Goal: Task Accomplishment & Management: Use online tool/utility

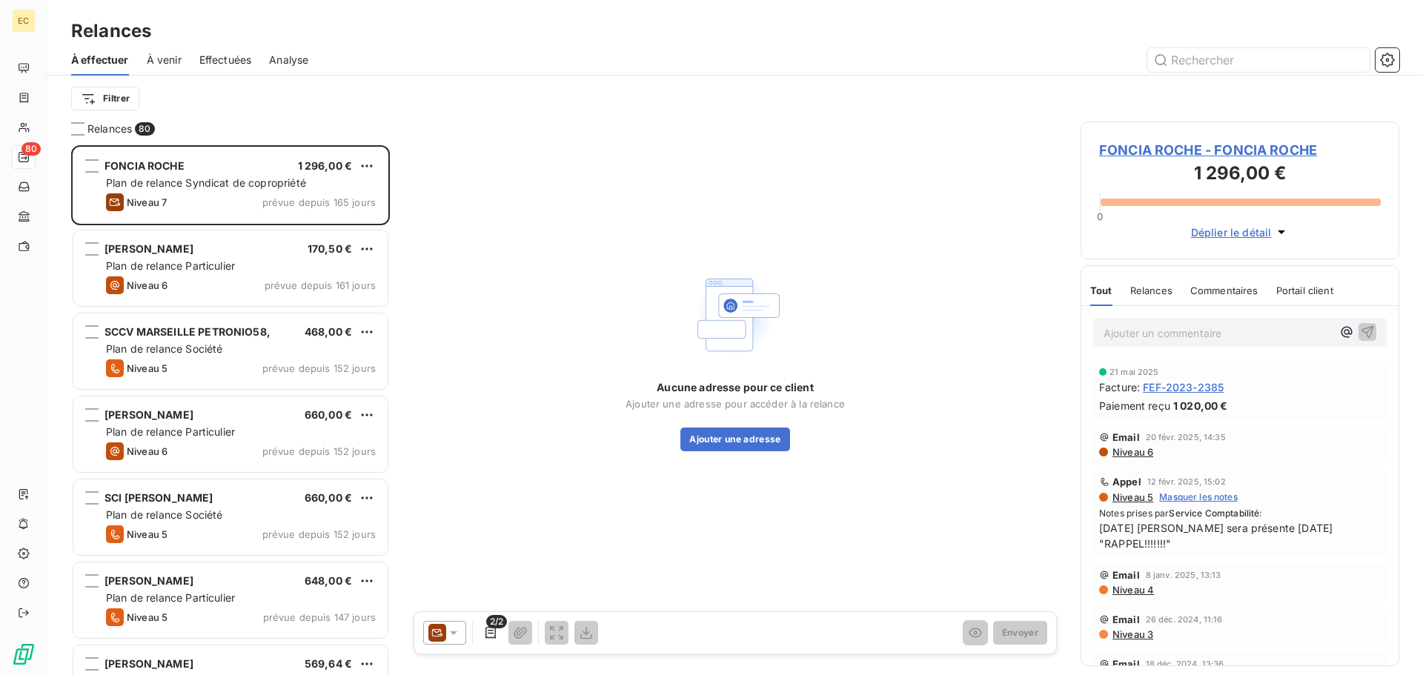
scroll to position [519, 308]
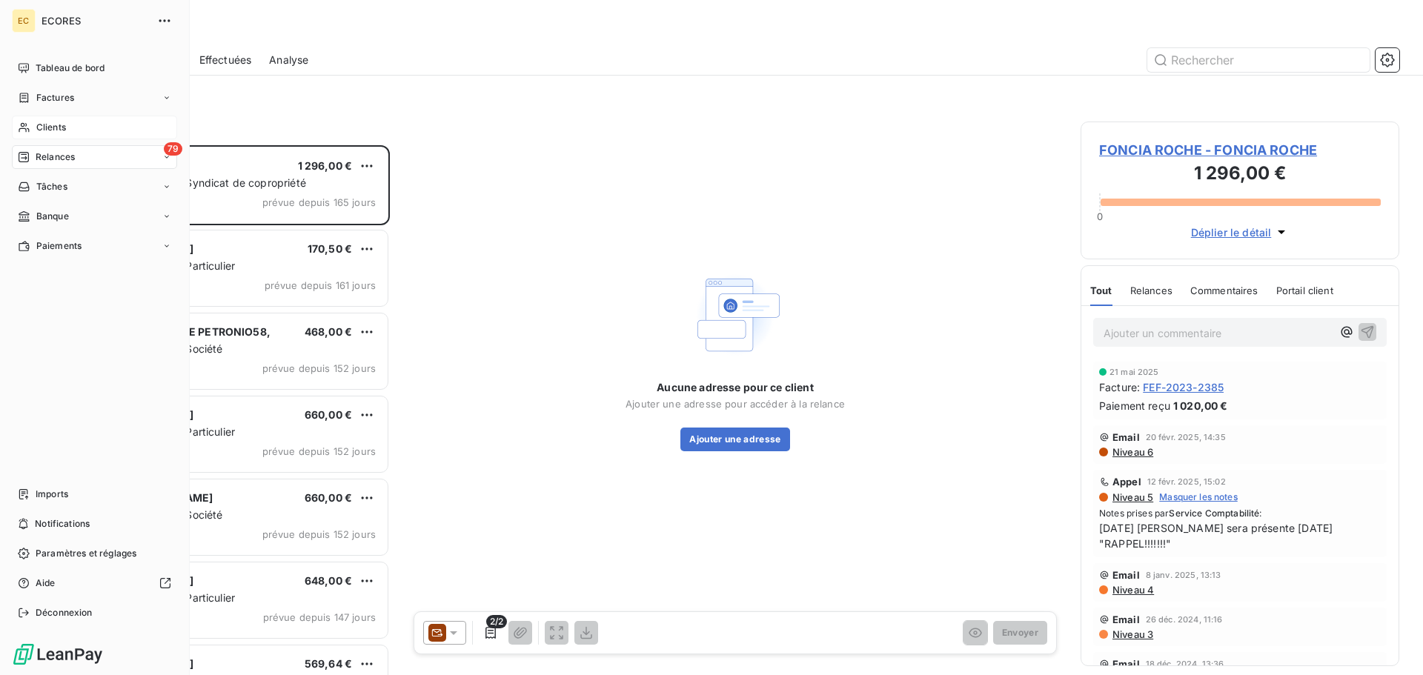
click at [49, 129] on span "Clients" at bounding box center [51, 127] width 30 height 13
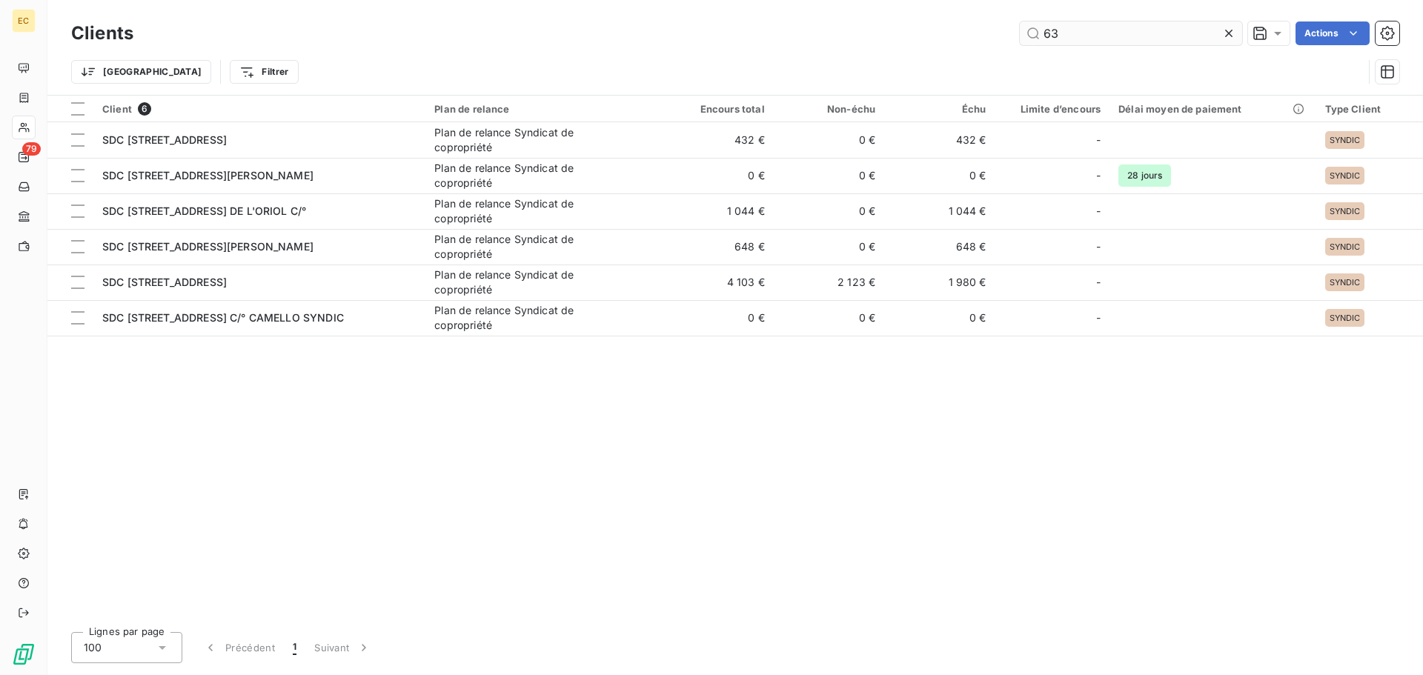
type input "6"
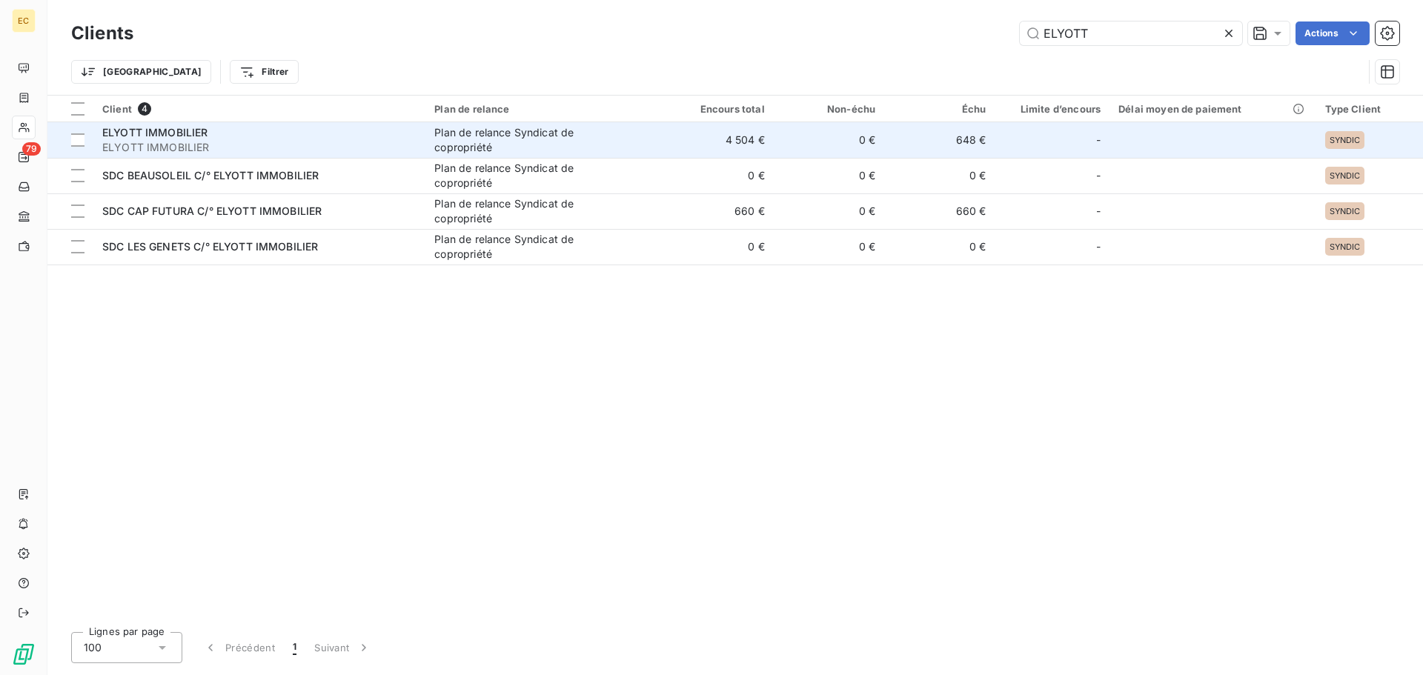
type input "ELYOTT"
click at [357, 147] on span "ELYOTT IMMOBILIER" at bounding box center [259, 147] width 314 height 15
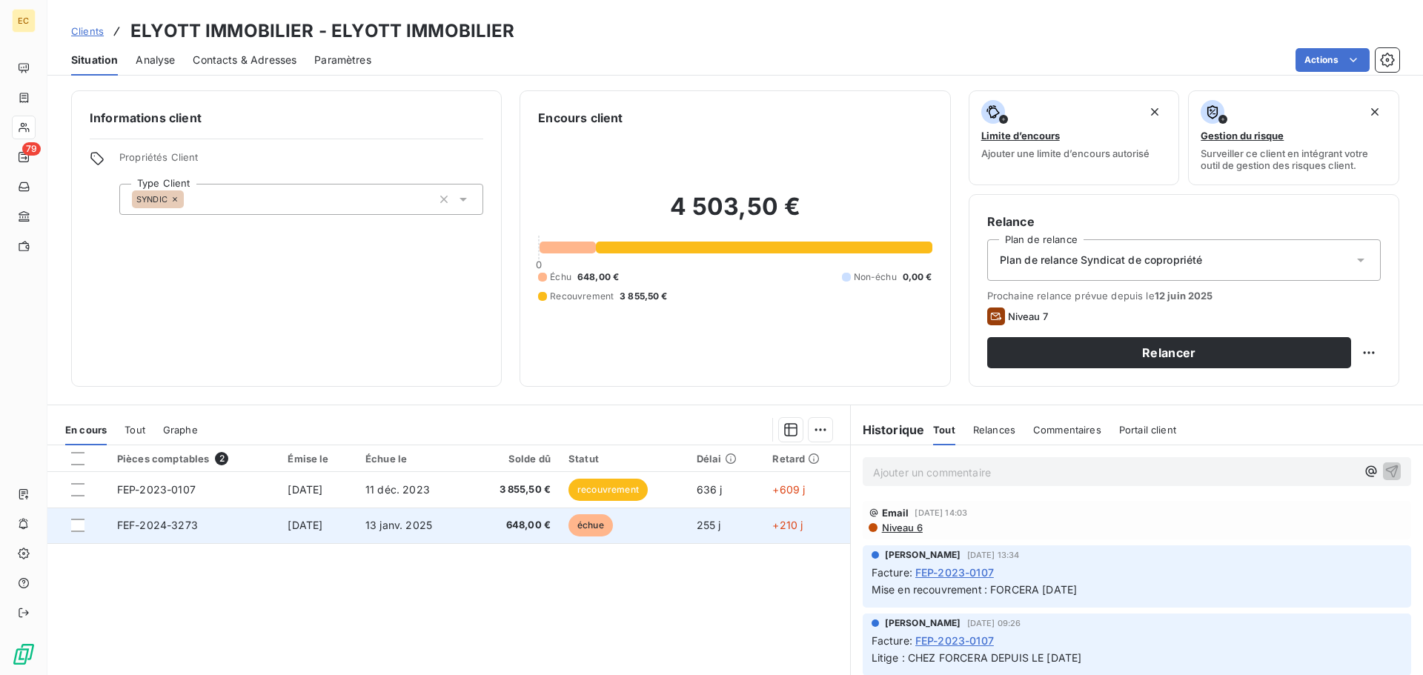
click at [291, 529] on span "[DATE]" at bounding box center [305, 525] width 35 height 13
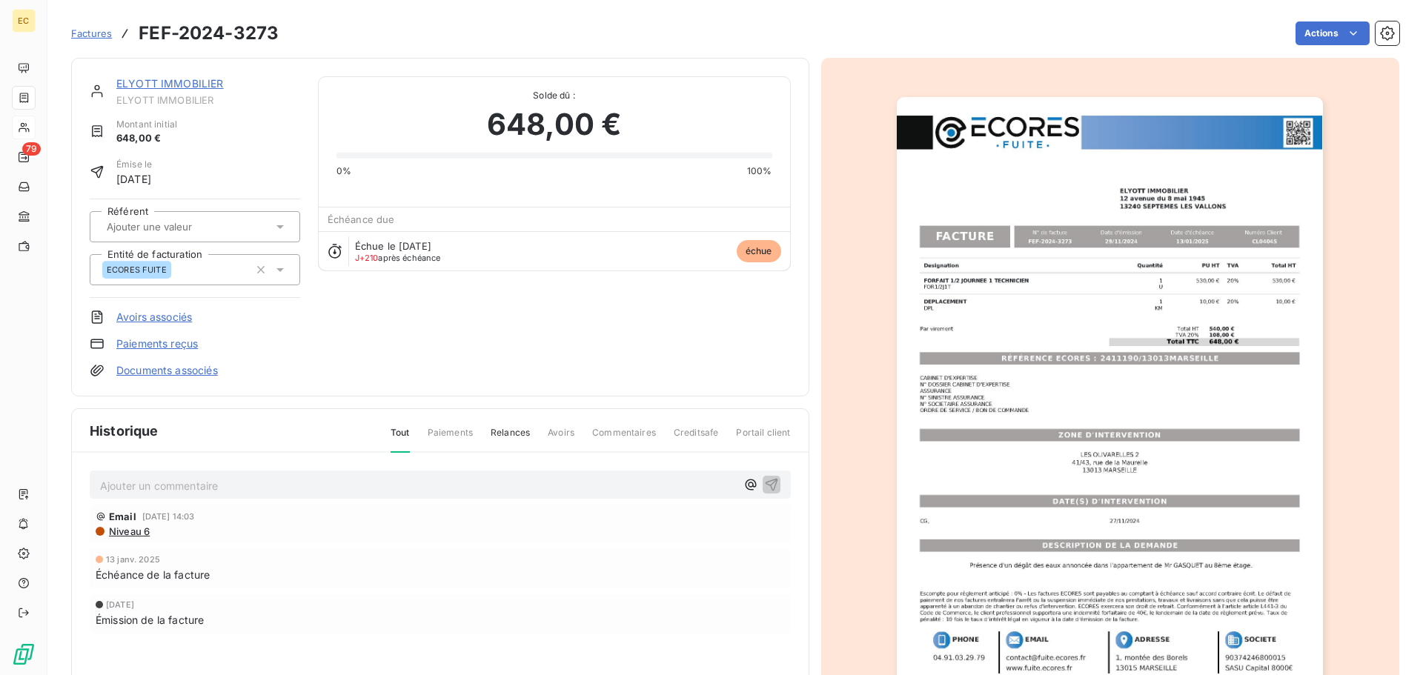
click at [156, 342] on link "Paiements reçus" at bounding box center [157, 343] width 82 height 15
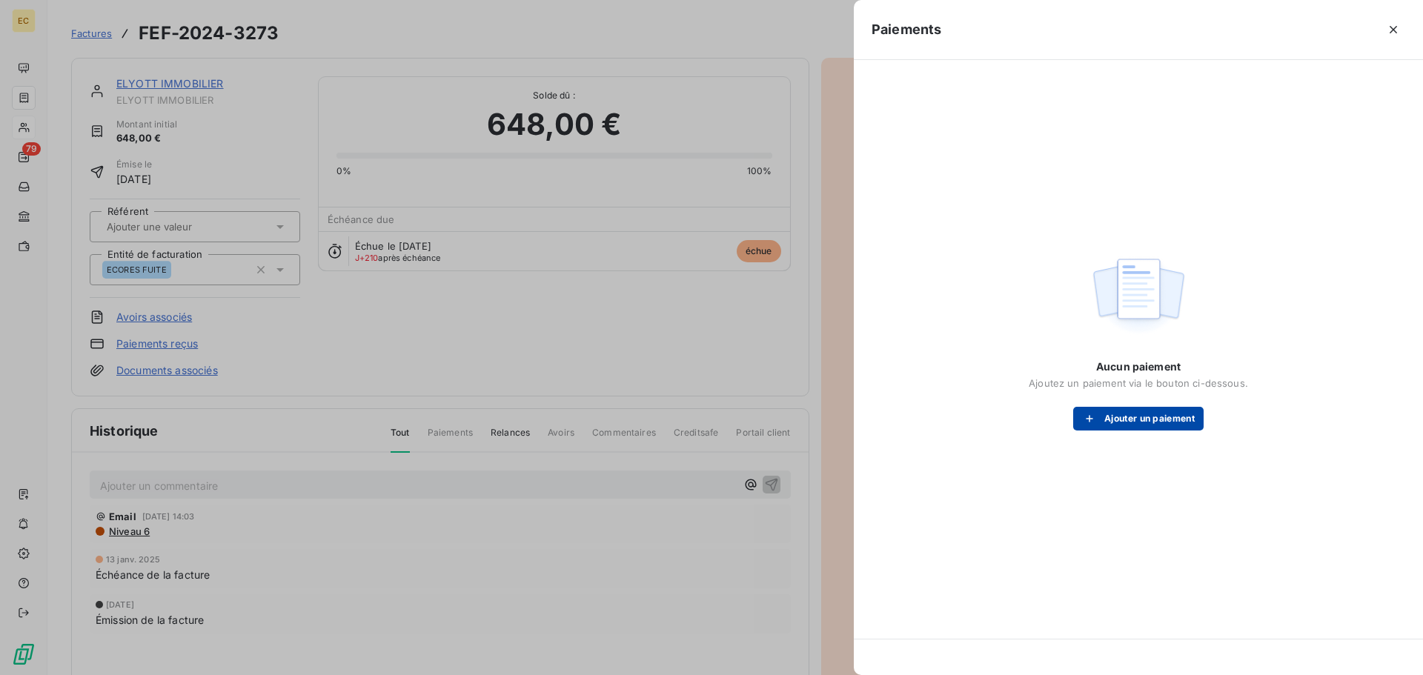
click at [1132, 416] on button "Ajouter un paiement" at bounding box center [1138, 419] width 130 height 24
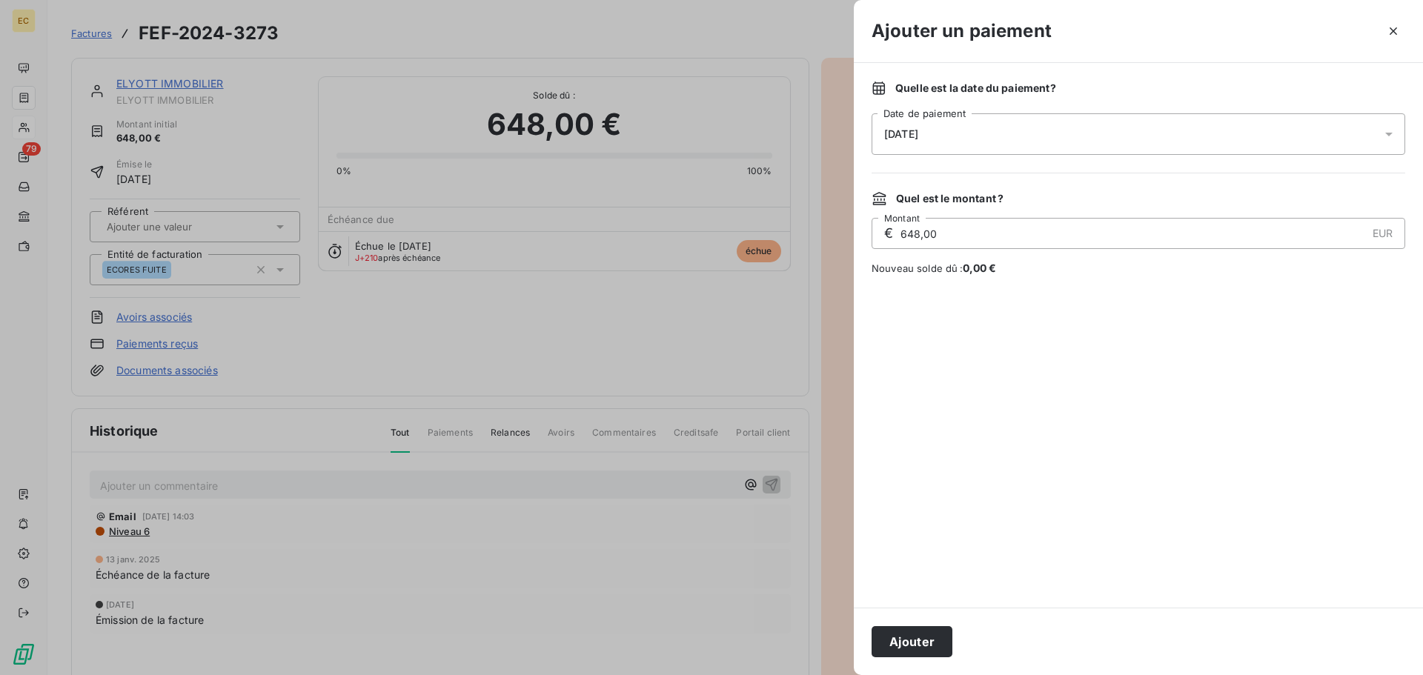
click at [1004, 119] on div "[DATE]" at bounding box center [1139, 134] width 534 height 42
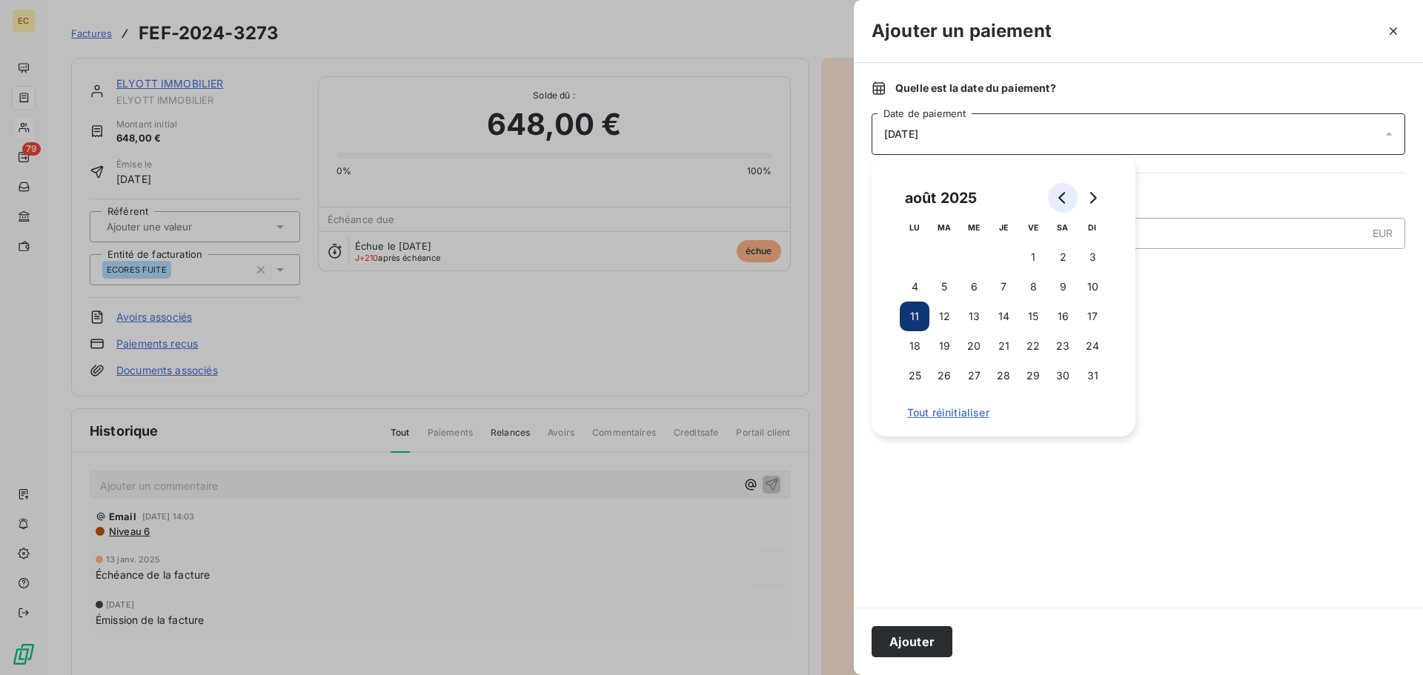
click at [1062, 199] on icon "Go to previous month" at bounding box center [1063, 198] width 12 height 12
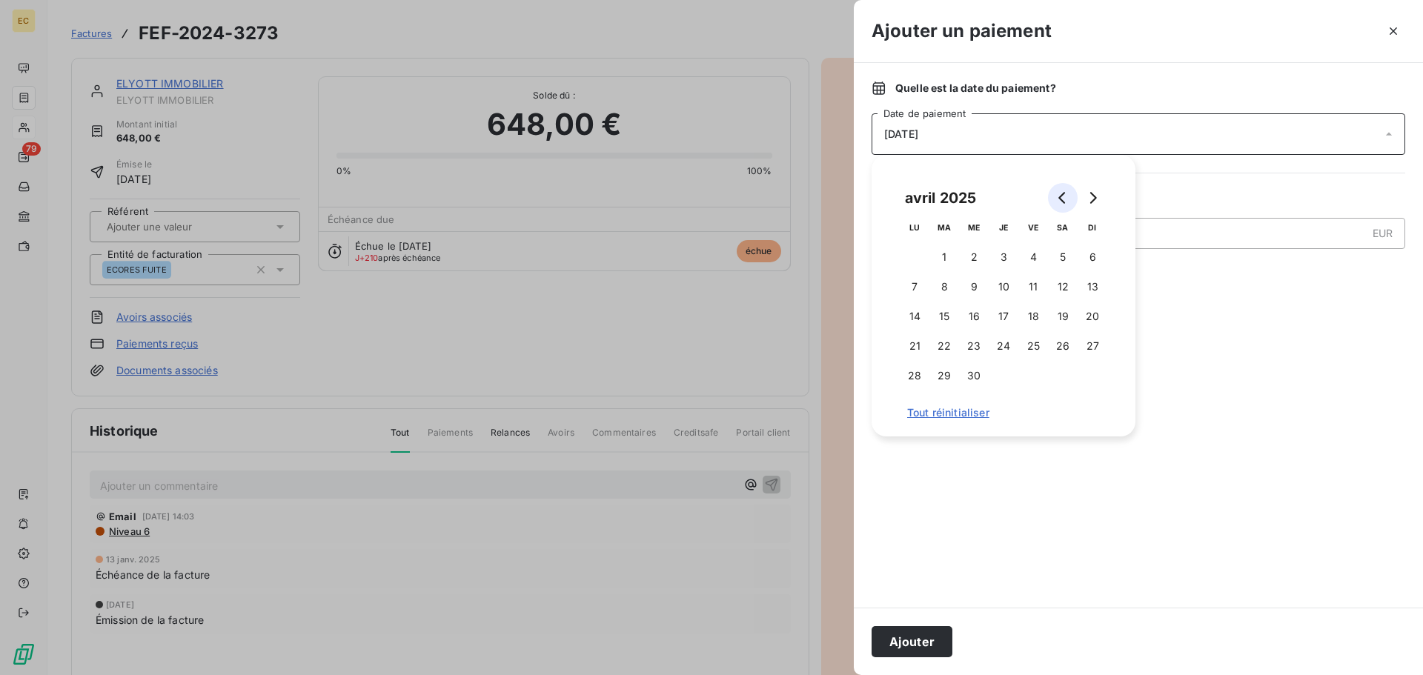
click at [1062, 199] on icon "Go to previous month" at bounding box center [1063, 198] width 12 height 12
click at [975, 313] on button "11" at bounding box center [974, 317] width 30 height 30
click at [909, 648] on button "Ajouter" at bounding box center [912, 641] width 81 height 31
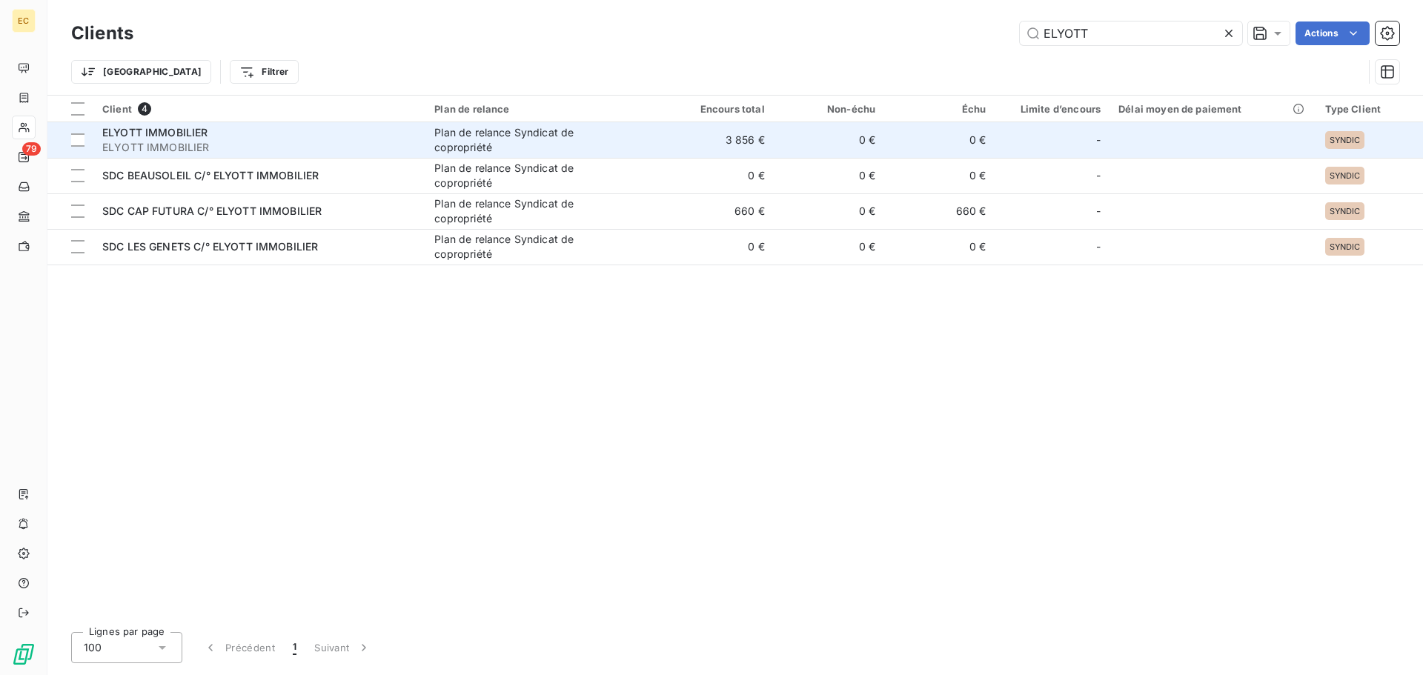
click at [267, 145] on span "ELYOTT IMMOBILIER" at bounding box center [259, 147] width 314 height 15
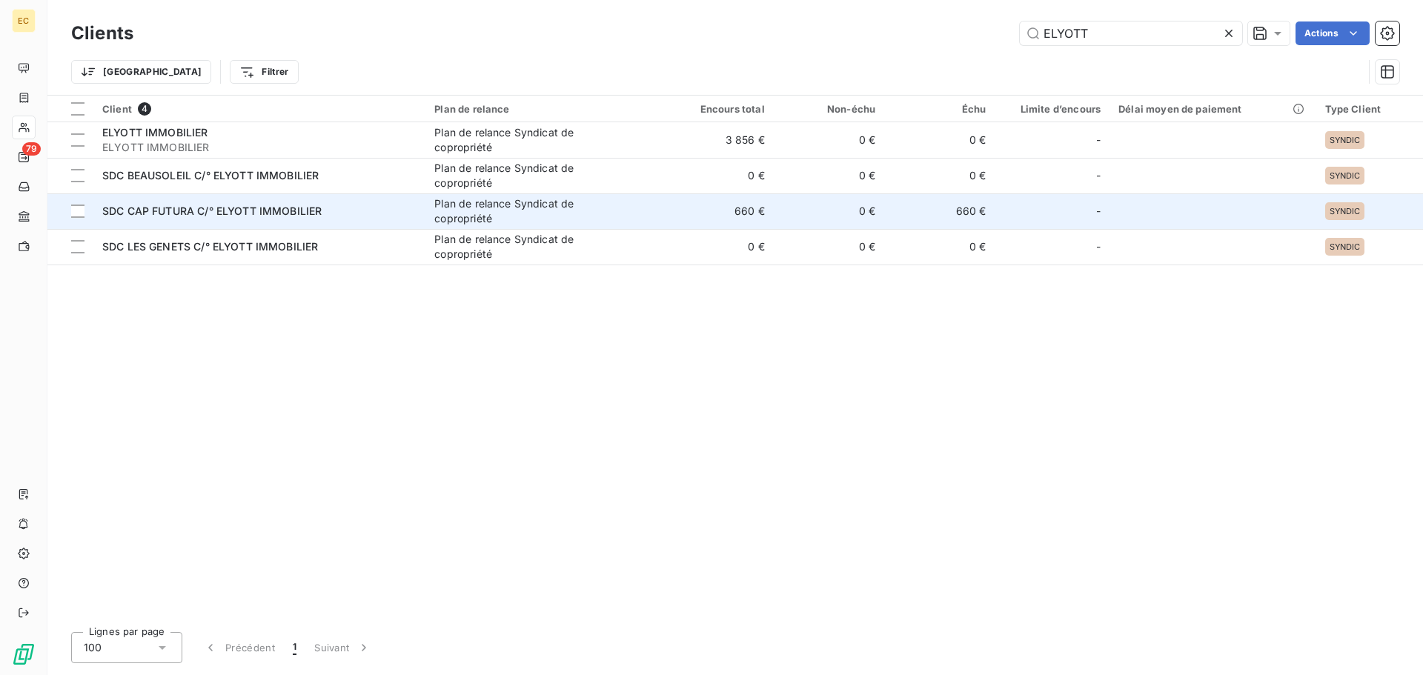
click at [280, 212] on span "SDC CAP FUTURA C/° ELYOTT IMMOBILIER" at bounding box center [211, 211] width 219 height 13
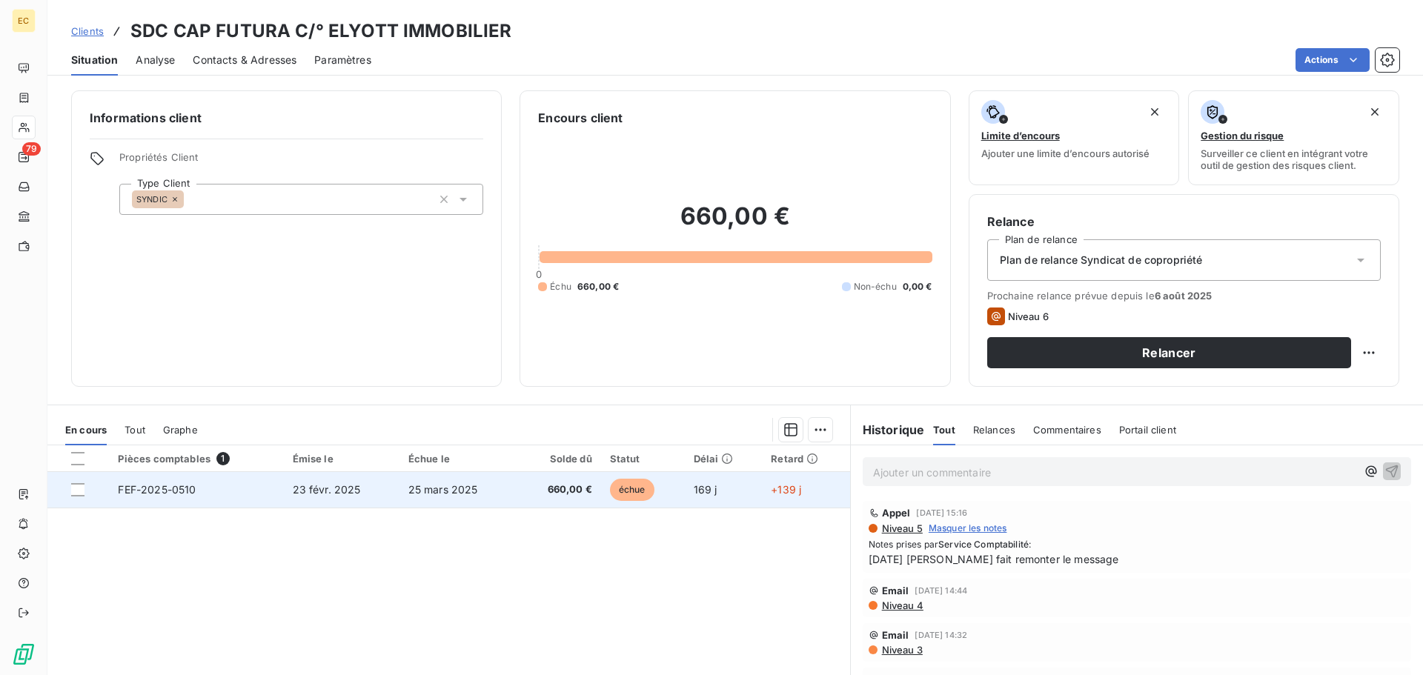
click at [261, 497] on td "FEF-2025-0510" at bounding box center [196, 490] width 174 height 36
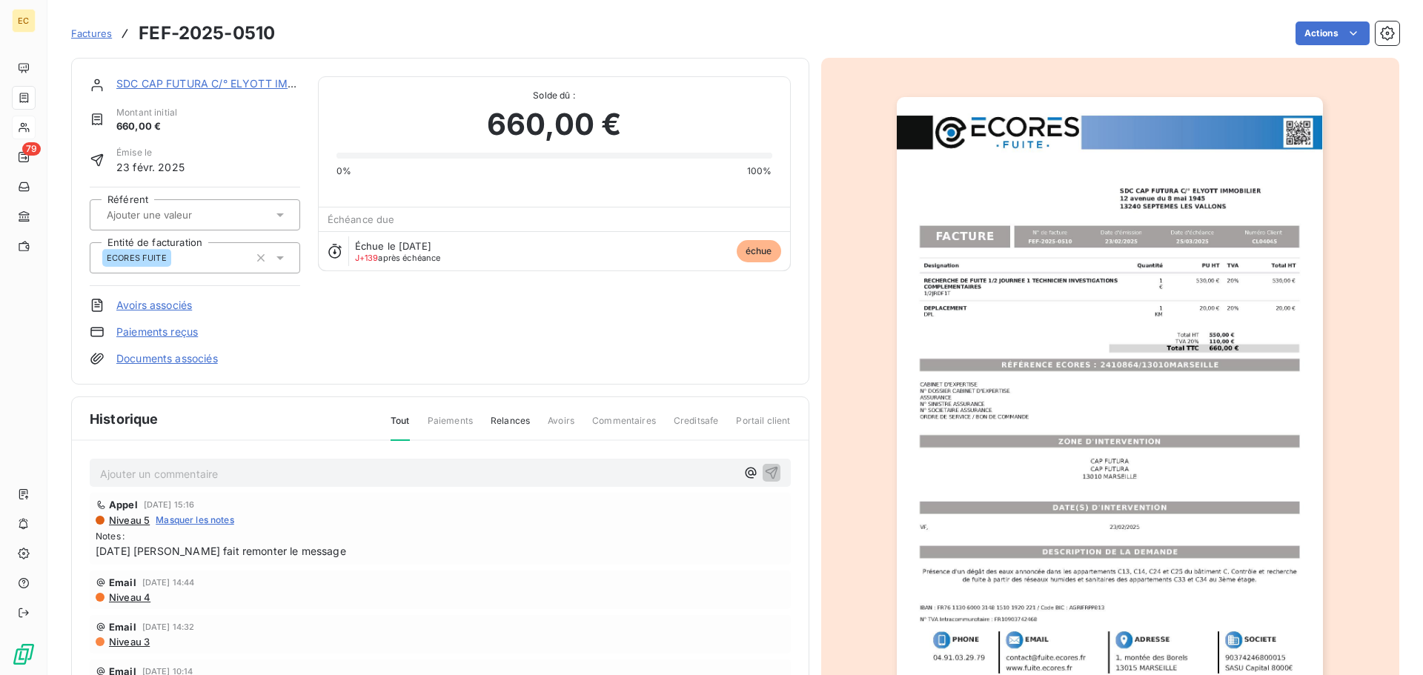
click at [187, 334] on link "Paiements reçus" at bounding box center [157, 332] width 82 height 15
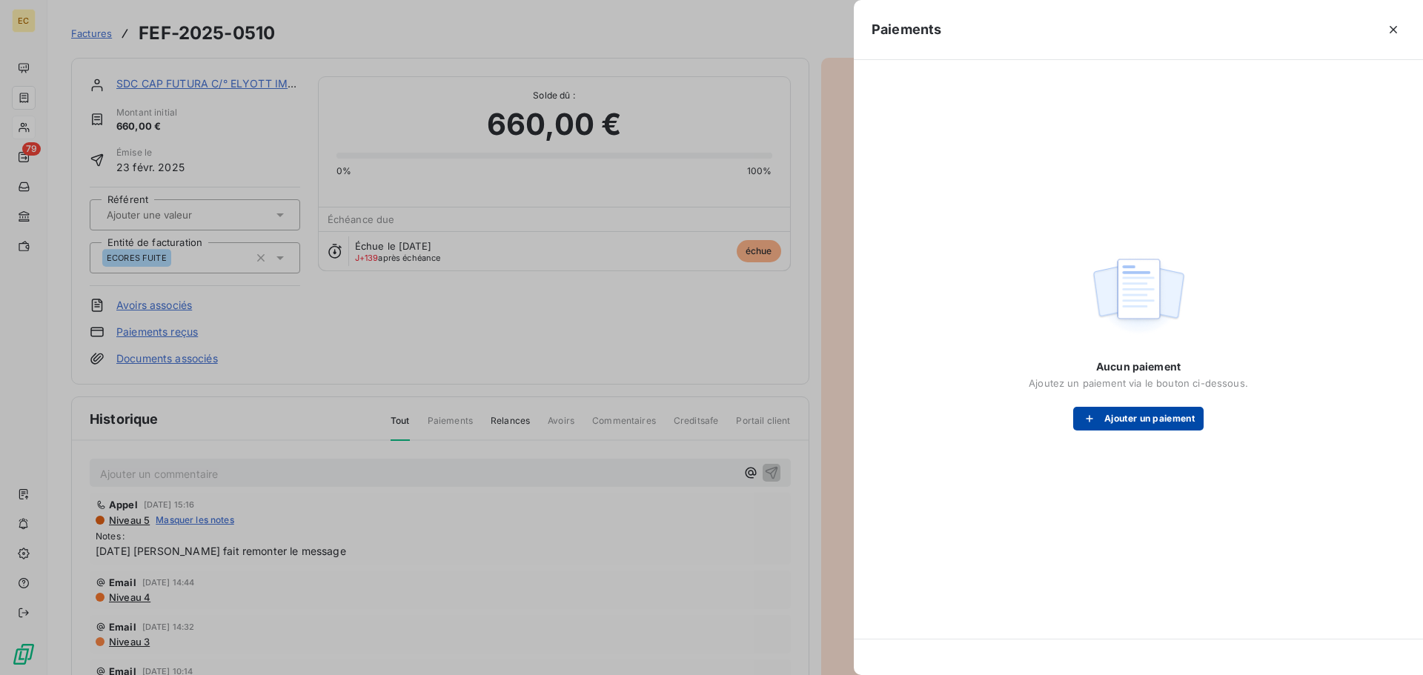
click at [1127, 424] on button "Ajouter un paiement" at bounding box center [1138, 419] width 130 height 24
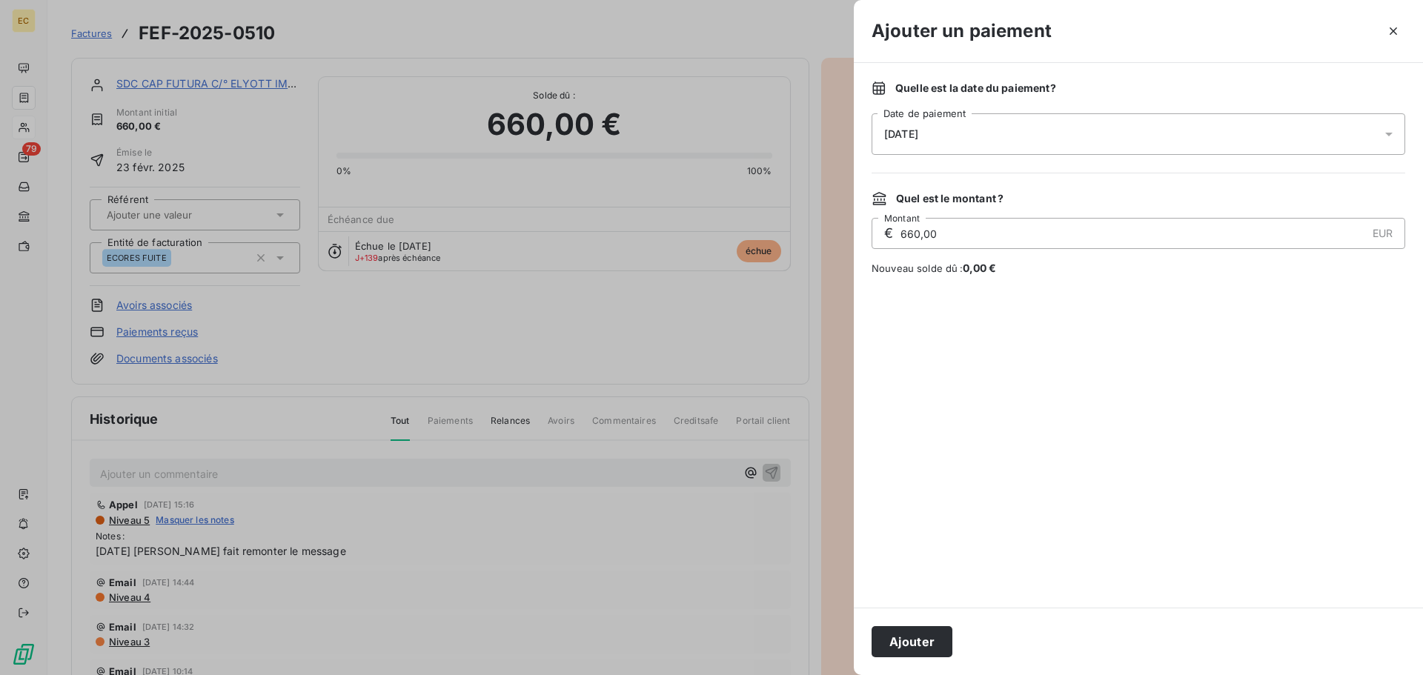
click at [949, 142] on div "[DATE]" at bounding box center [1139, 134] width 534 height 42
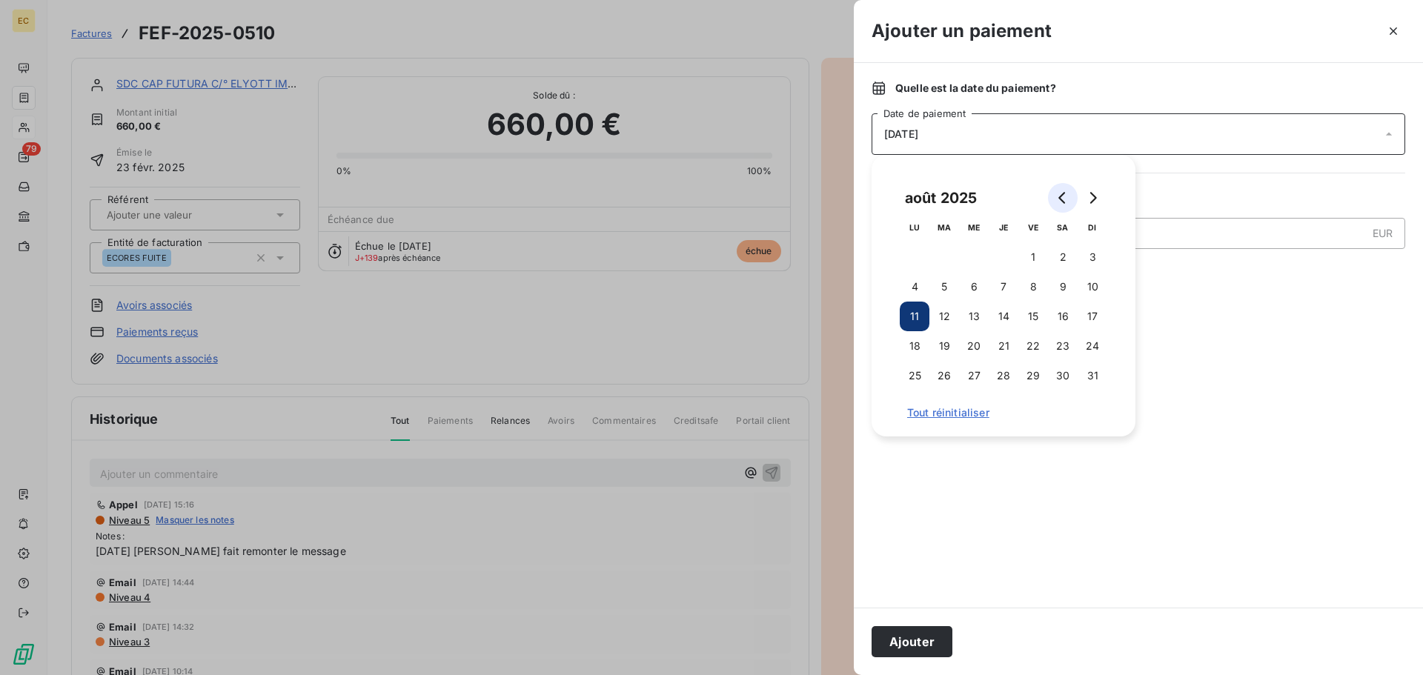
click at [1058, 202] on icon "Go to previous month" at bounding box center [1063, 198] width 12 height 12
click at [974, 290] on button "4" at bounding box center [974, 287] width 30 height 30
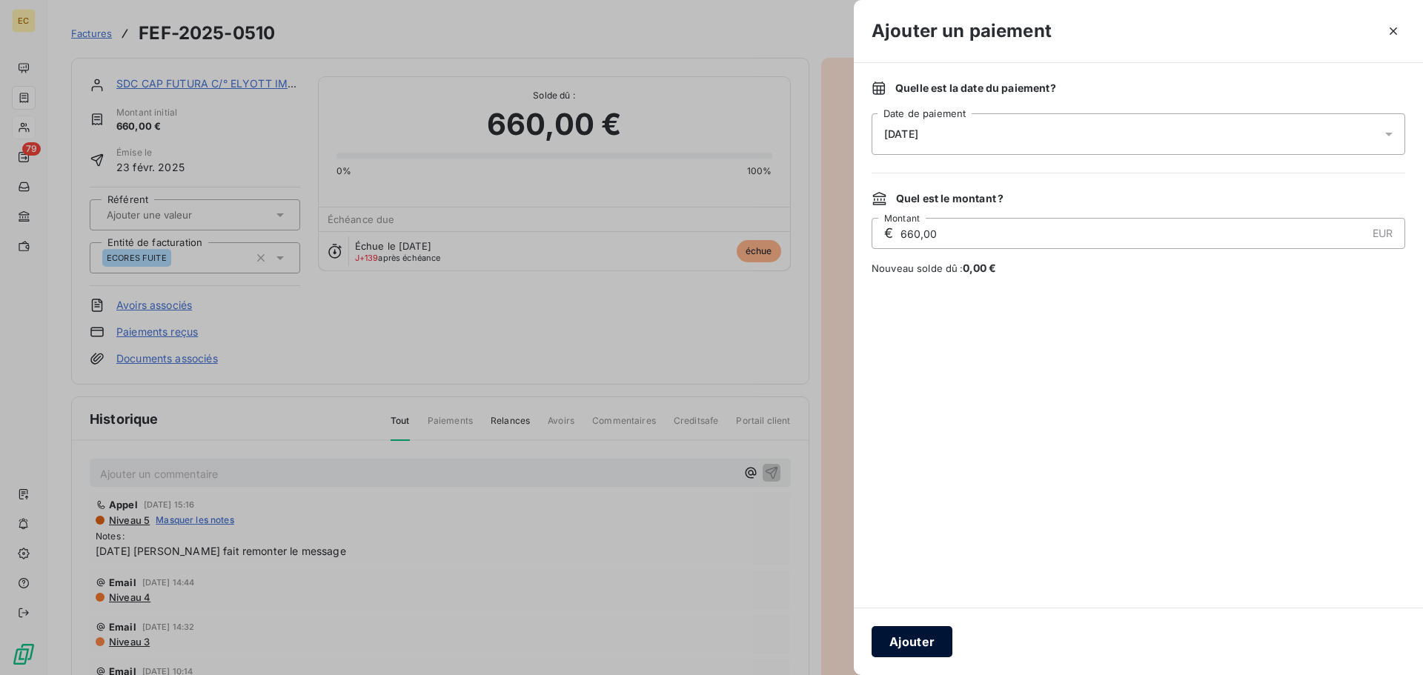
click at [908, 649] on button "Ajouter" at bounding box center [912, 641] width 81 height 31
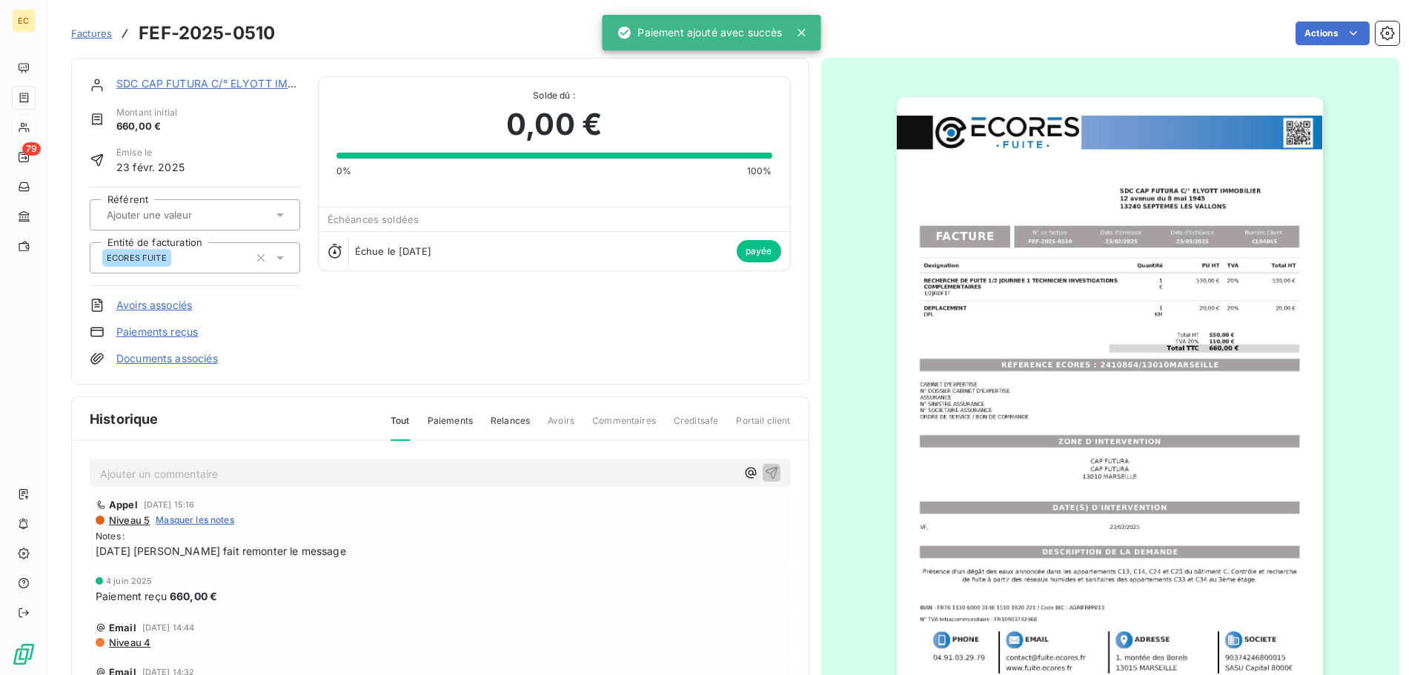
click at [92, 30] on span "Factures" at bounding box center [91, 33] width 41 height 12
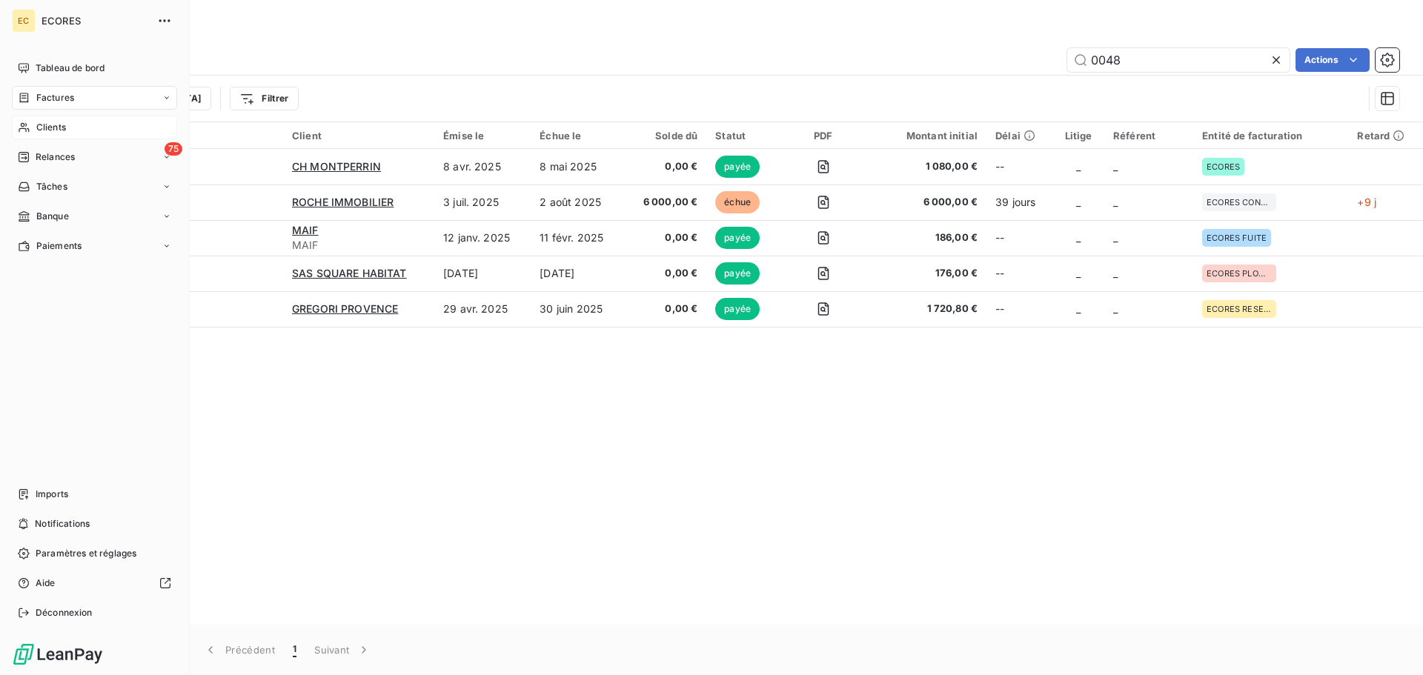
click at [50, 127] on span "Clients" at bounding box center [51, 127] width 30 height 13
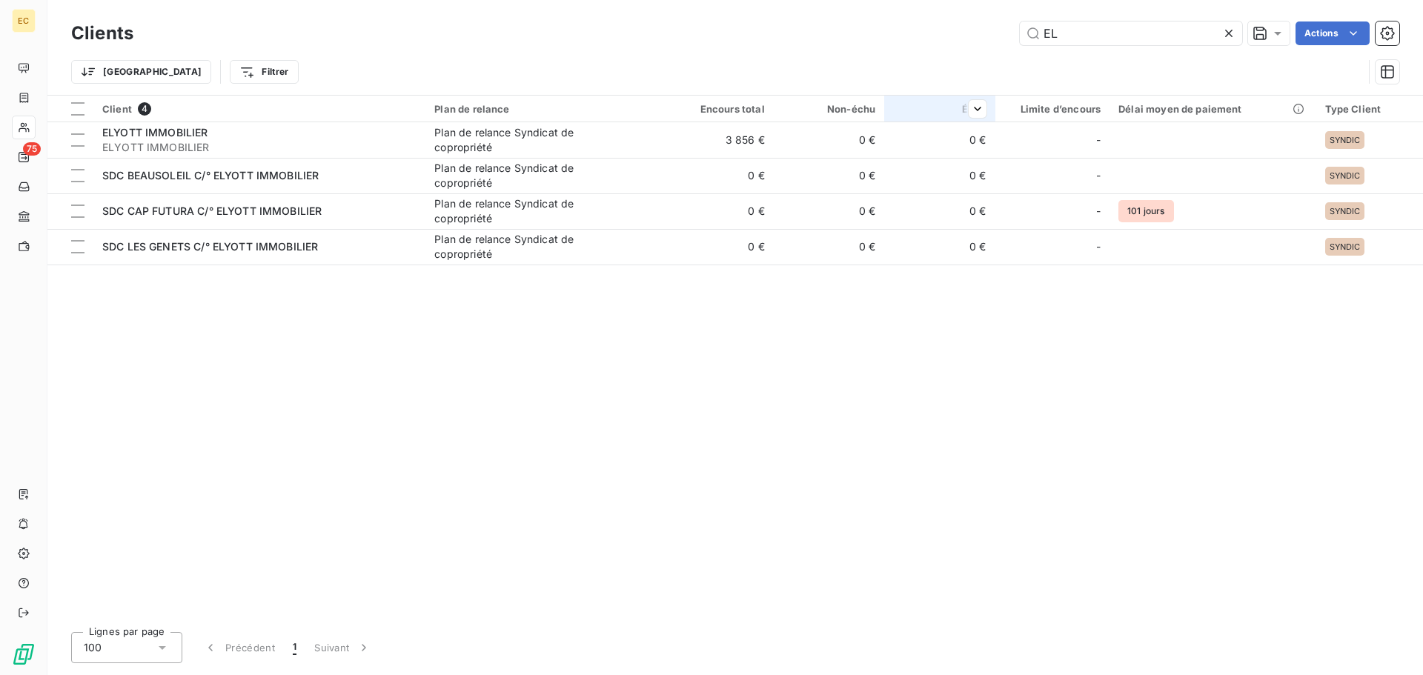
type input "E"
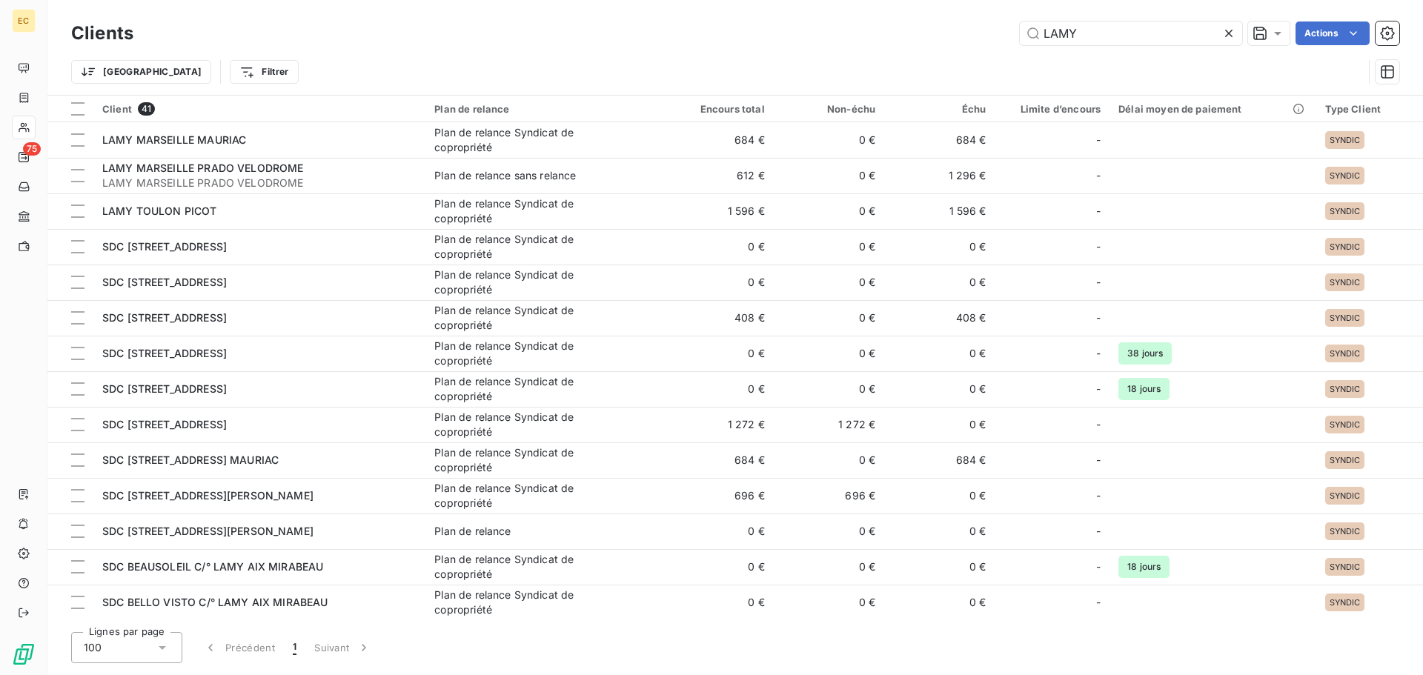
type input "LAMY"
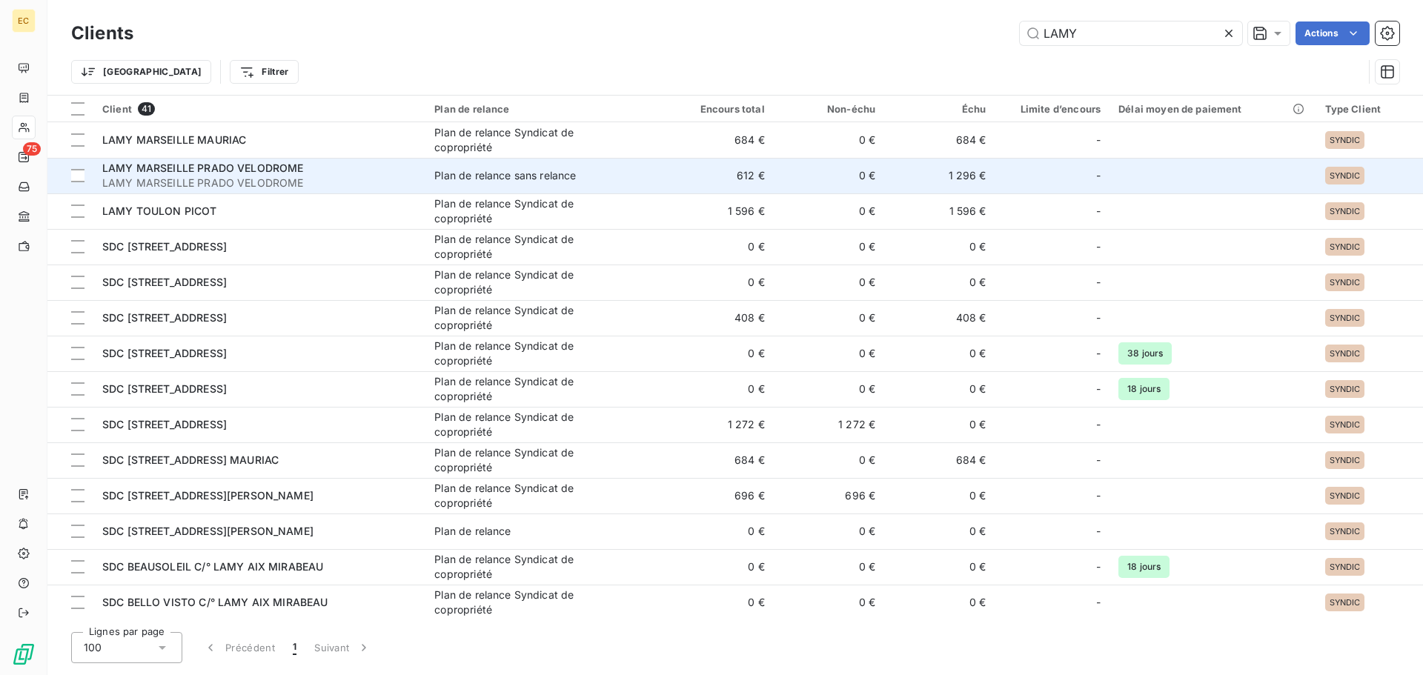
click at [248, 179] on span "LAMY MARSEILLE PRADO VELODROME" at bounding box center [259, 183] width 314 height 15
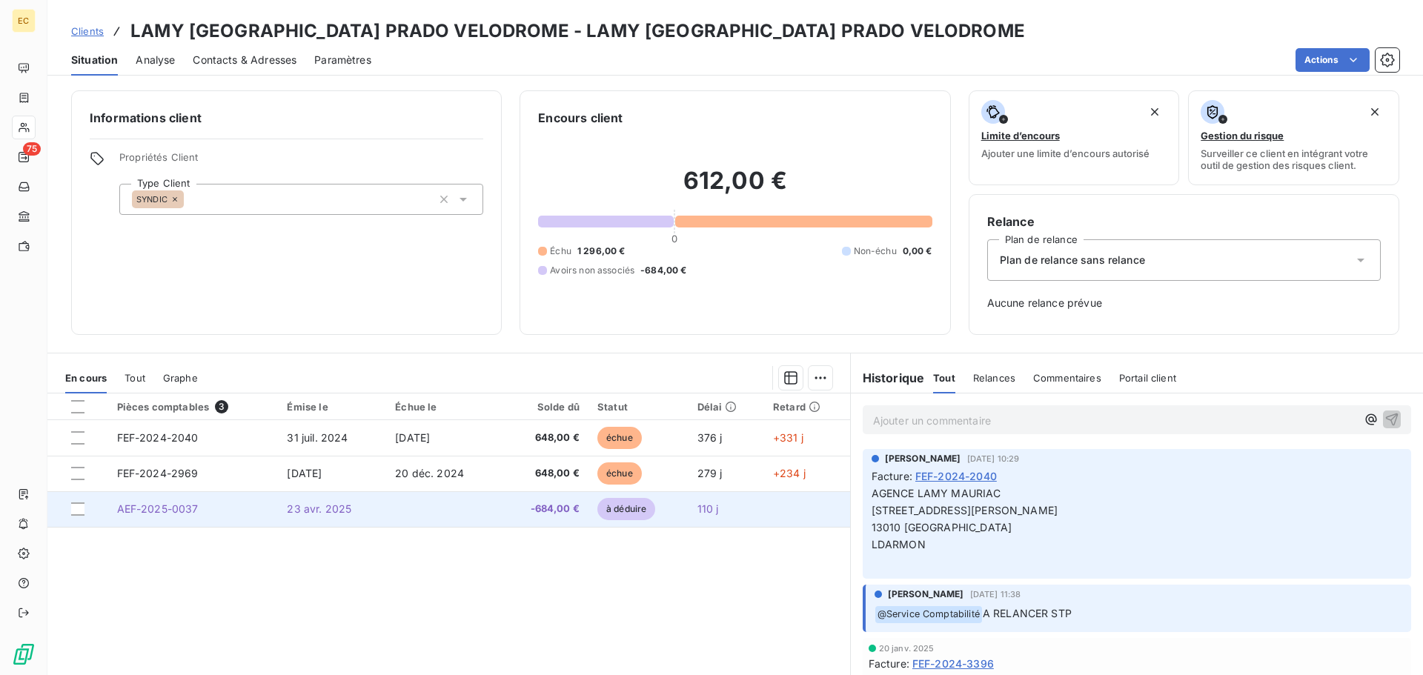
click at [272, 512] on td "AEF-2025-0037" at bounding box center [193, 509] width 170 height 36
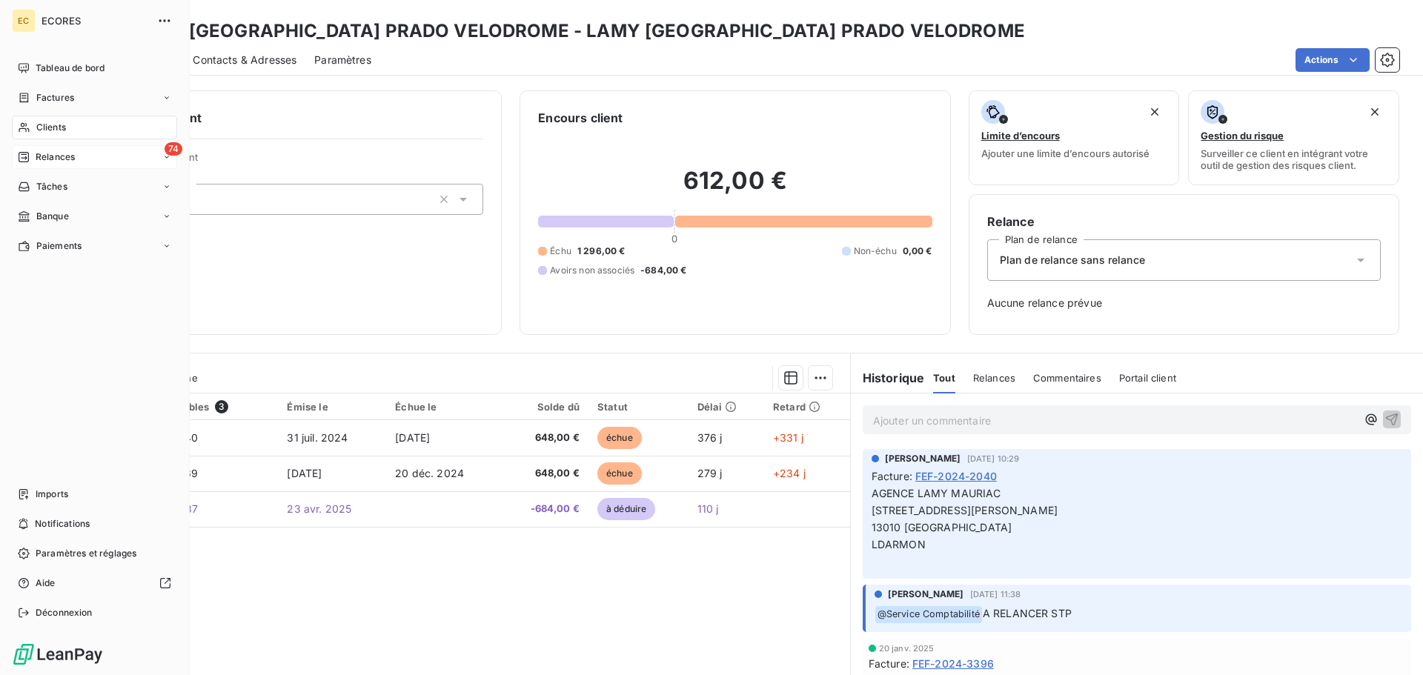
click at [42, 155] on span "Relances" at bounding box center [55, 156] width 39 height 13
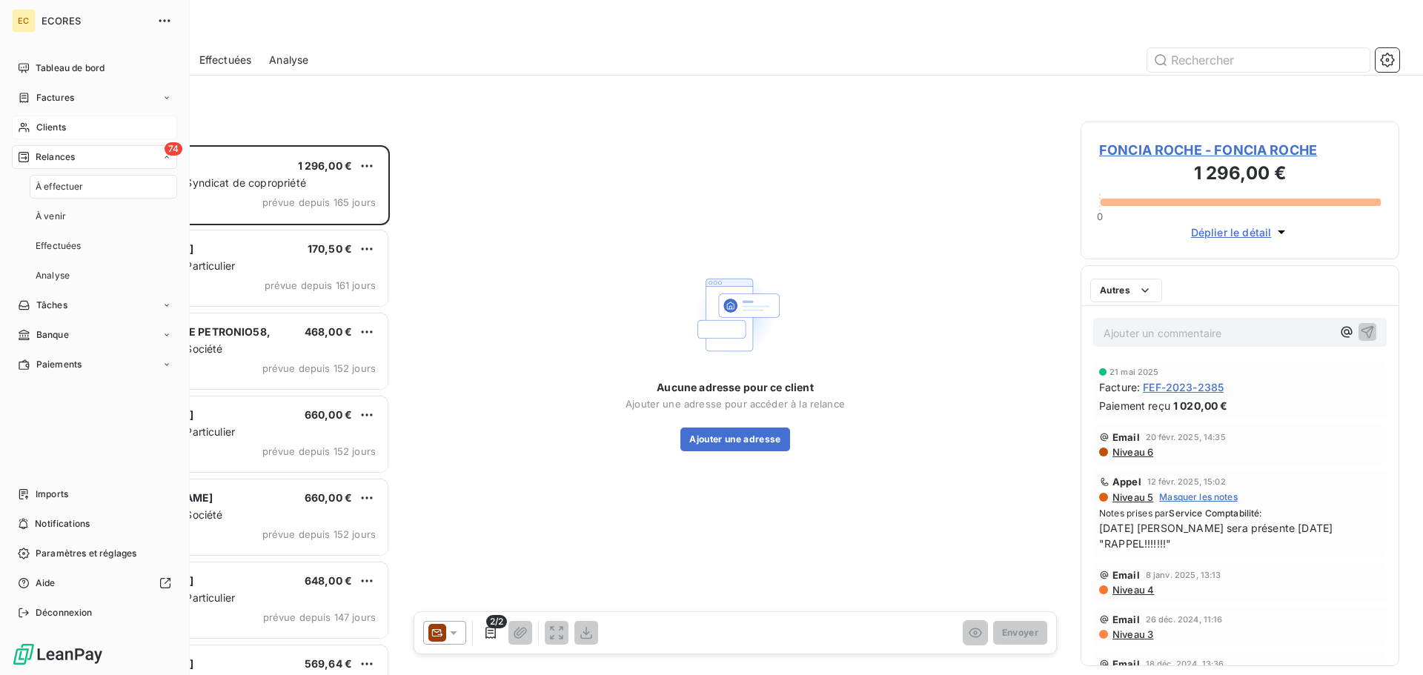
scroll to position [519, 308]
click at [60, 156] on span "Relances" at bounding box center [55, 156] width 39 height 13
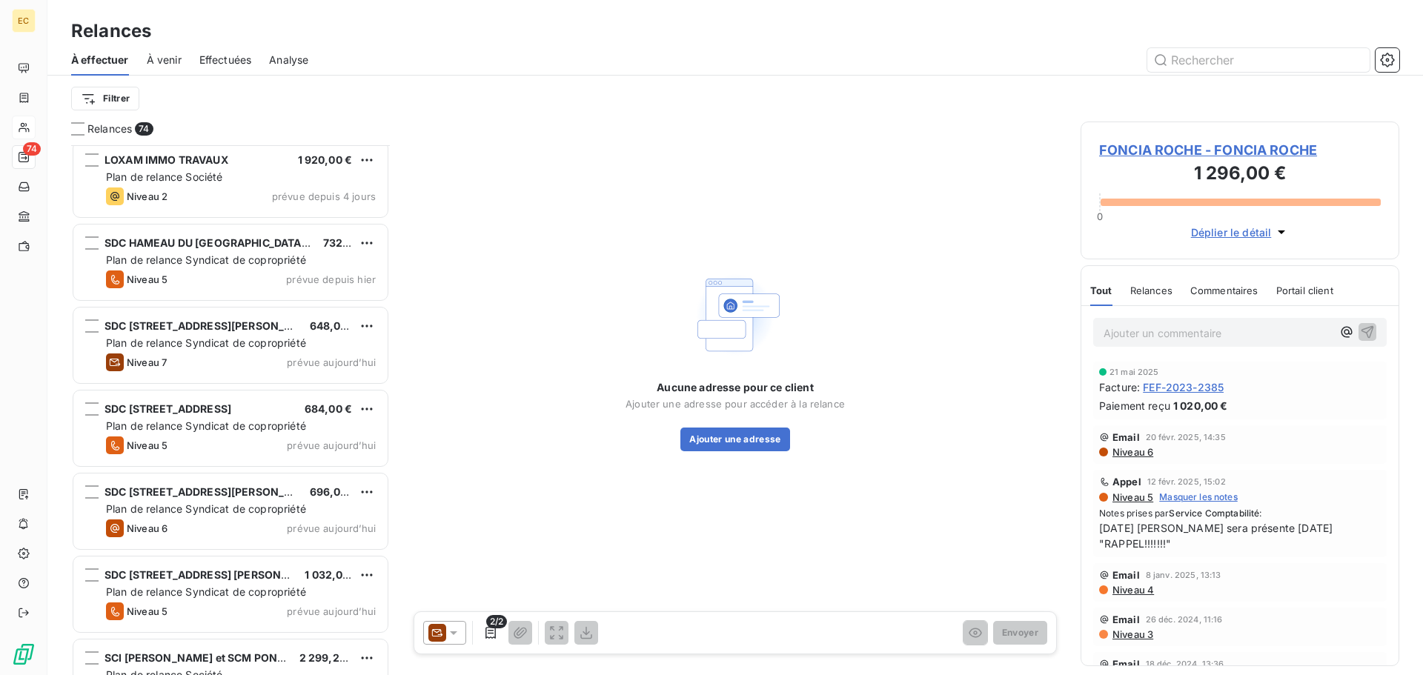
scroll to position [5614, 0]
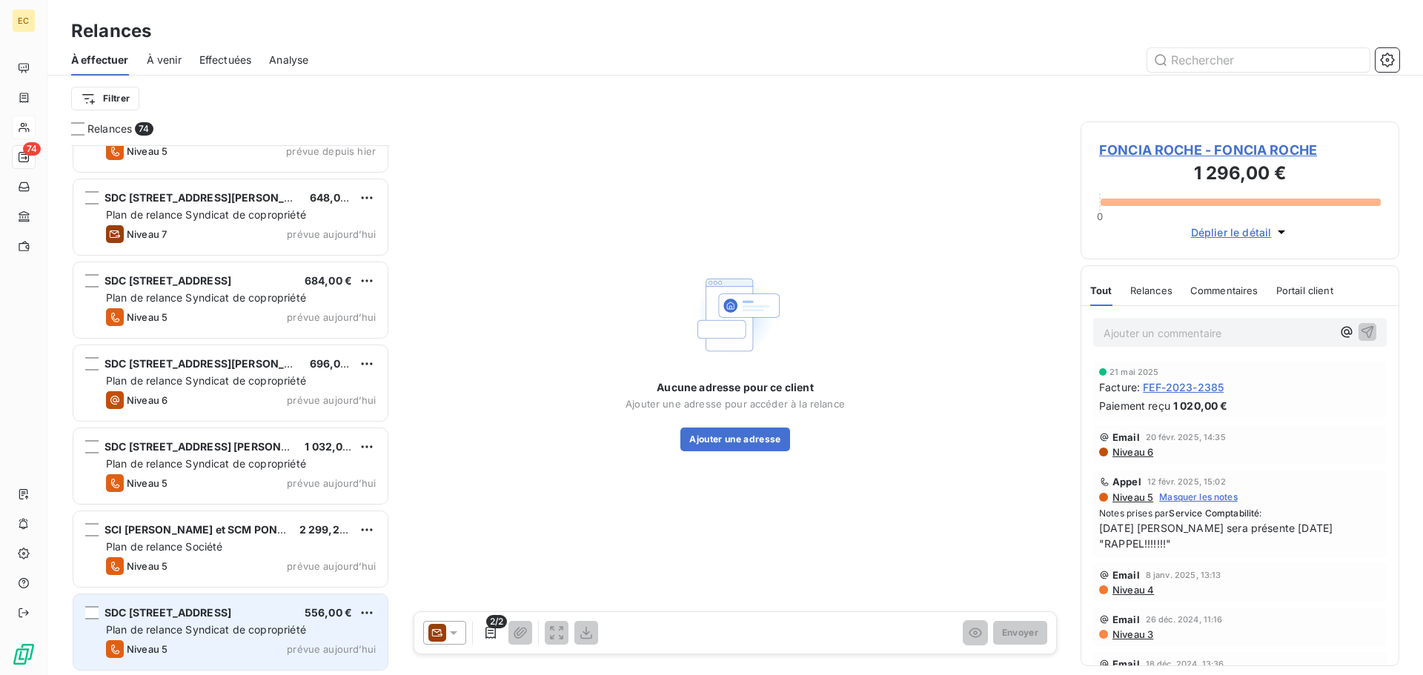
click at [267, 624] on span "Plan de relance Syndicat de copropriété" at bounding box center [206, 629] width 200 height 13
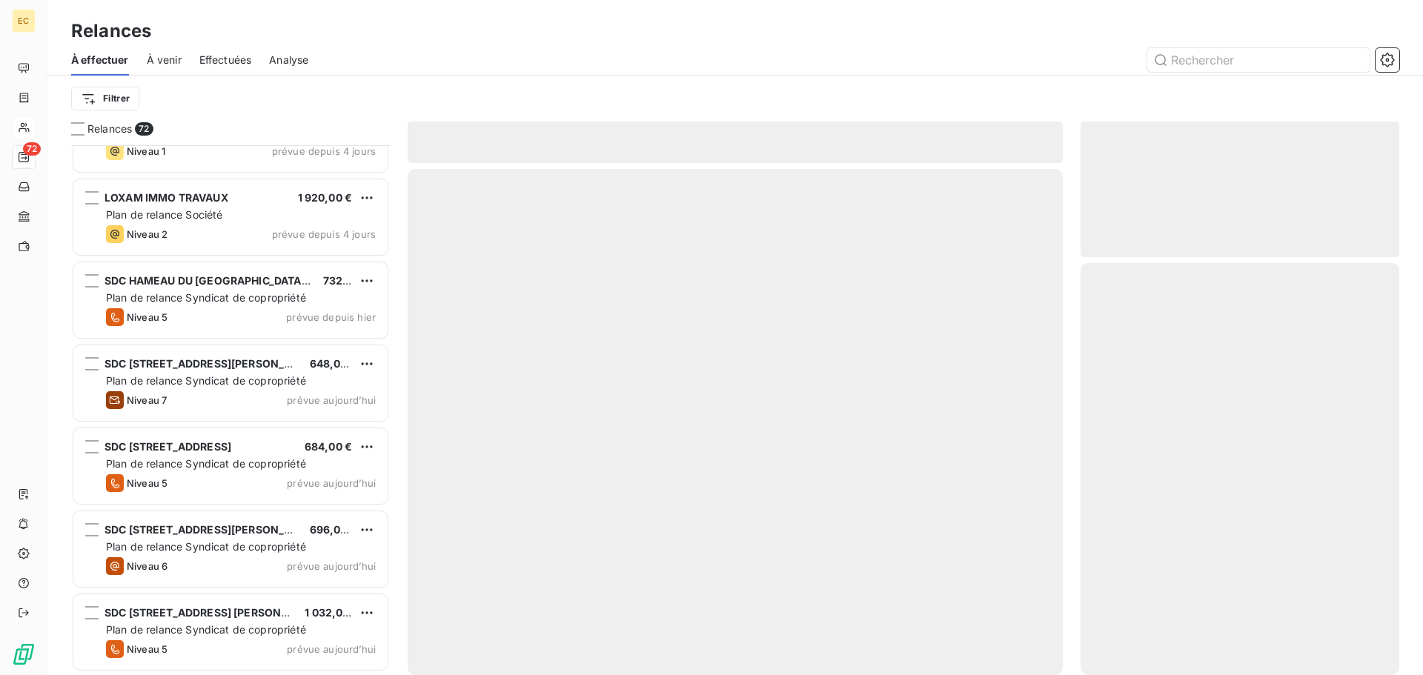
scroll to position [5447, 0]
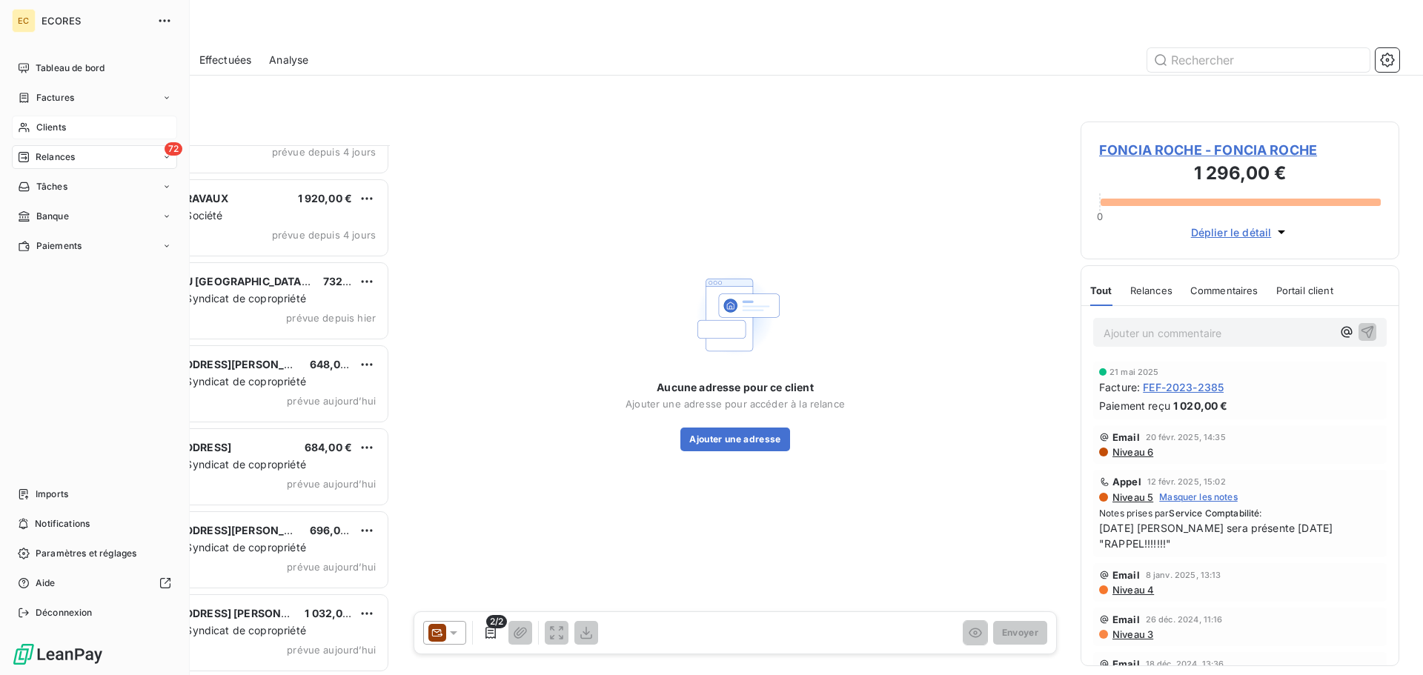
click at [42, 125] on span "Clients" at bounding box center [51, 127] width 30 height 13
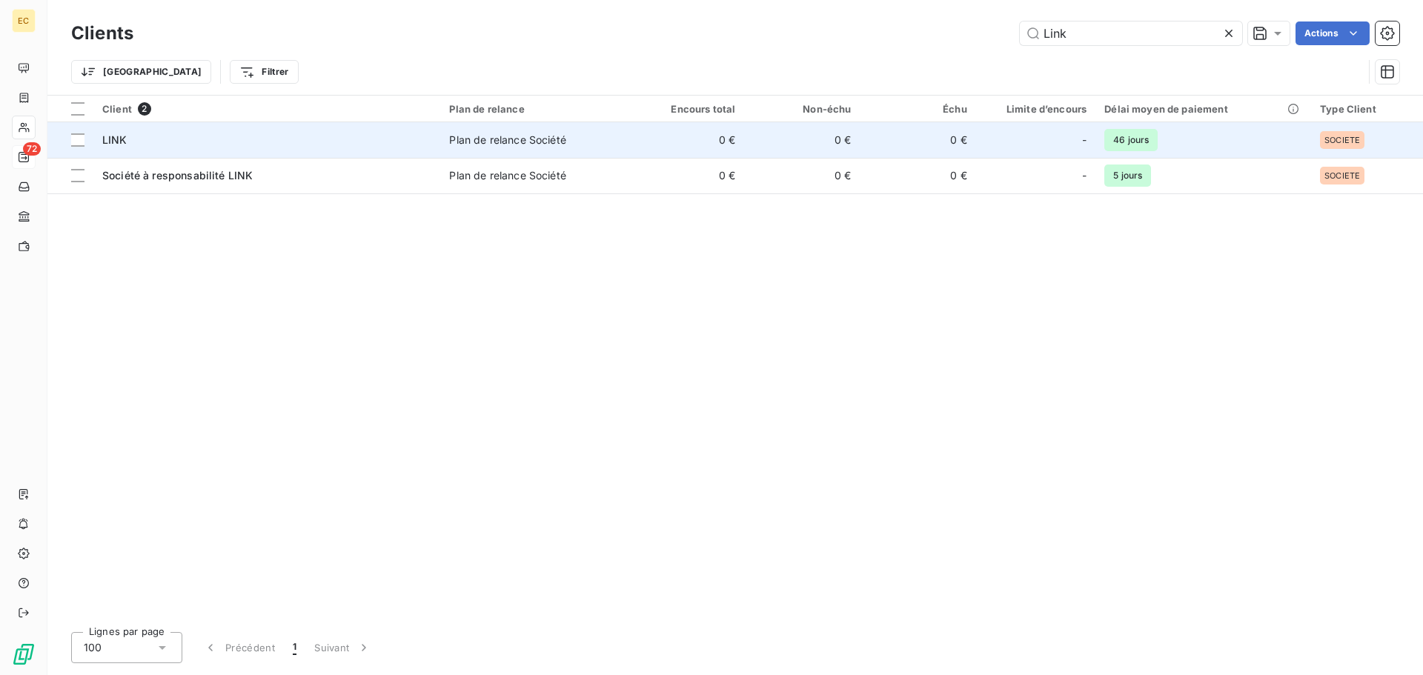
type input "Link"
click at [268, 133] on div "LINK" at bounding box center [266, 140] width 329 height 15
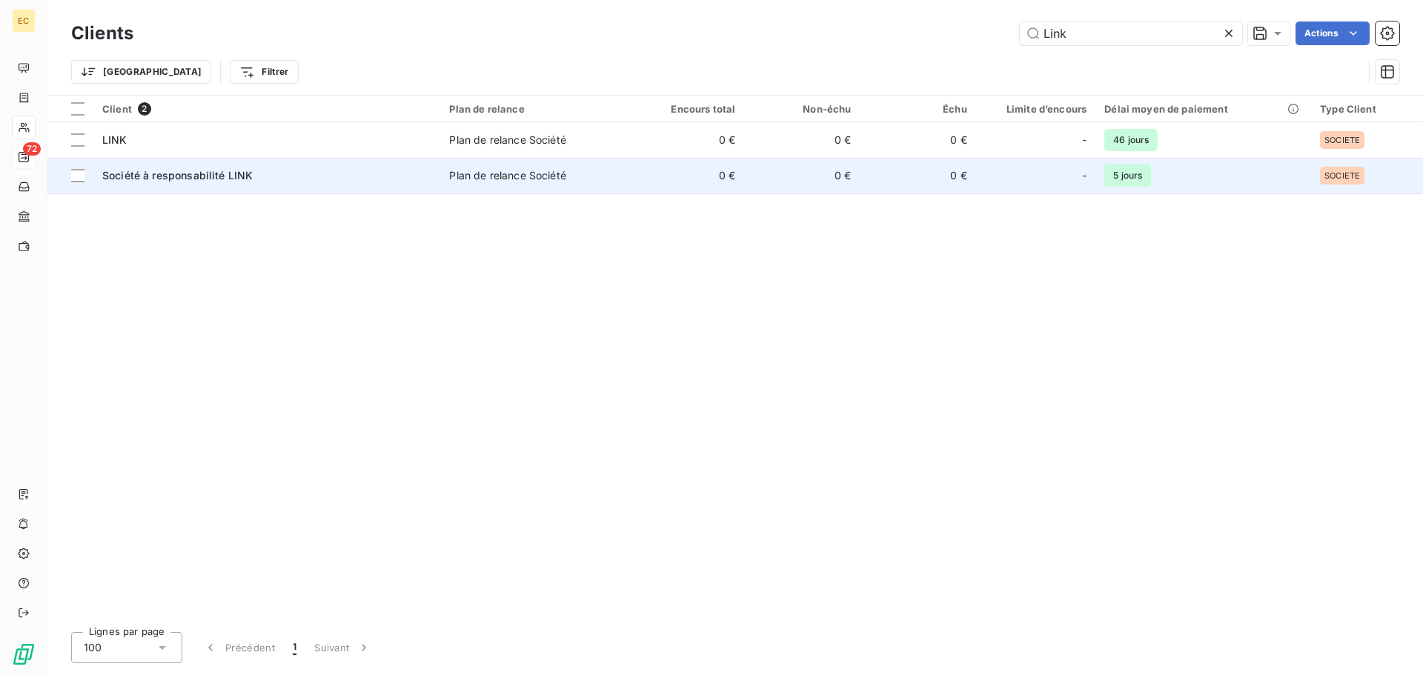
click at [263, 189] on td "Société à responsabilité LINK" at bounding box center [266, 176] width 347 height 36
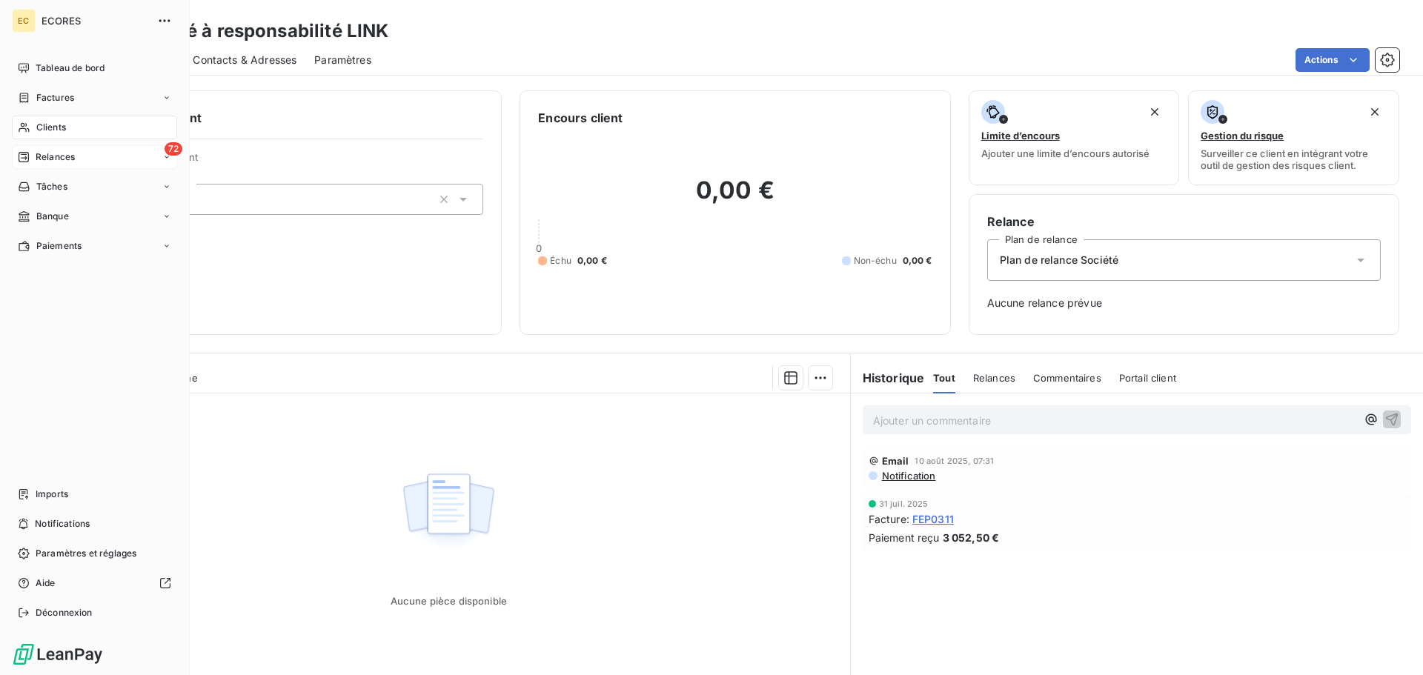
click at [44, 151] on span "Relances" at bounding box center [55, 156] width 39 height 13
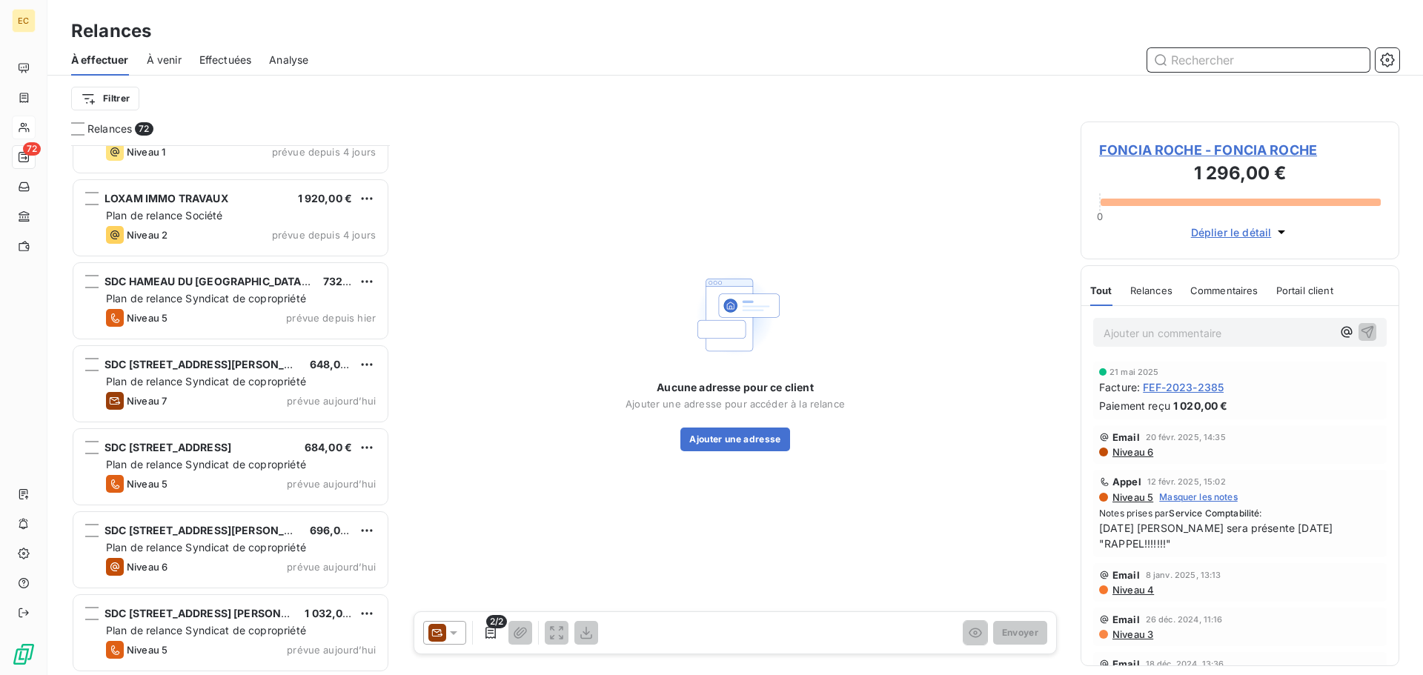
scroll to position [5448, 0]
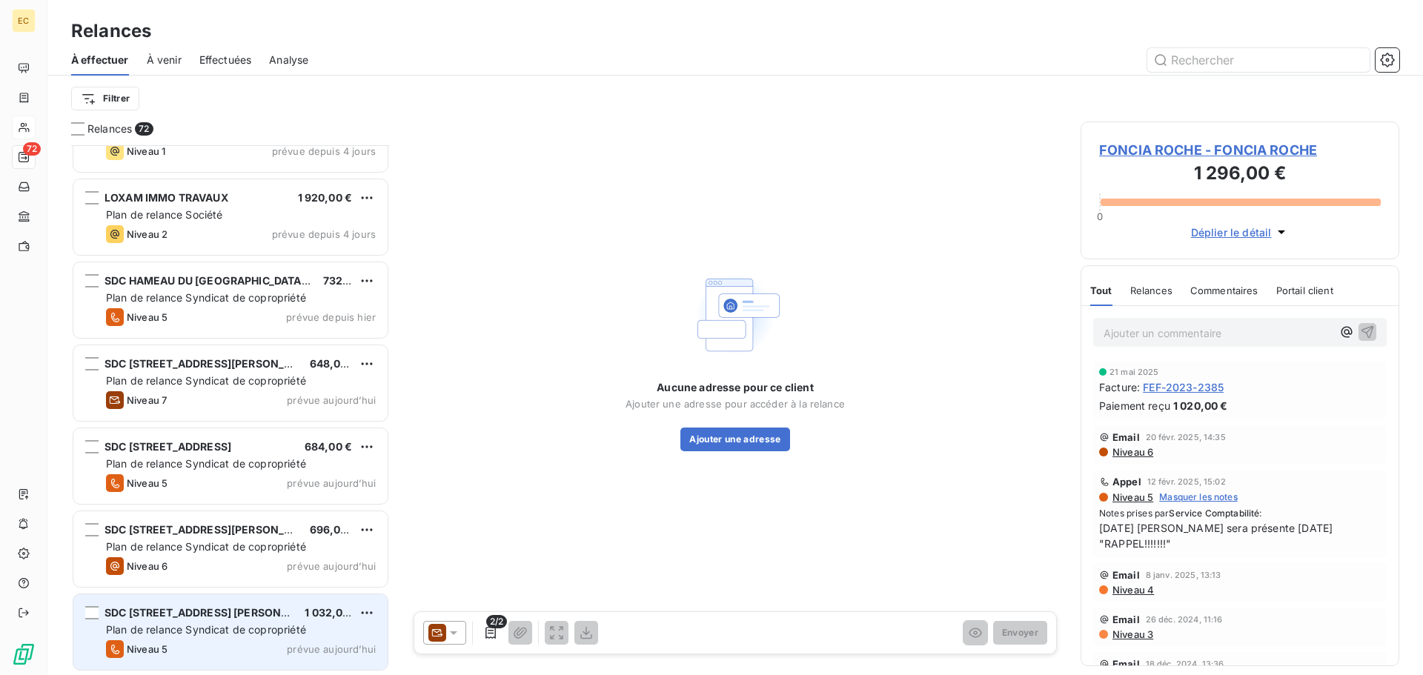
click at [275, 626] on span "Plan de relance Syndicat de copropriété" at bounding box center [206, 629] width 200 height 13
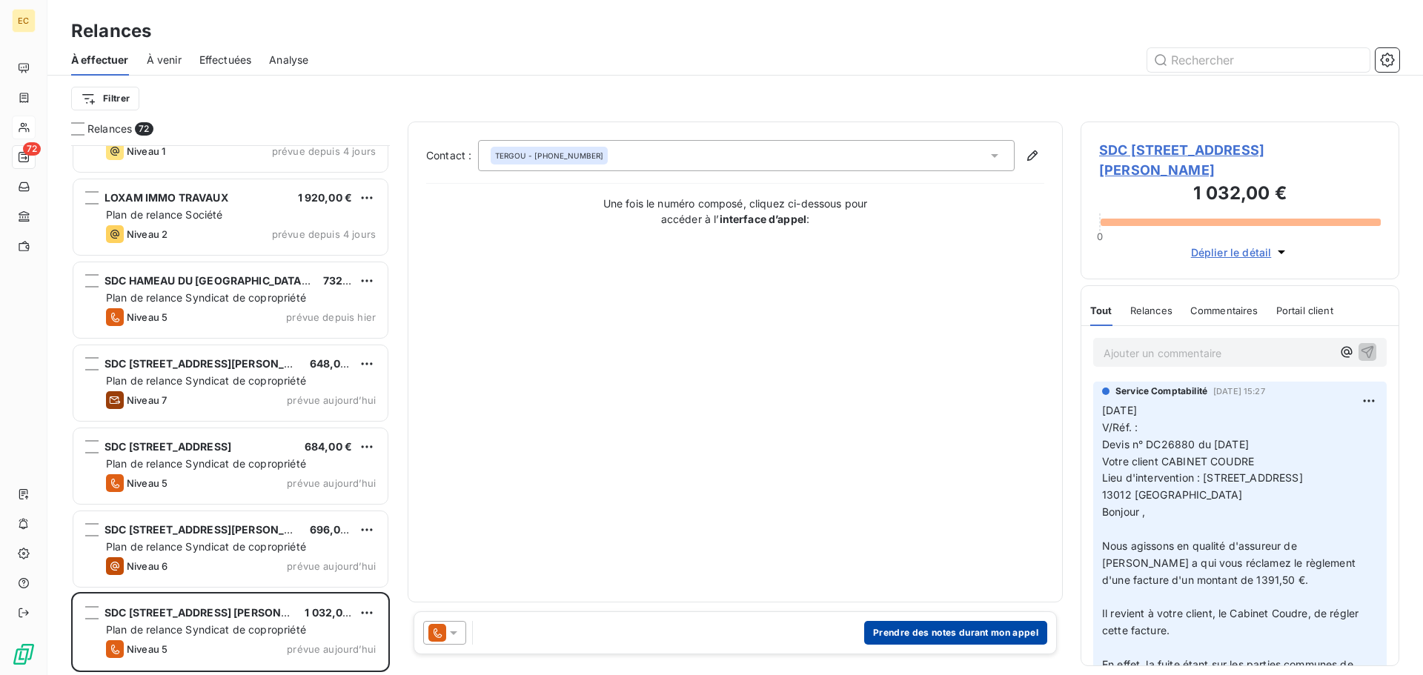
click at [941, 635] on button "Prendre des notes durant mon appel" at bounding box center [955, 633] width 183 height 24
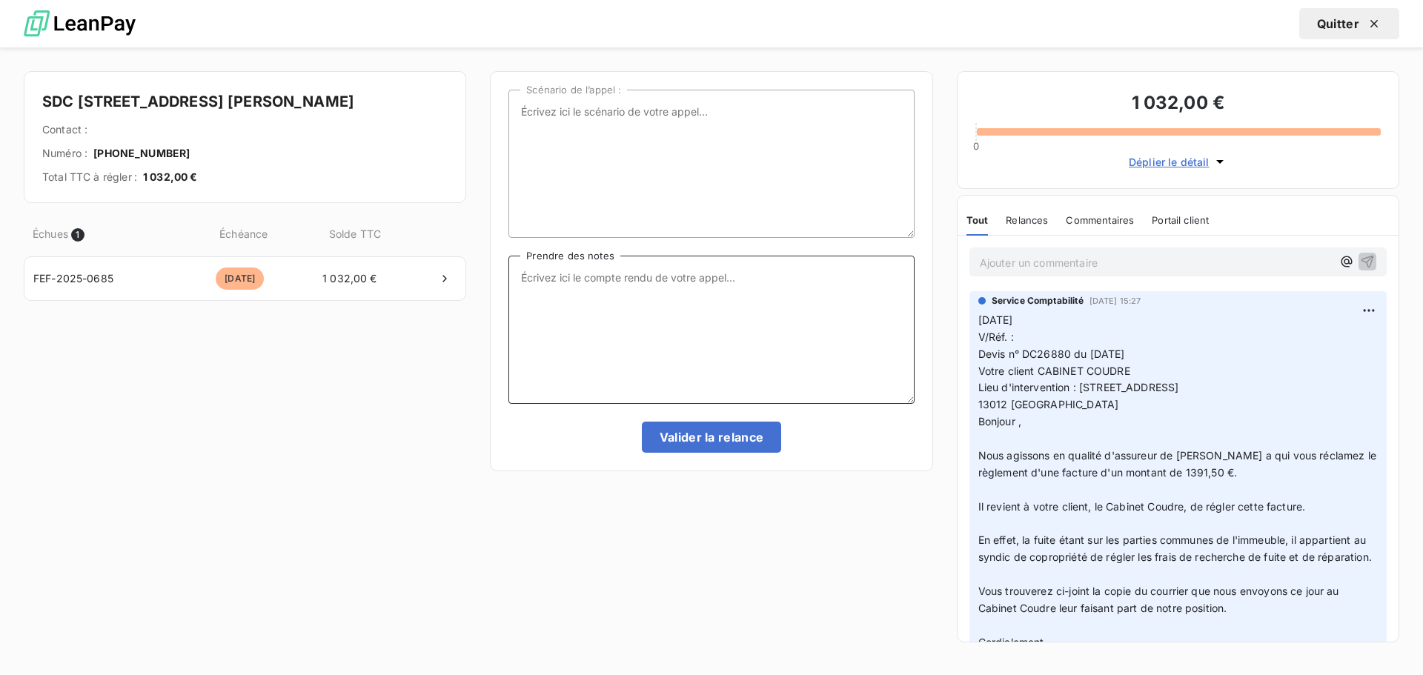
click at [568, 282] on textarea "Prendre des notes" at bounding box center [710, 330] width 405 height 148
click at [676, 273] on textarea "[DATE] pas de réponse rappelr le matin entre 10h et 12h" at bounding box center [710, 330] width 405 height 148
type textarea "[DATE] pas de réponse rappeler le matin entre 10h et 12h"
click at [721, 441] on button "Valider la relance" at bounding box center [712, 437] width 140 height 31
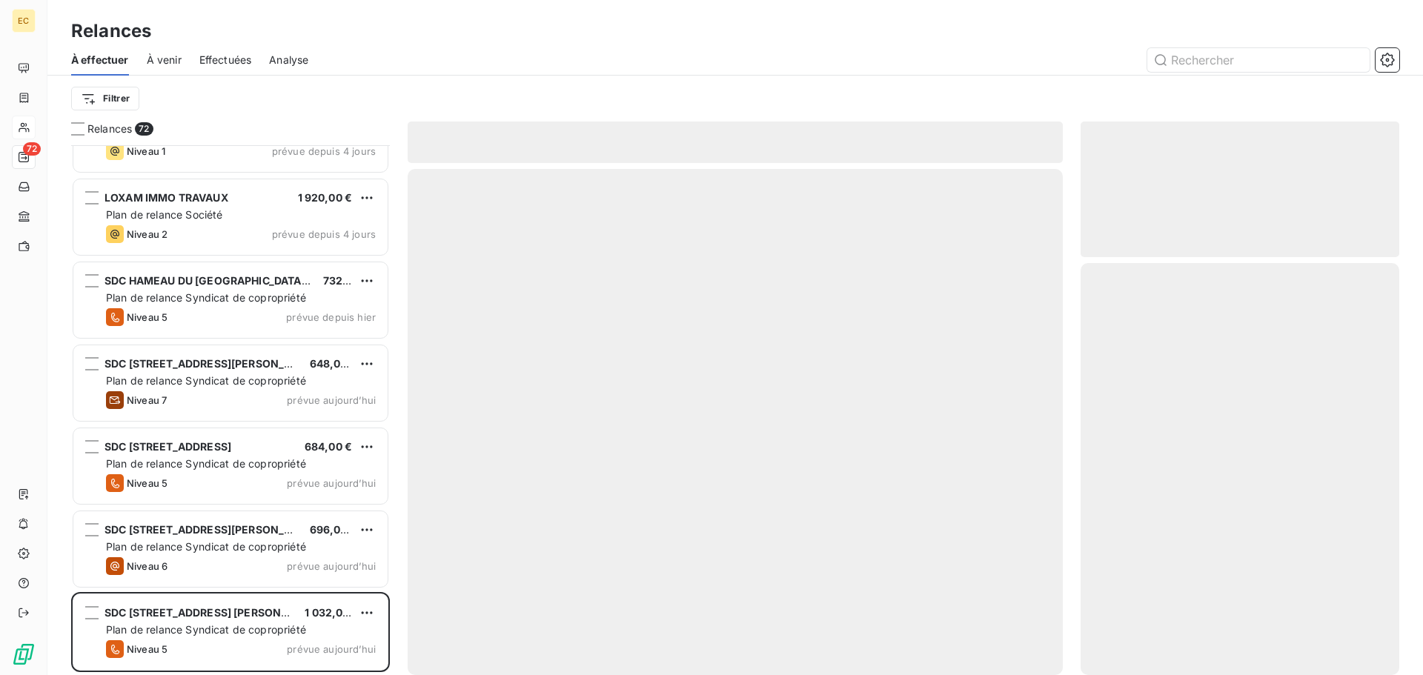
scroll to position [5364, 0]
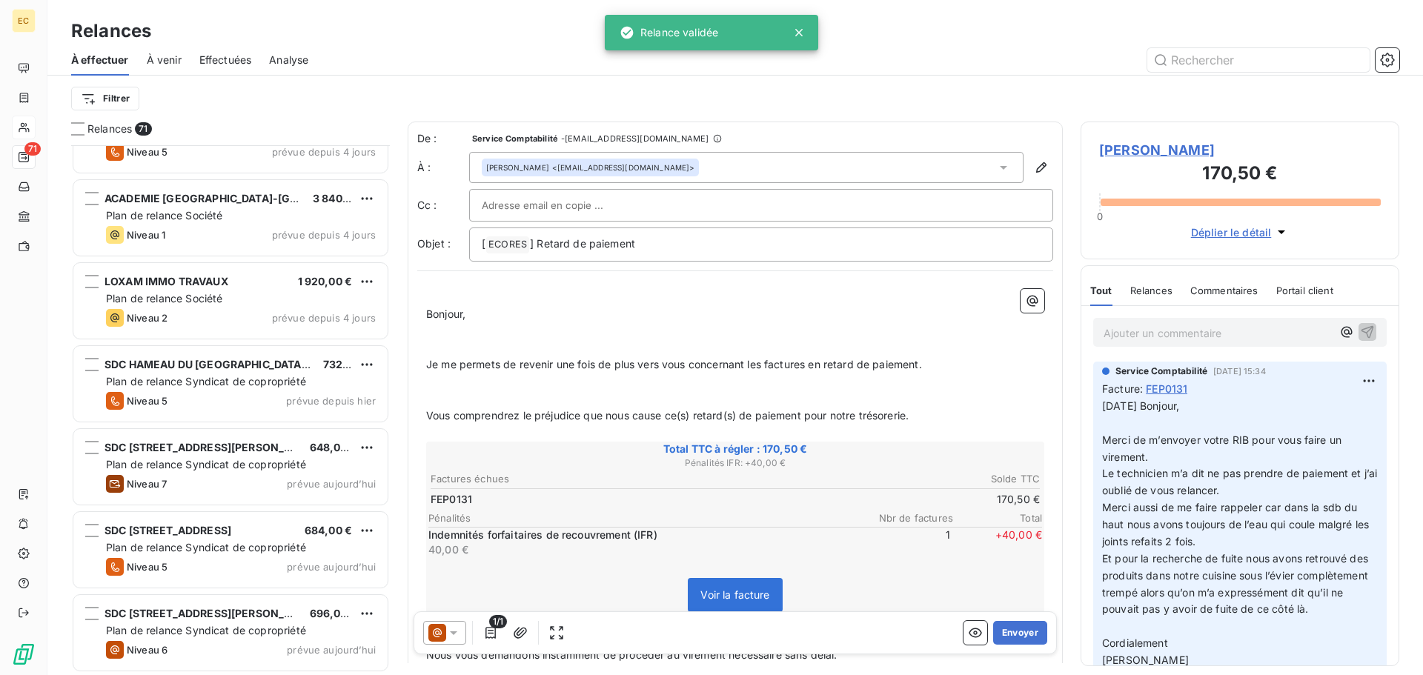
click at [210, 56] on span "Effectuées" at bounding box center [225, 60] width 53 height 15
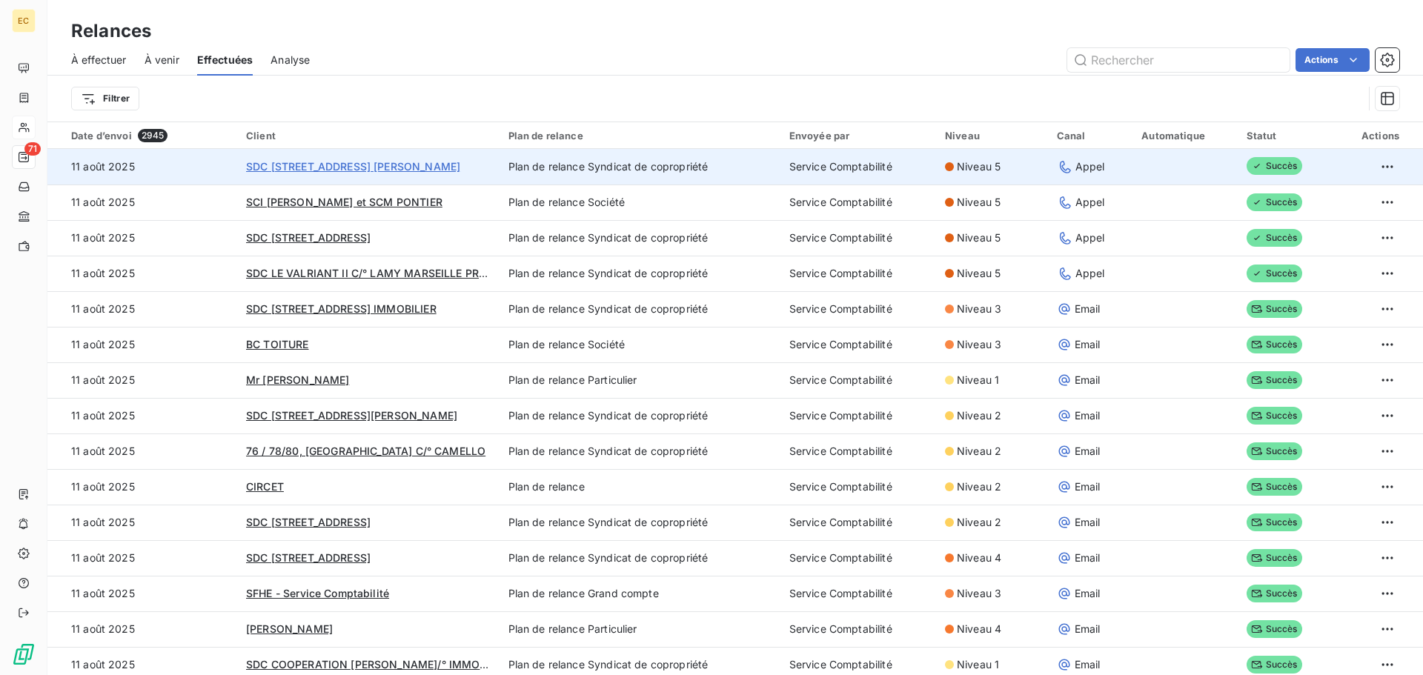
click at [324, 168] on span "SDC [STREET_ADDRESS] [PERSON_NAME]" at bounding box center [353, 166] width 214 height 13
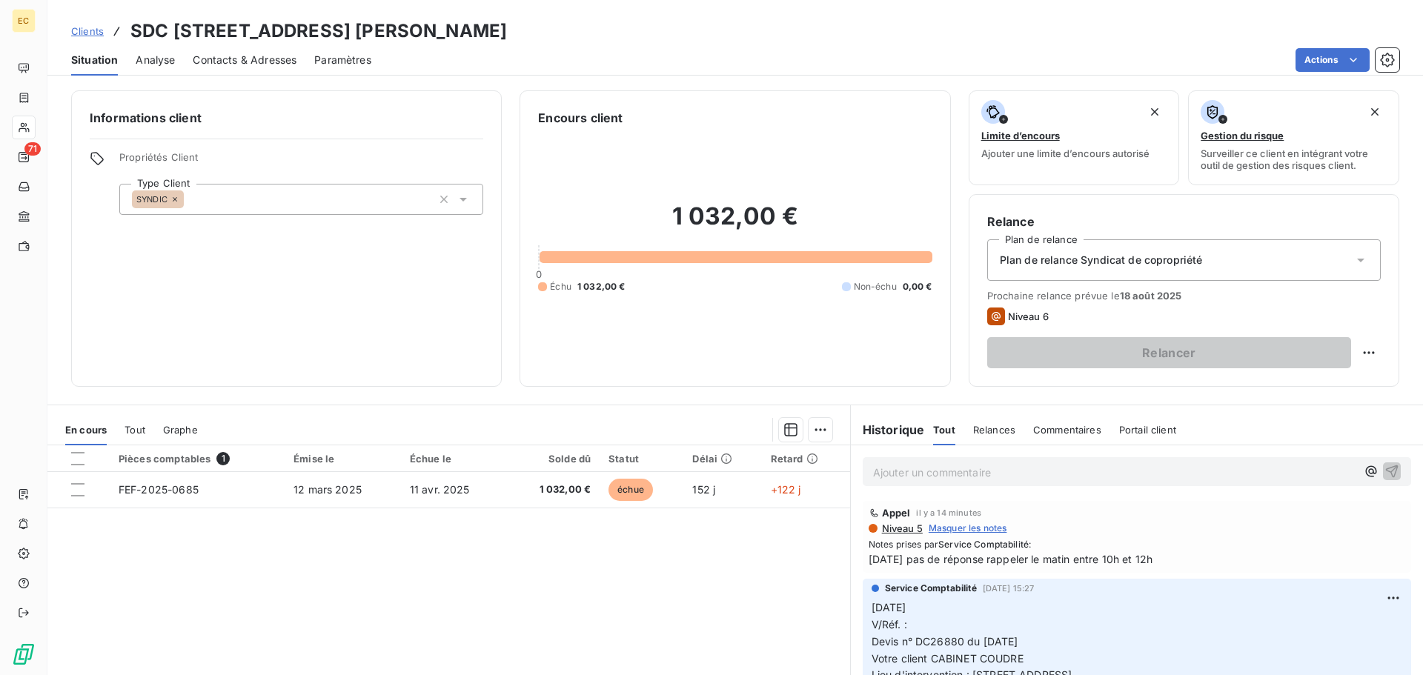
click at [892, 480] on p "Ajouter un commentaire ﻿" at bounding box center [1114, 472] width 483 height 19
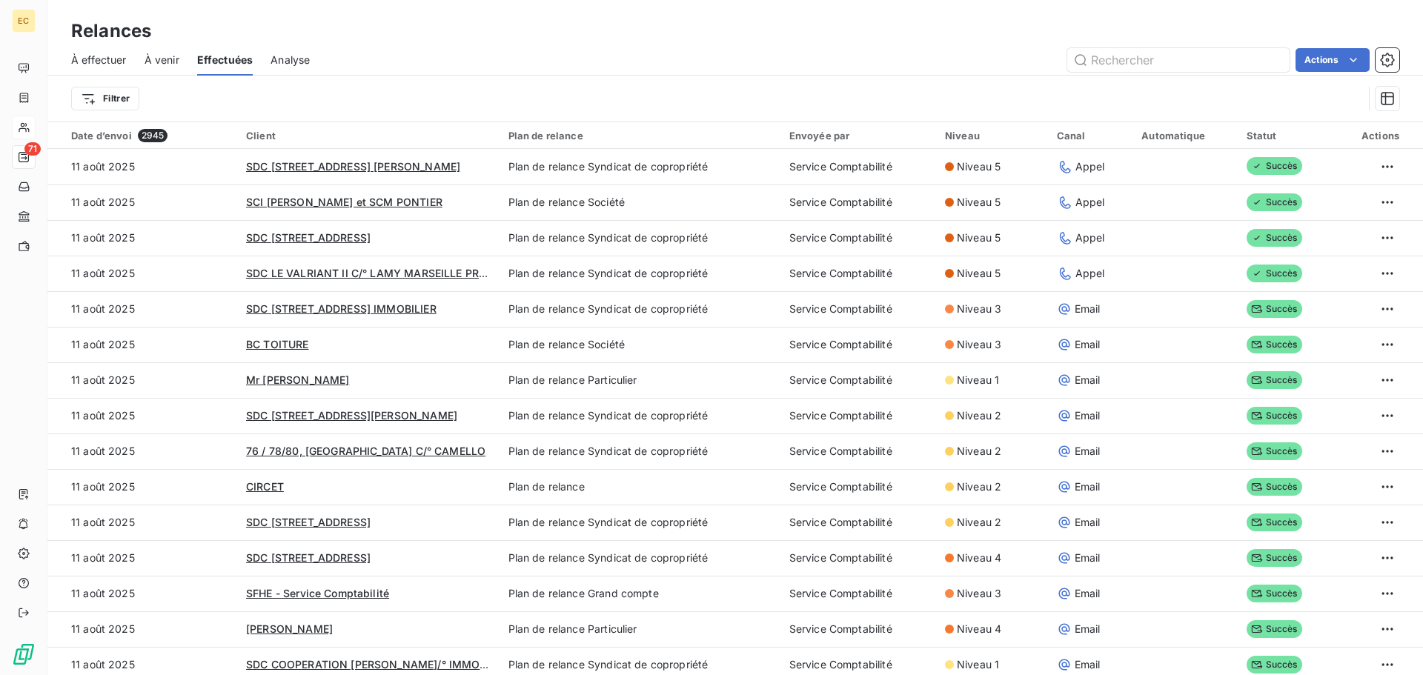
drag, startPoint x: 102, startPoint y: 59, endPoint x: 102, endPoint y: 67, distance: 8.2
click at [102, 59] on span "À effectuer" at bounding box center [99, 60] width 56 height 15
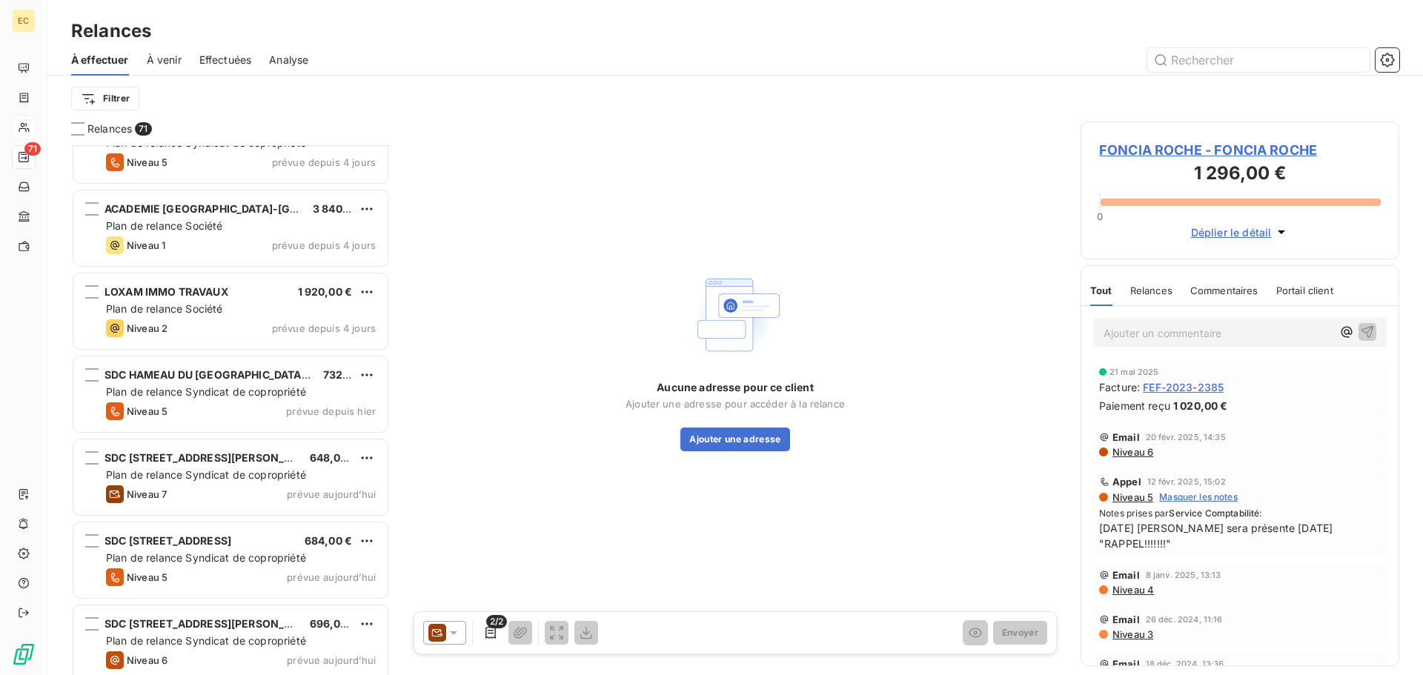
scroll to position [5365, 0]
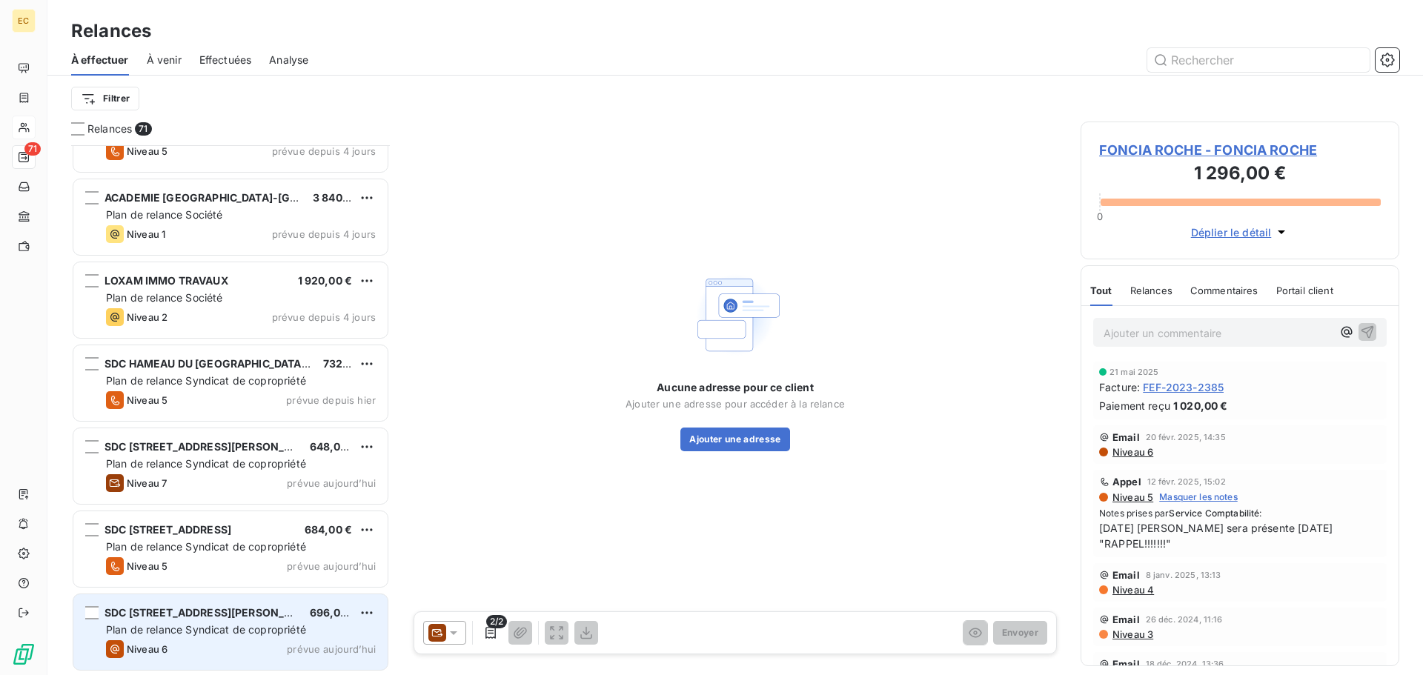
click at [259, 645] on div "Niveau 6 prévue [DATE]" at bounding box center [241, 649] width 270 height 18
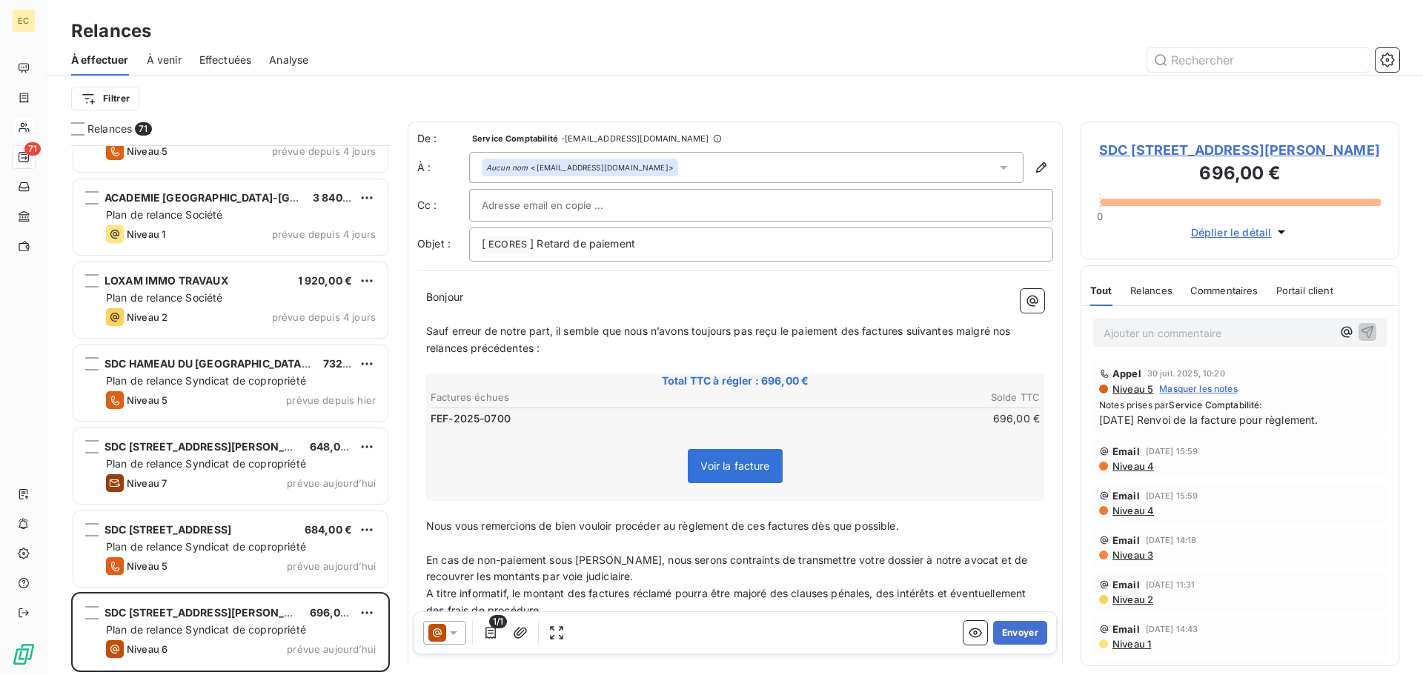
click at [1140, 160] on span "SDC [STREET_ADDRESS][PERSON_NAME]" at bounding box center [1240, 150] width 282 height 20
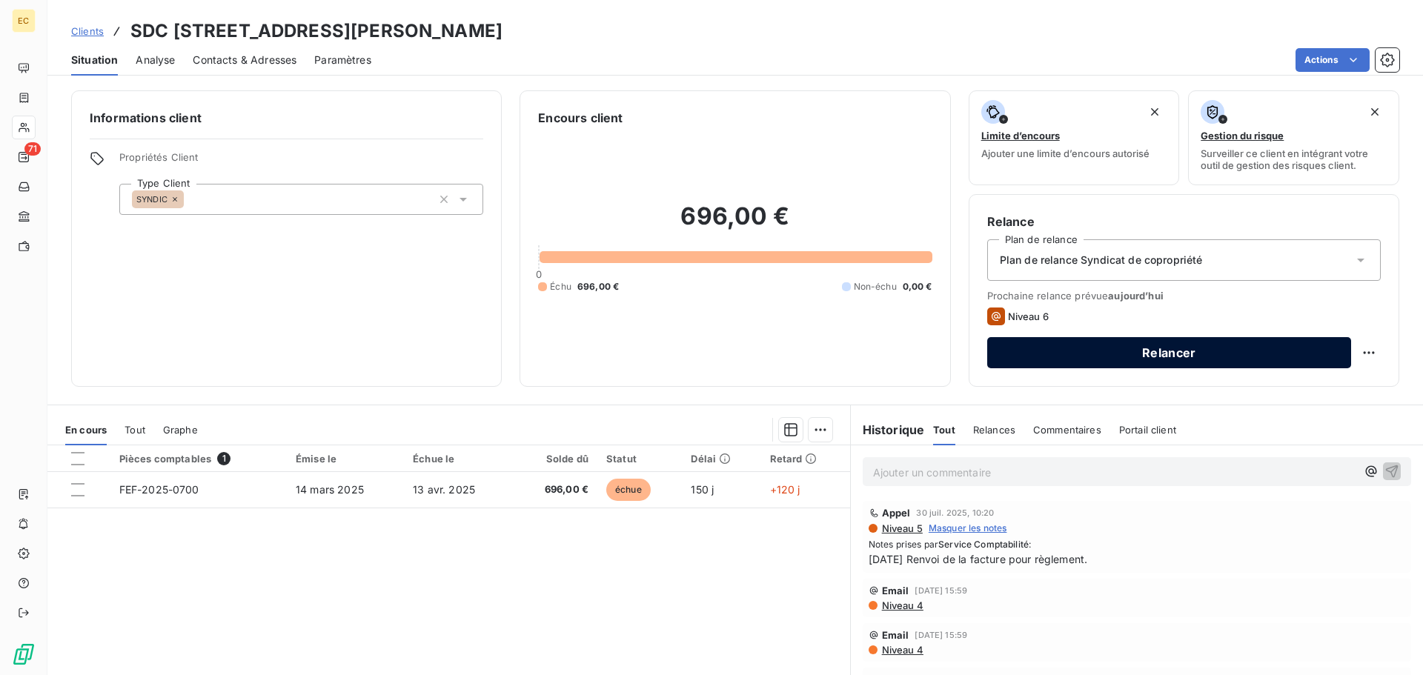
click at [1140, 356] on button "Relancer" at bounding box center [1169, 352] width 364 height 31
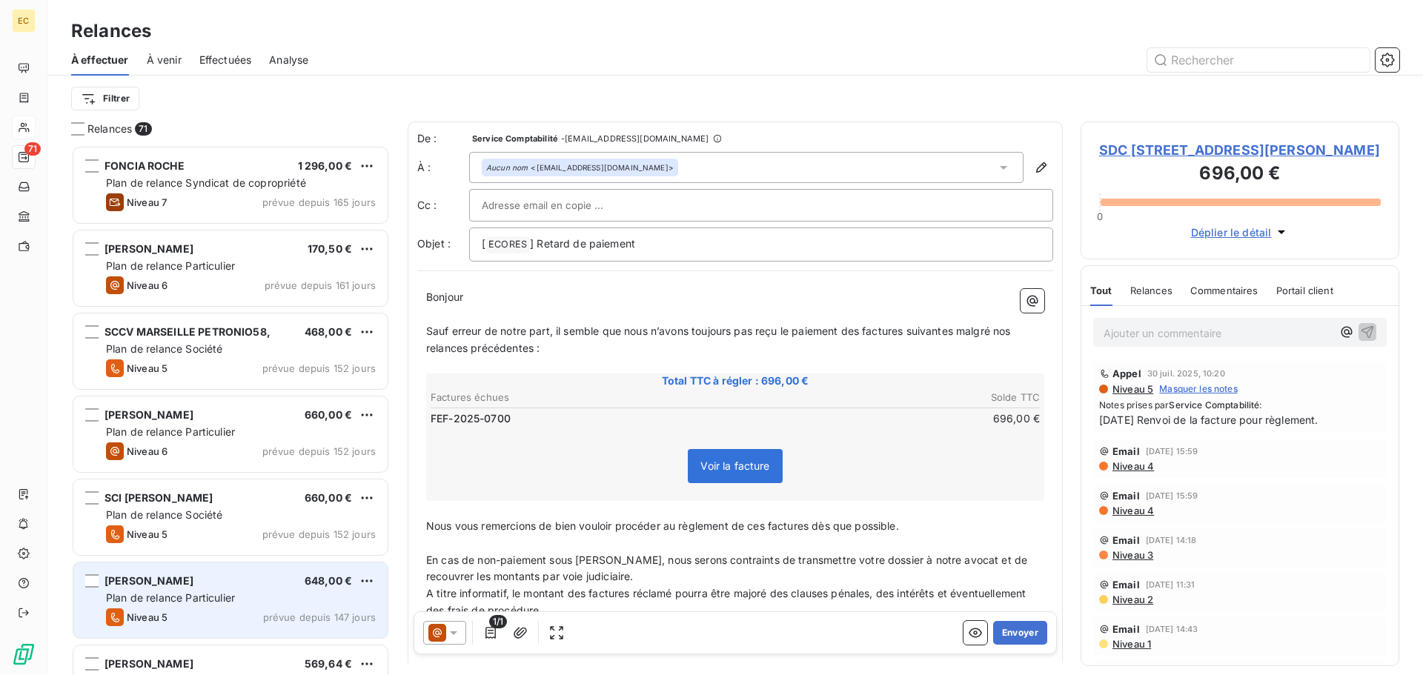
scroll to position [519, 308]
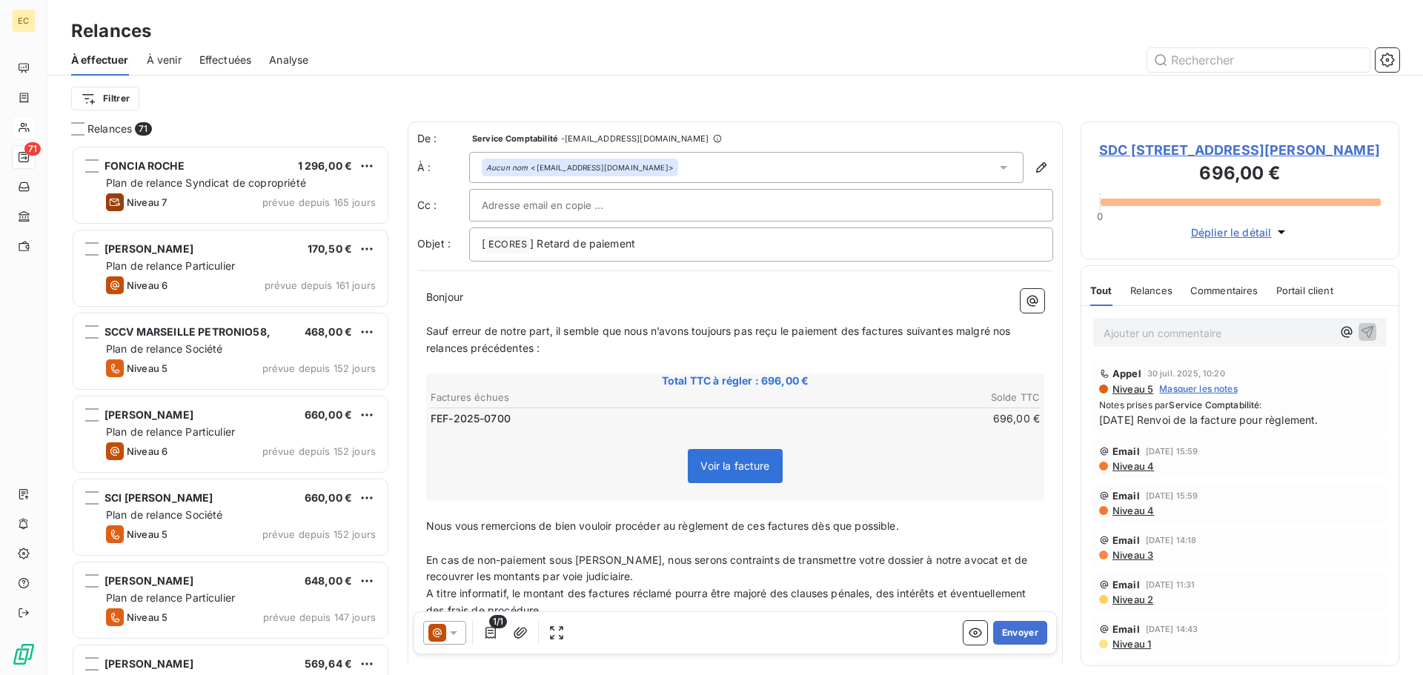
click at [451, 634] on icon at bounding box center [453, 633] width 15 height 15
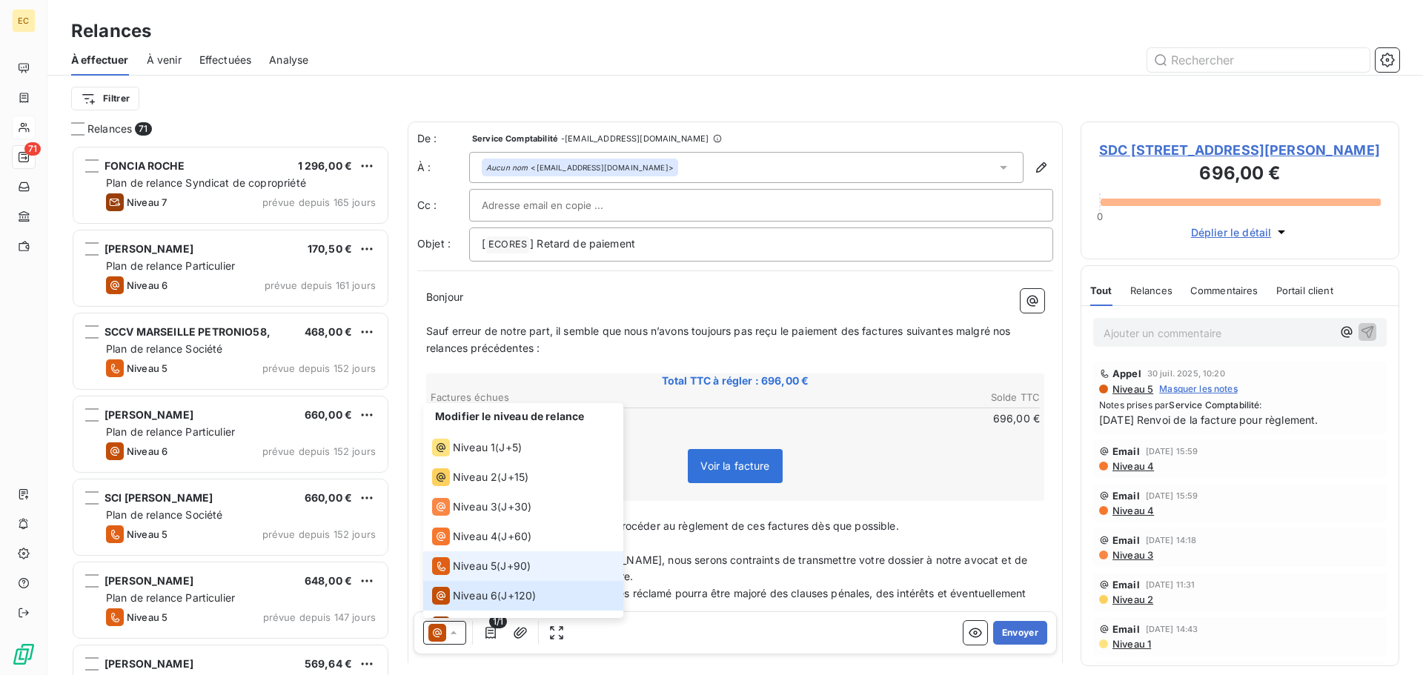
click at [472, 561] on span "Niveau 5" at bounding box center [475, 566] width 44 height 15
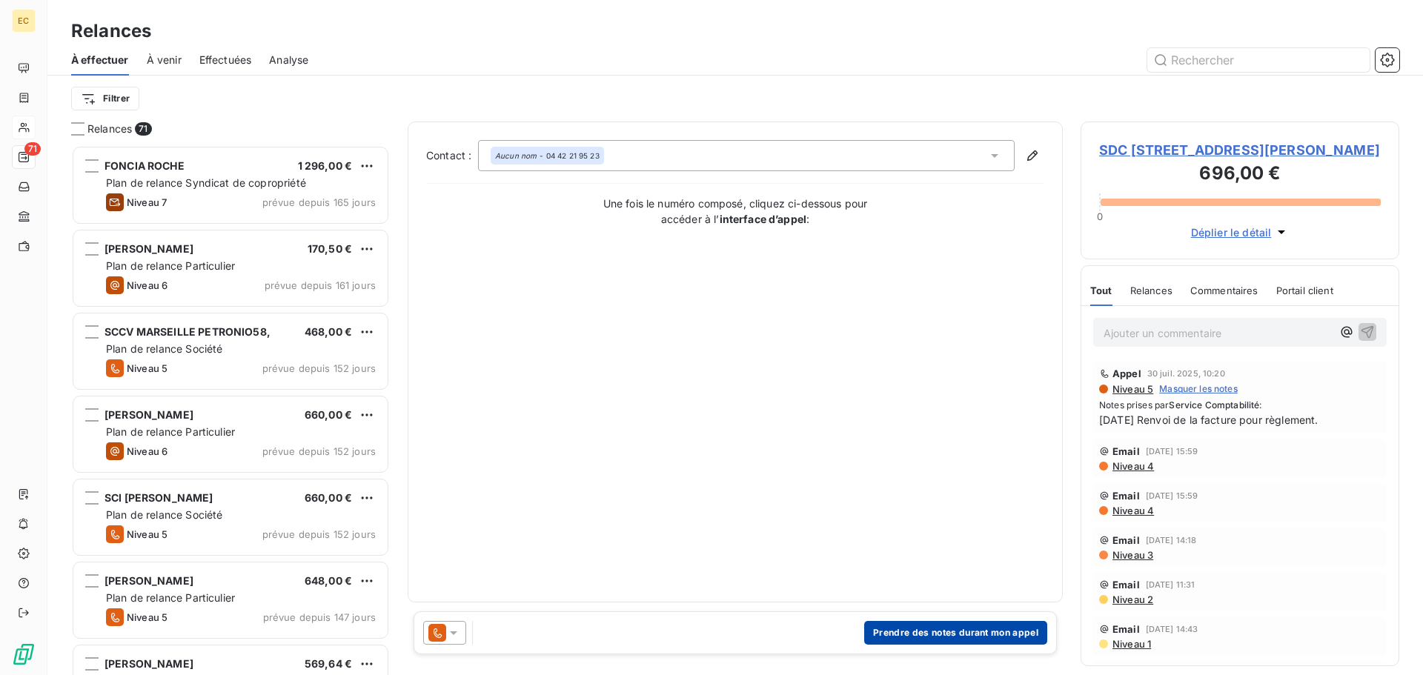
click at [936, 629] on button "Prendre des notes durant mon appel" at bounding box center [955, 633] width 183 height 24
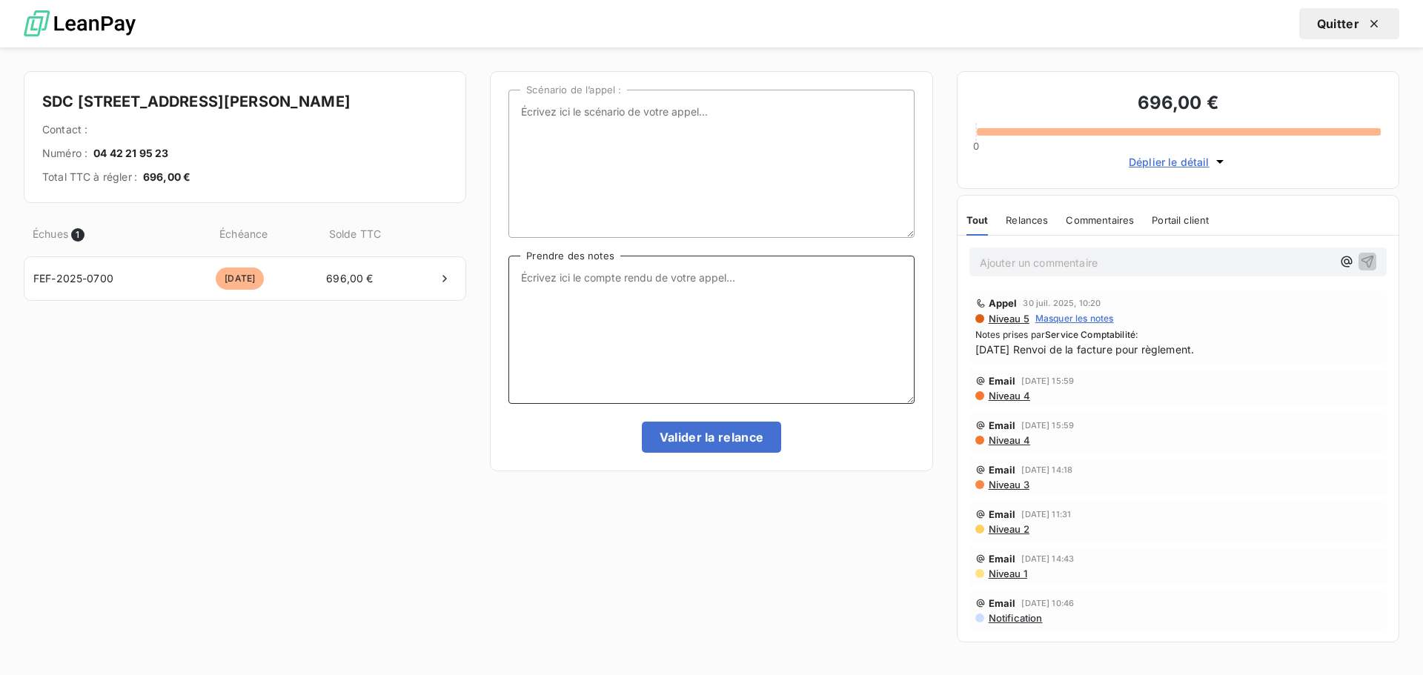
click at [575, 271] on textarea "Prendre des notes" at bounding box center [710, 330] width 405 height 148
type textarea "[DATE] appel et toujours aucune réponse du Sce comptabilité!!!!!!!!"
click at [700, 437] on button "Valider la relance" at bounding box center [712, 437] width 140 height 31
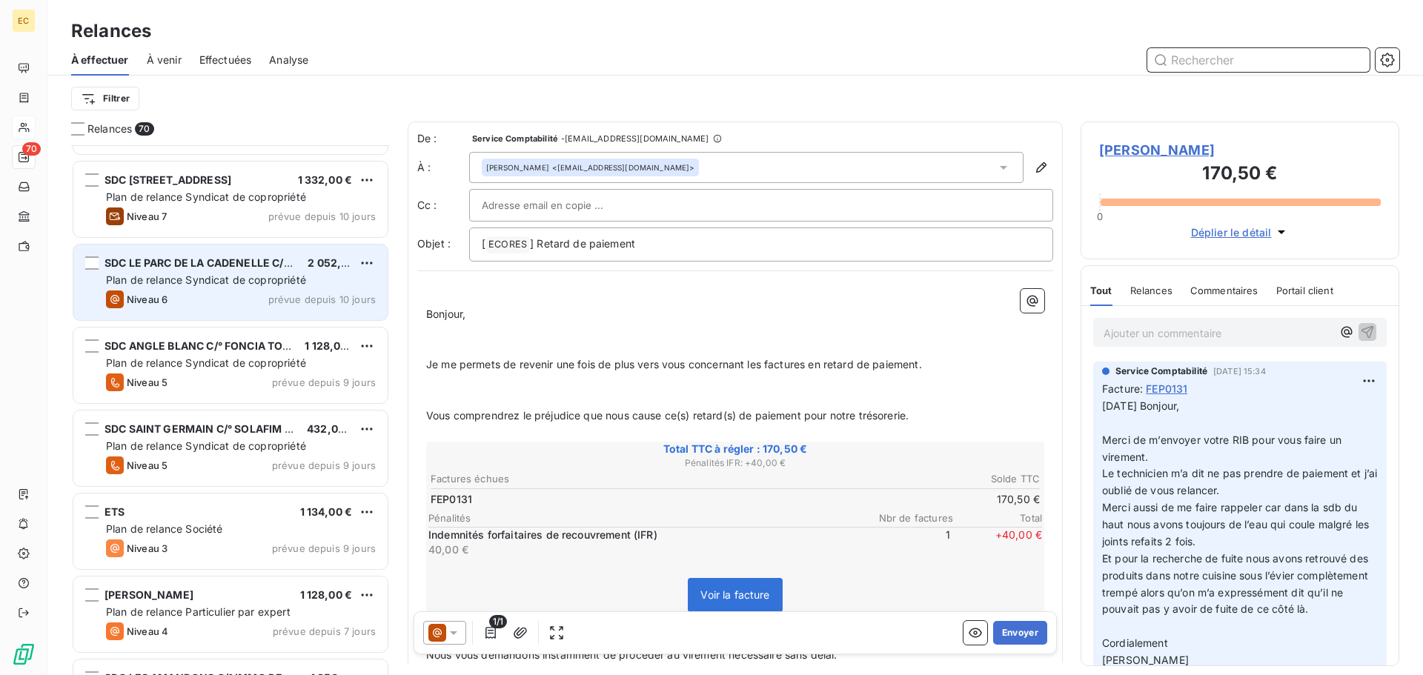
scroll to position [4300, 0]
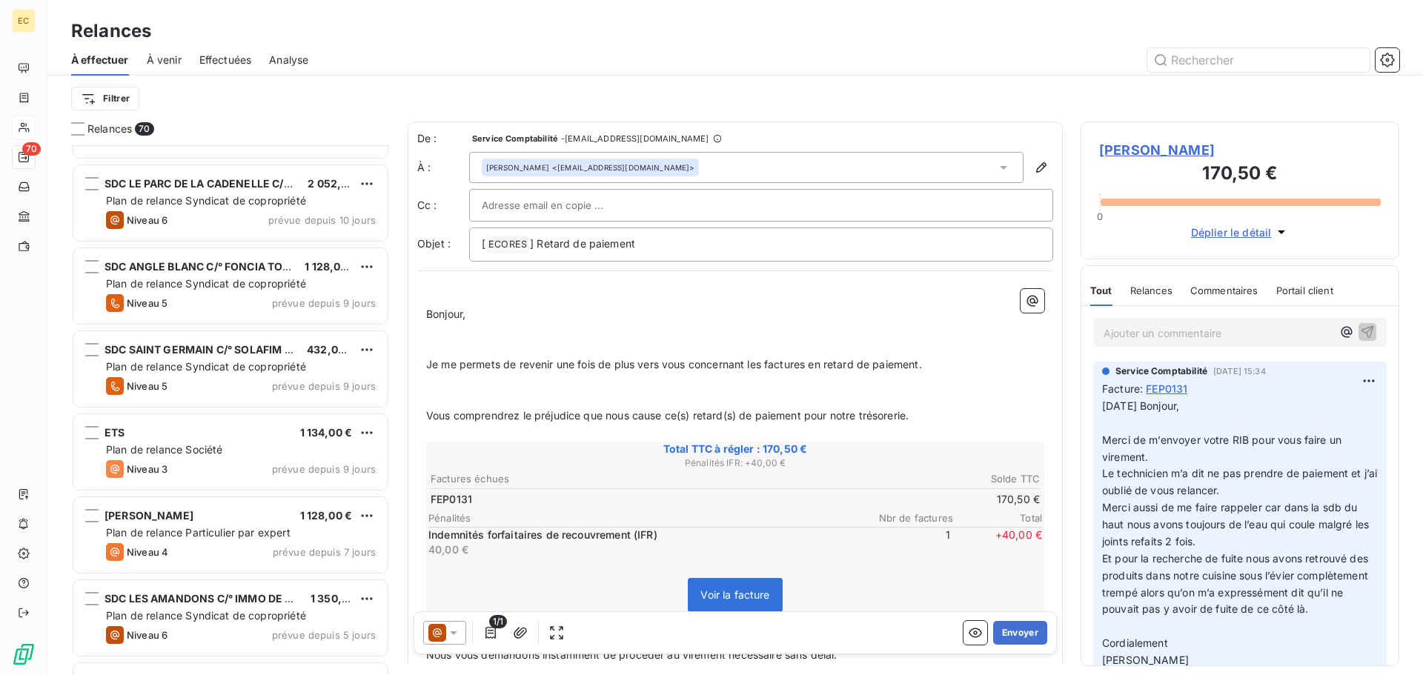
click at [452, 633] on icon at bounding box center [453, 633] width 7 height 4
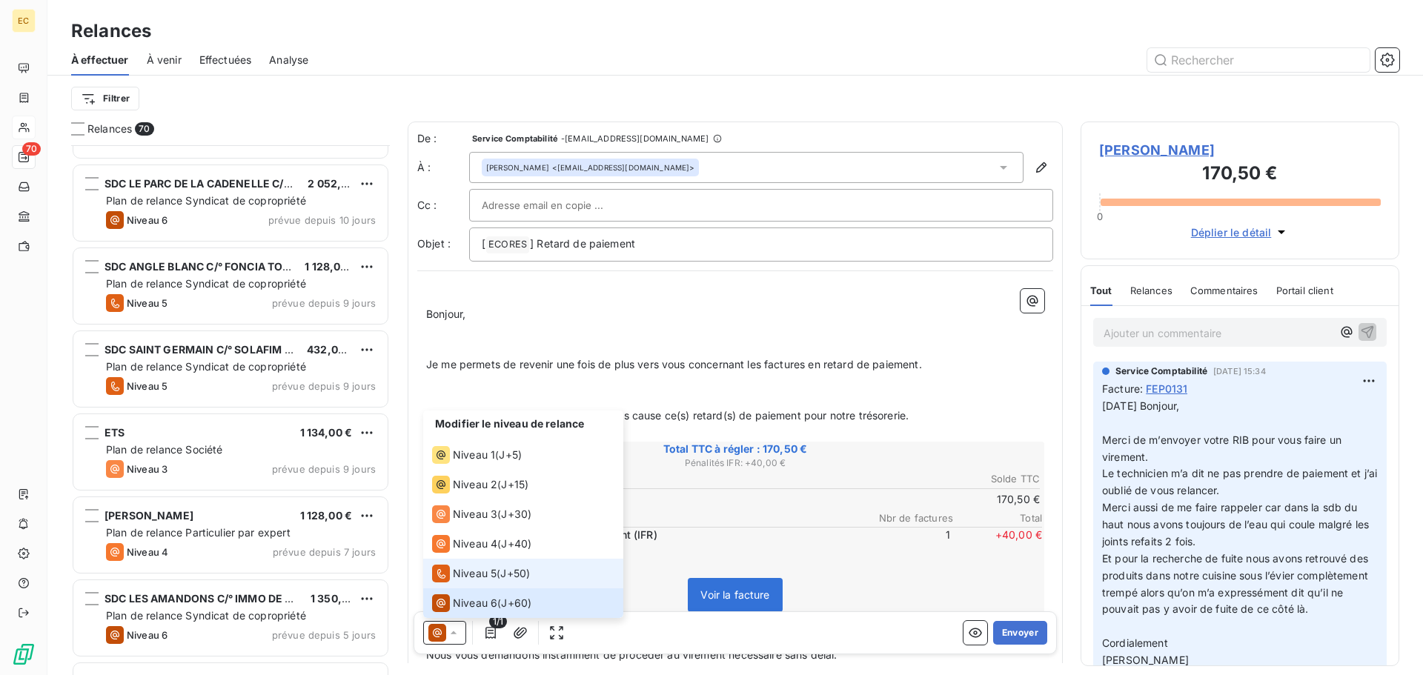
click at [470, 573] on span "Niveau 5" at bounding box center [475, 573] width 44 height 15
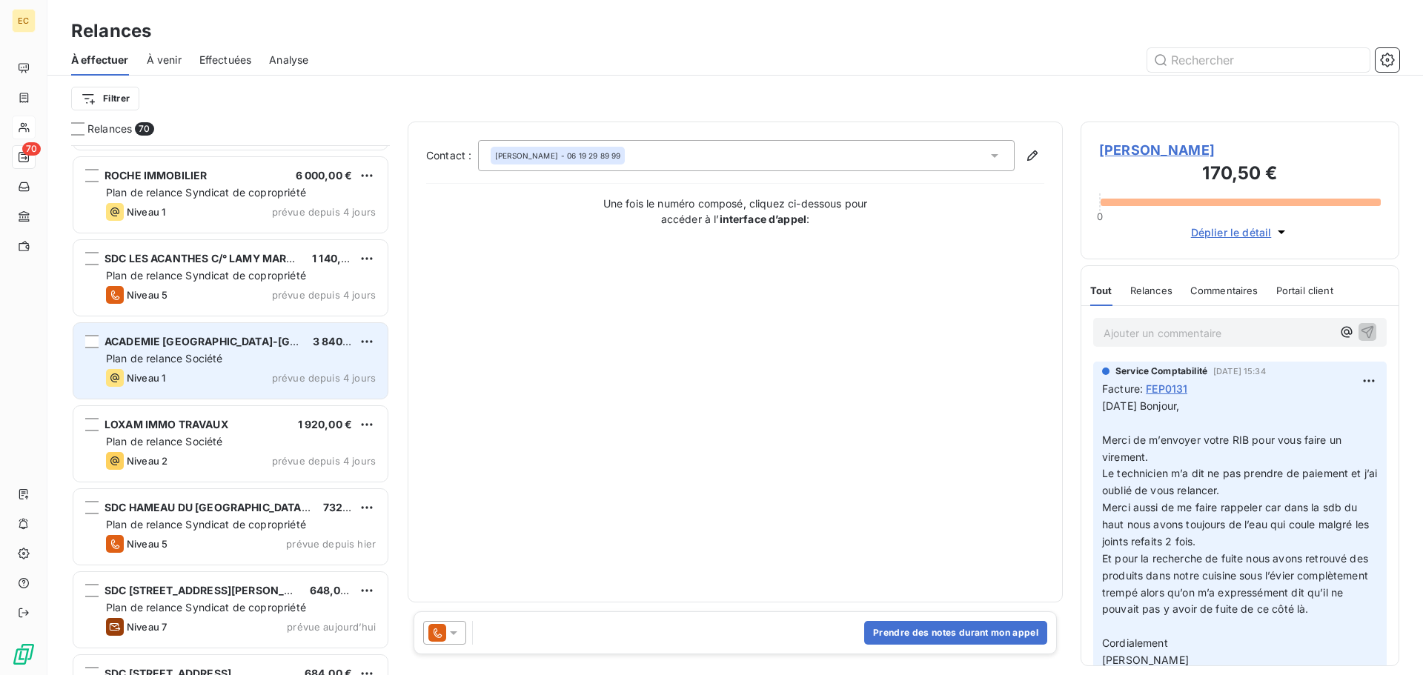
scroll to position [5282, 0]
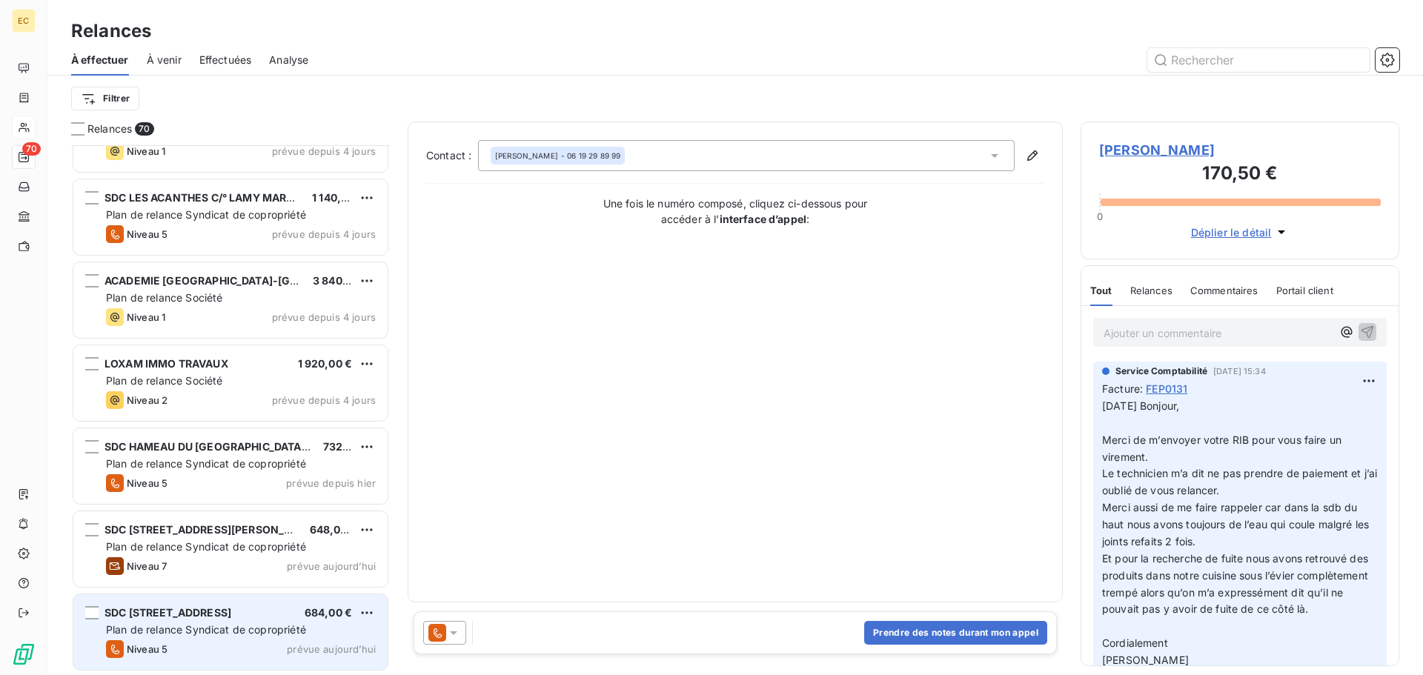
click at [203, 611] on span "SDC [STREET_ADDRESS]" at bounding box center [168, 612] width 127 height 13
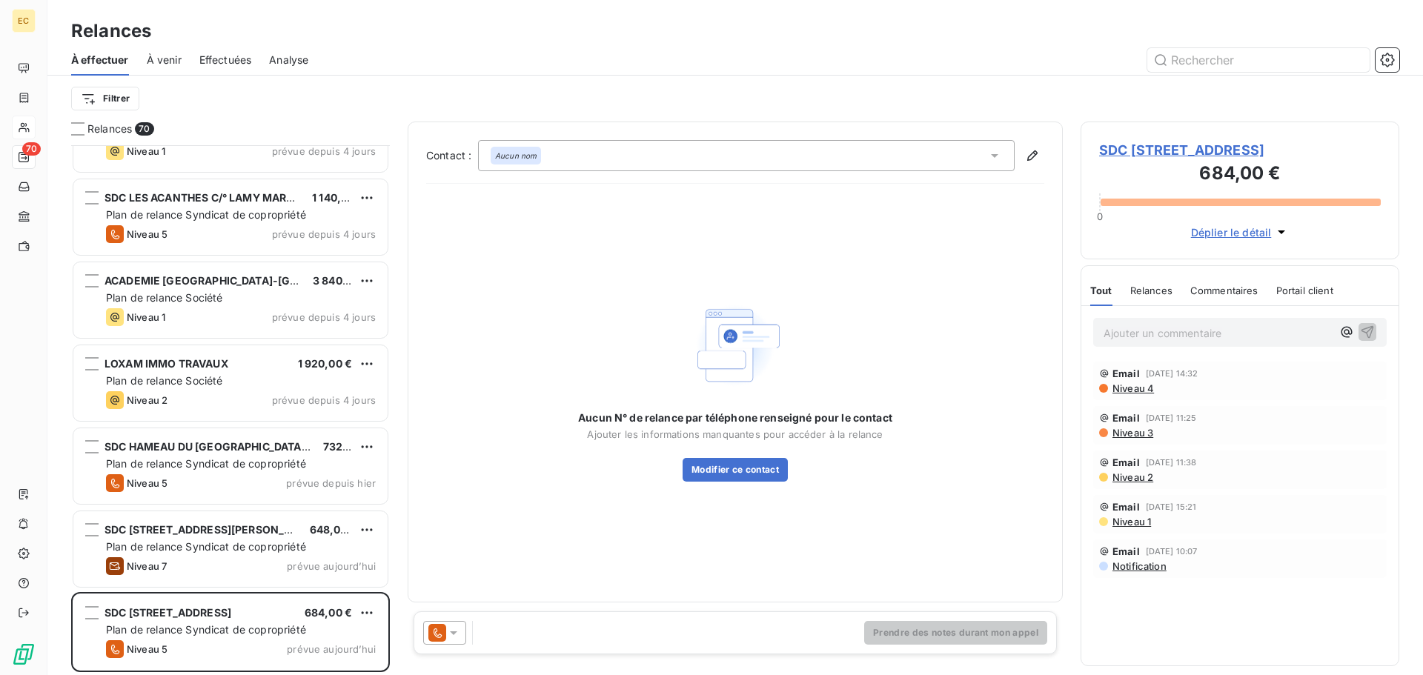
click at [1123, 154] on span "SDC [STREET_ADDRESS]" at bounding box center [1240, 150] width 282 height 20
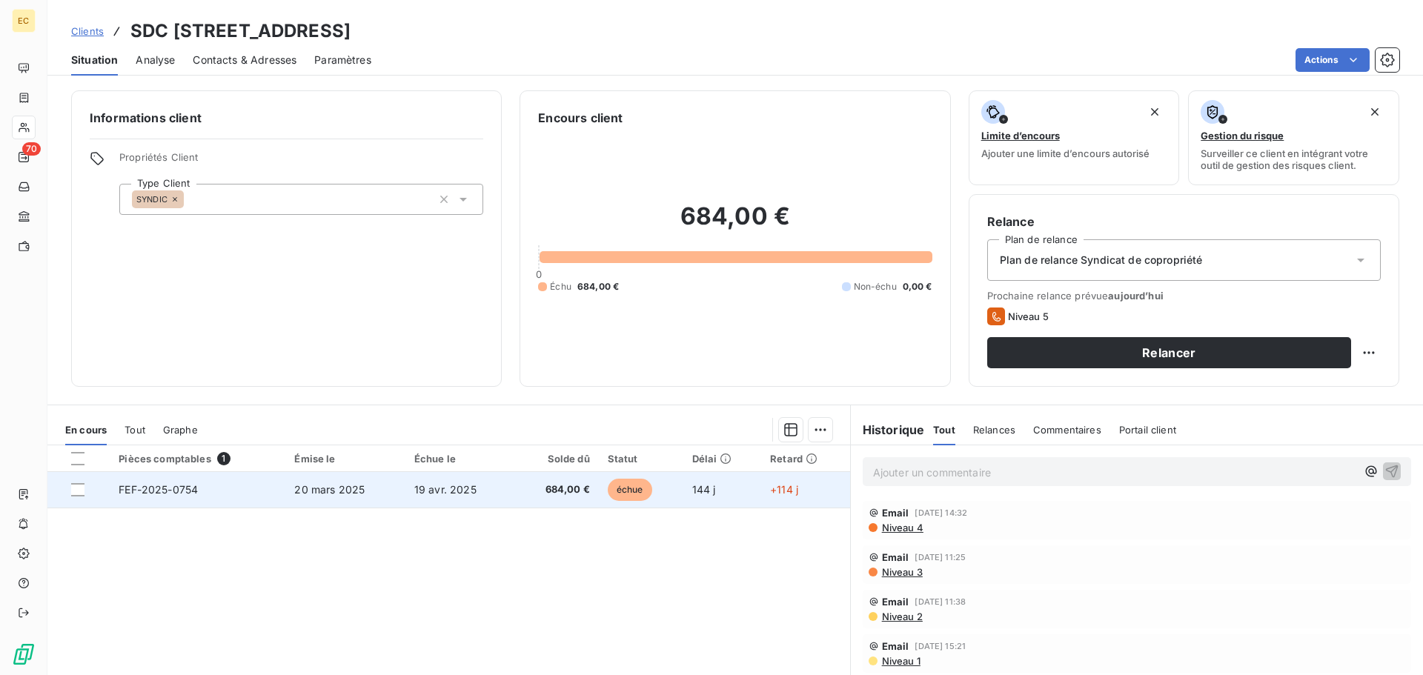
click at [289, 491] on td "20 mars 2025" at bounding box center [344, 490] width 119 height 36
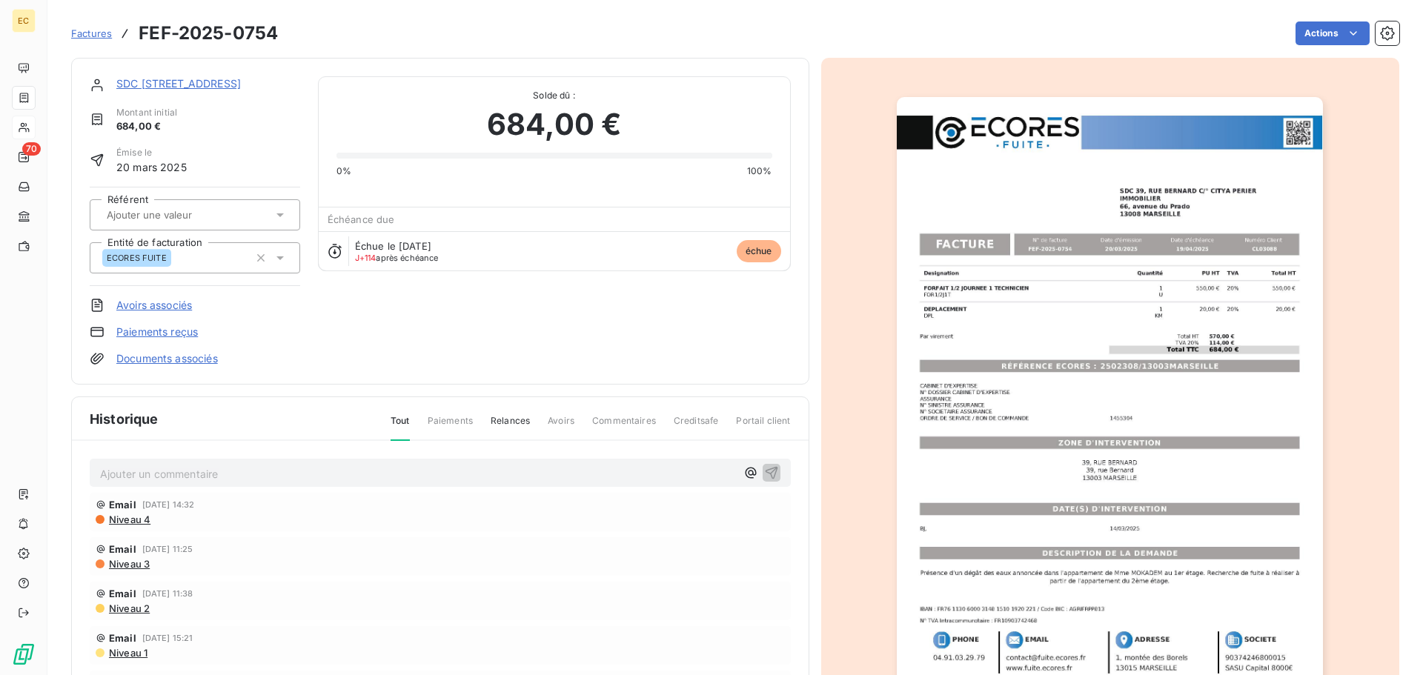
click at [1027, 450] on img "button" at bounding box center [1110, 398] width 426 height 603
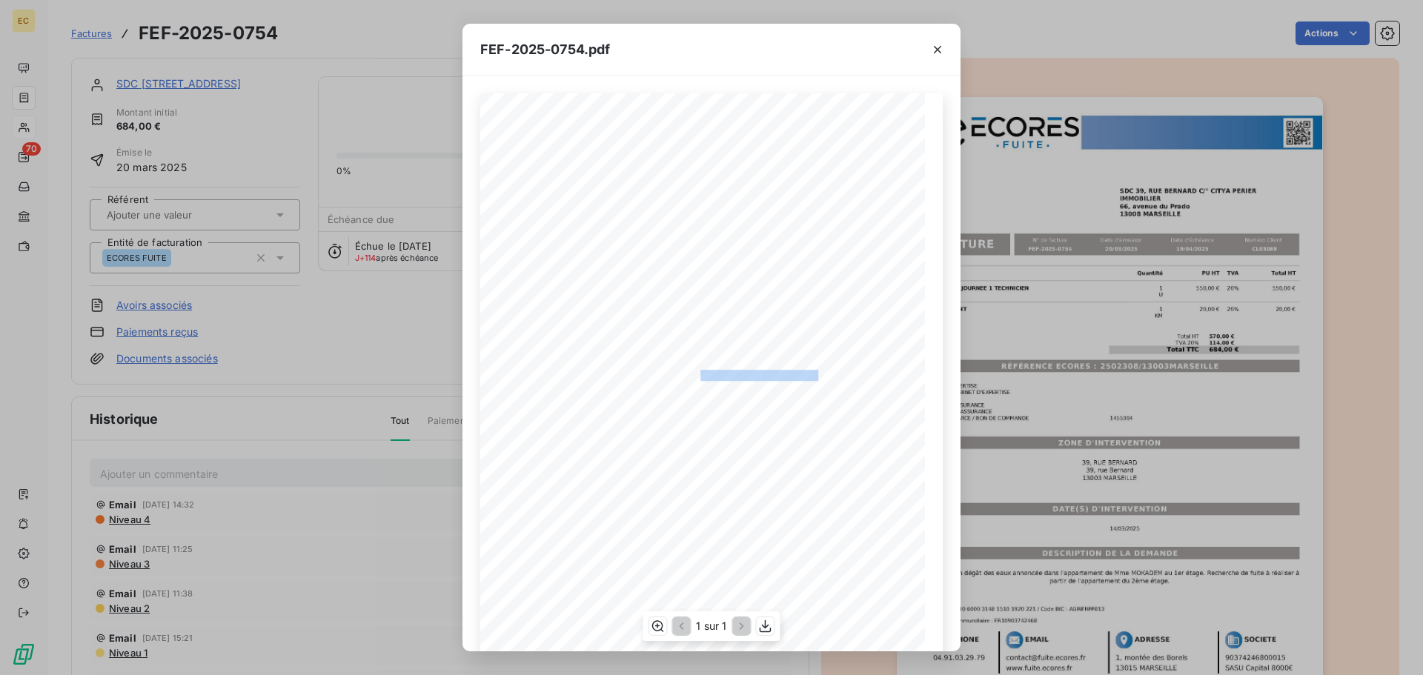
drag, startPoint x: 817, startPoint y: 371, endPoint x: 694, endPoint y: 369, distance: 122.3
click at [694, 370] on span "RÉFÉRENCE ECORES : 2502308/13003MARSEILLE" at bounding box center [711, 373] width 226 height 7
copy span "2502308/13003MARSEILL"
click at [937, 55] on icon "button" at bounding box center [937, 49] width 15 height 15
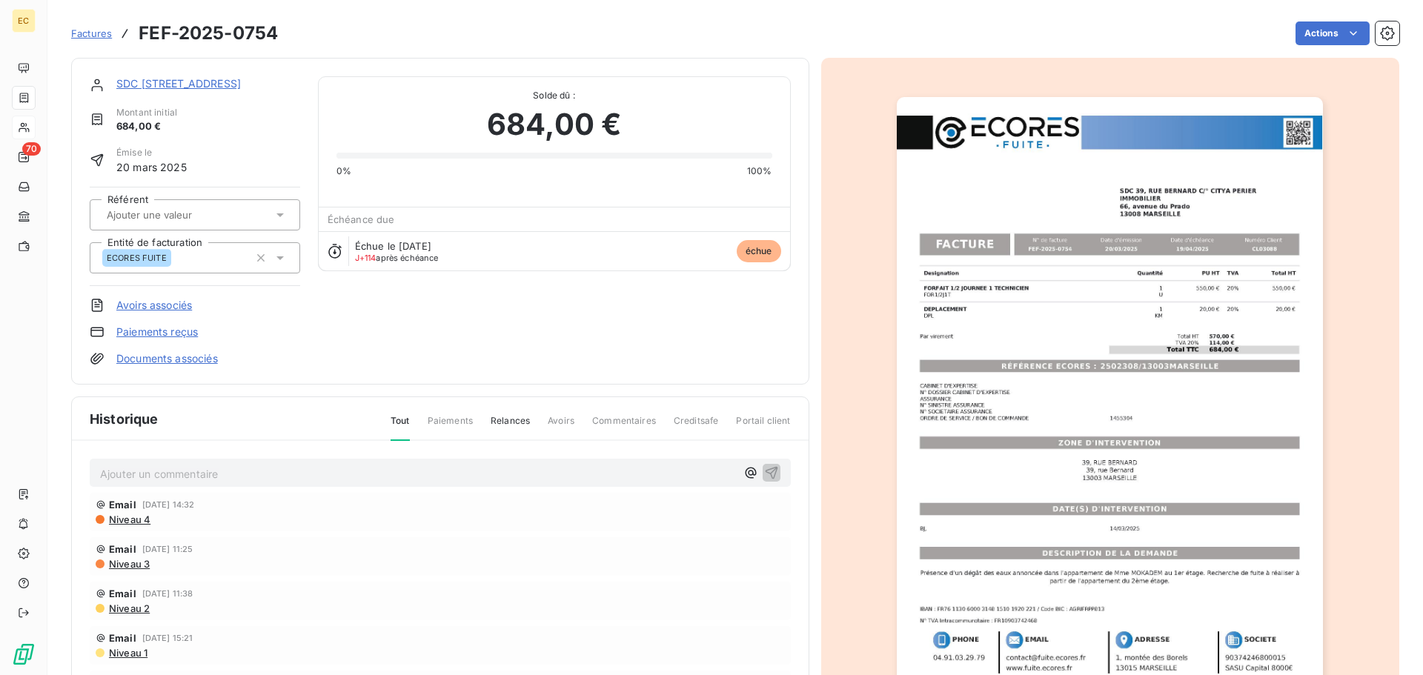
click at [1033, 292] on img "button" at bounding box center [1110, 398] width 426 height 603
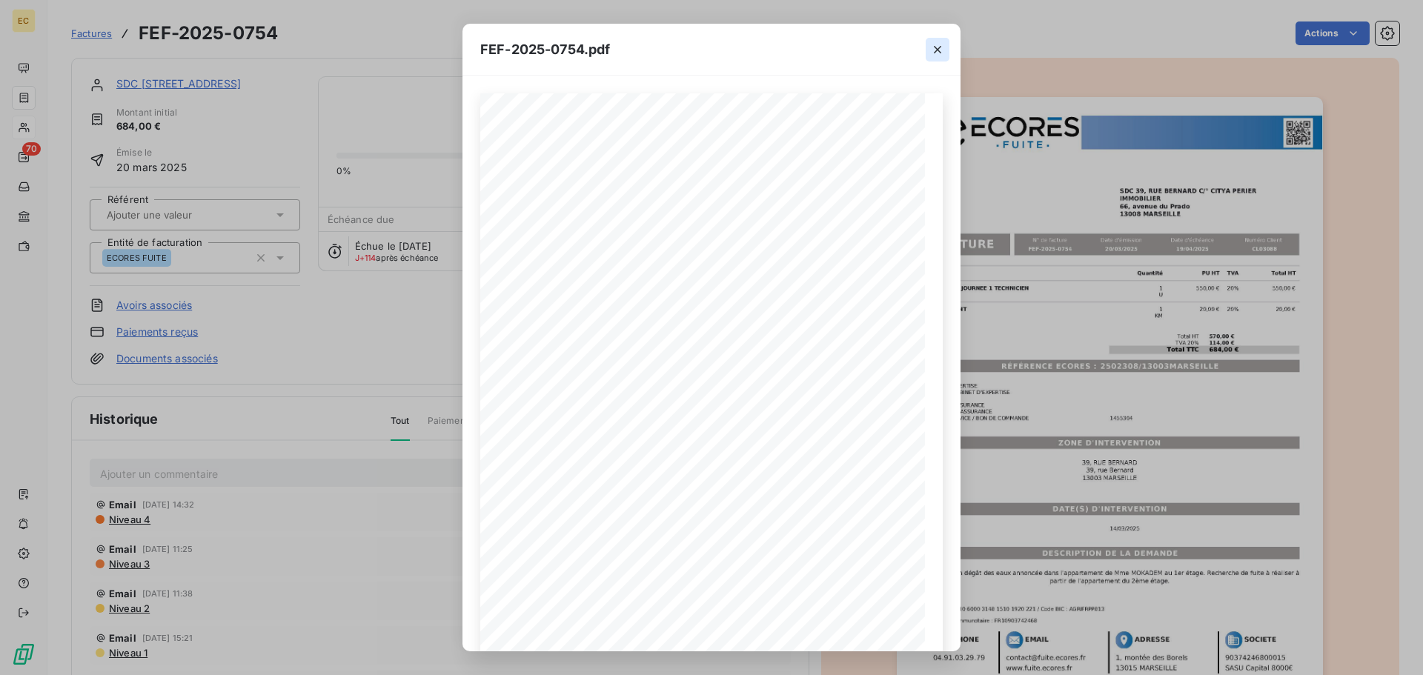
click at [942, 47] on icon "button" at bounding box center [937, 49] width 15 height 15
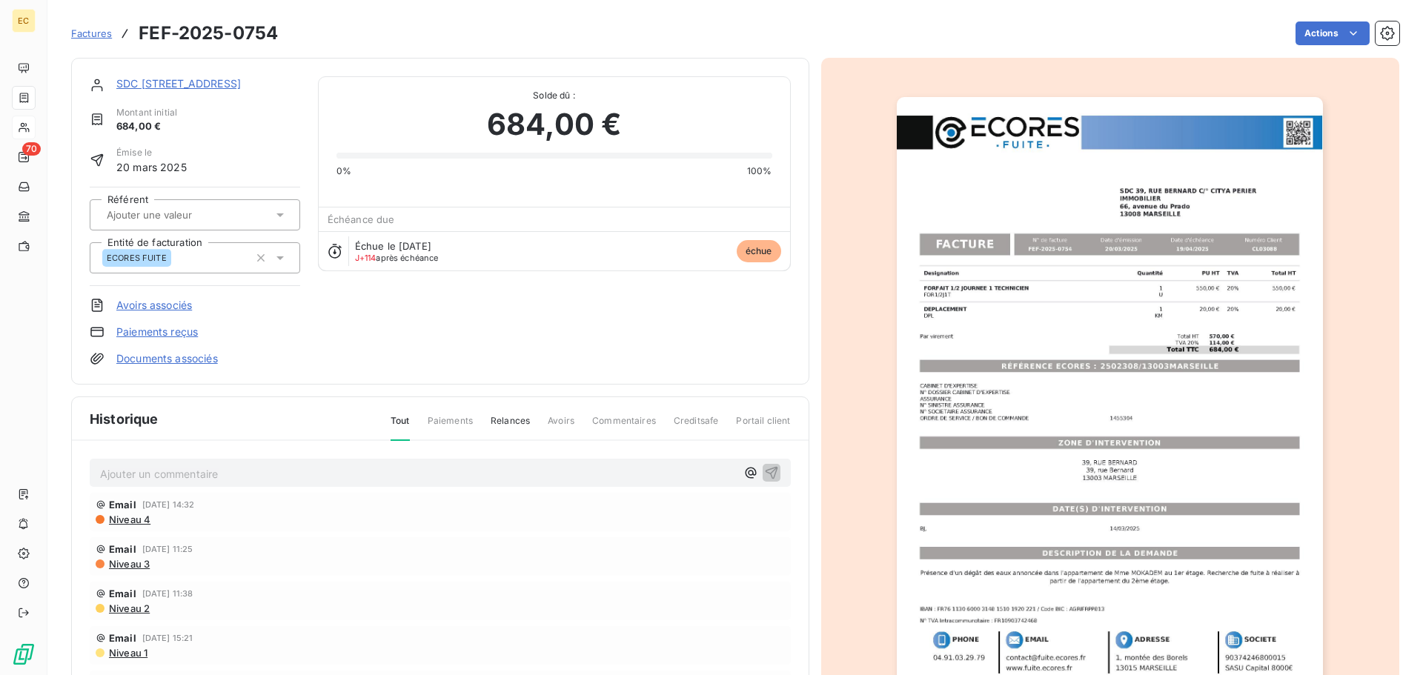
click at [122, 519] on span "Niveau 4" at bounding box center [128, 520] width 43 height 12
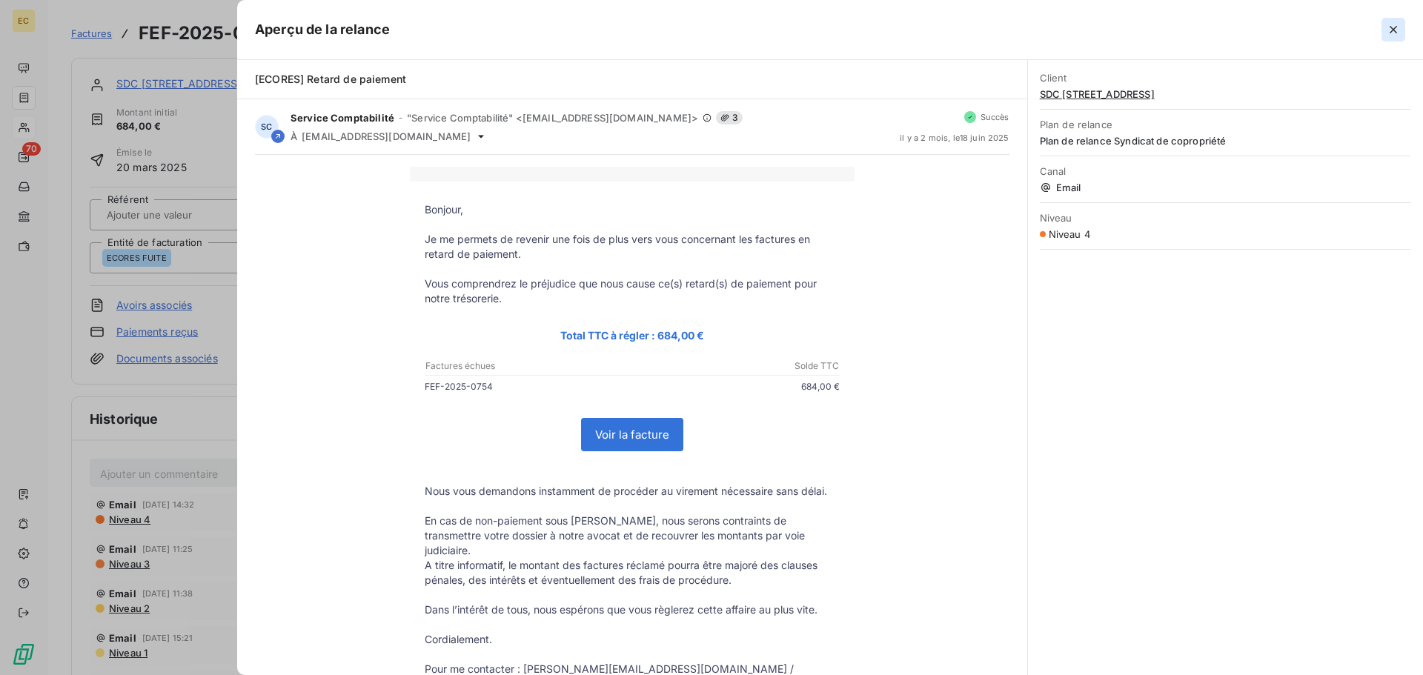
click at [1392, 30] on icon "button" at bounding box center [1393, 29] width 15 height 15
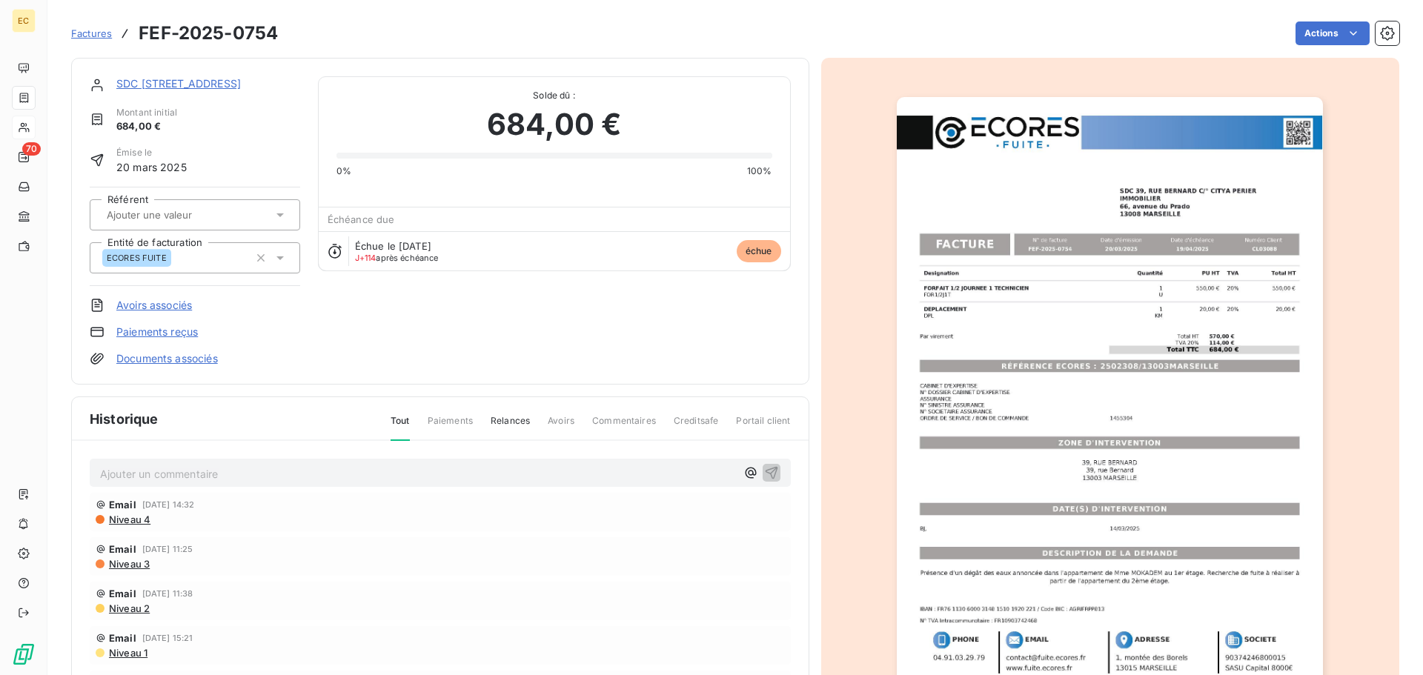
click at [119, 564] on span "Niveau 3" at bounding box center [128, 564] width 42 height 12
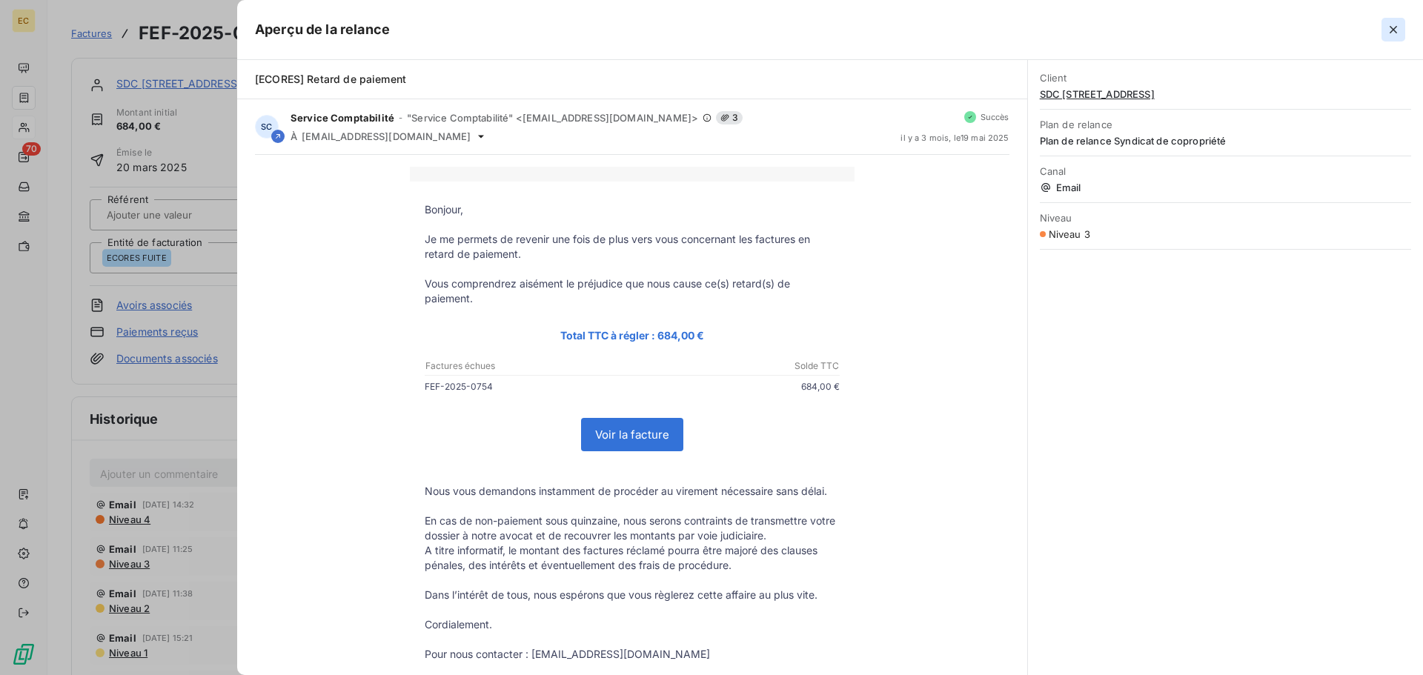
click at [1393, 30] on icon "button" at bounding box center [1393, 29] width 7 height 7
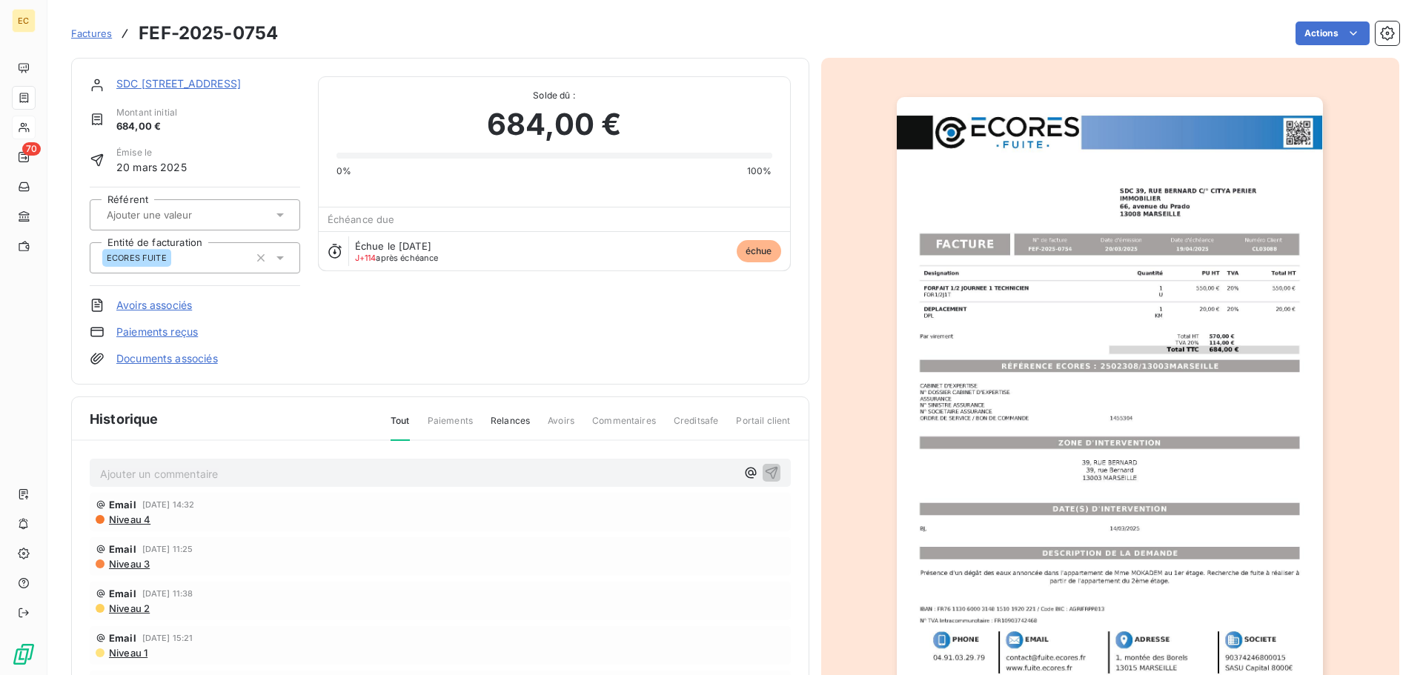
click at [211, 87] on link "SDC [STREET_ADDRESS]" at bounding box center [178, 83] width 125 height 13
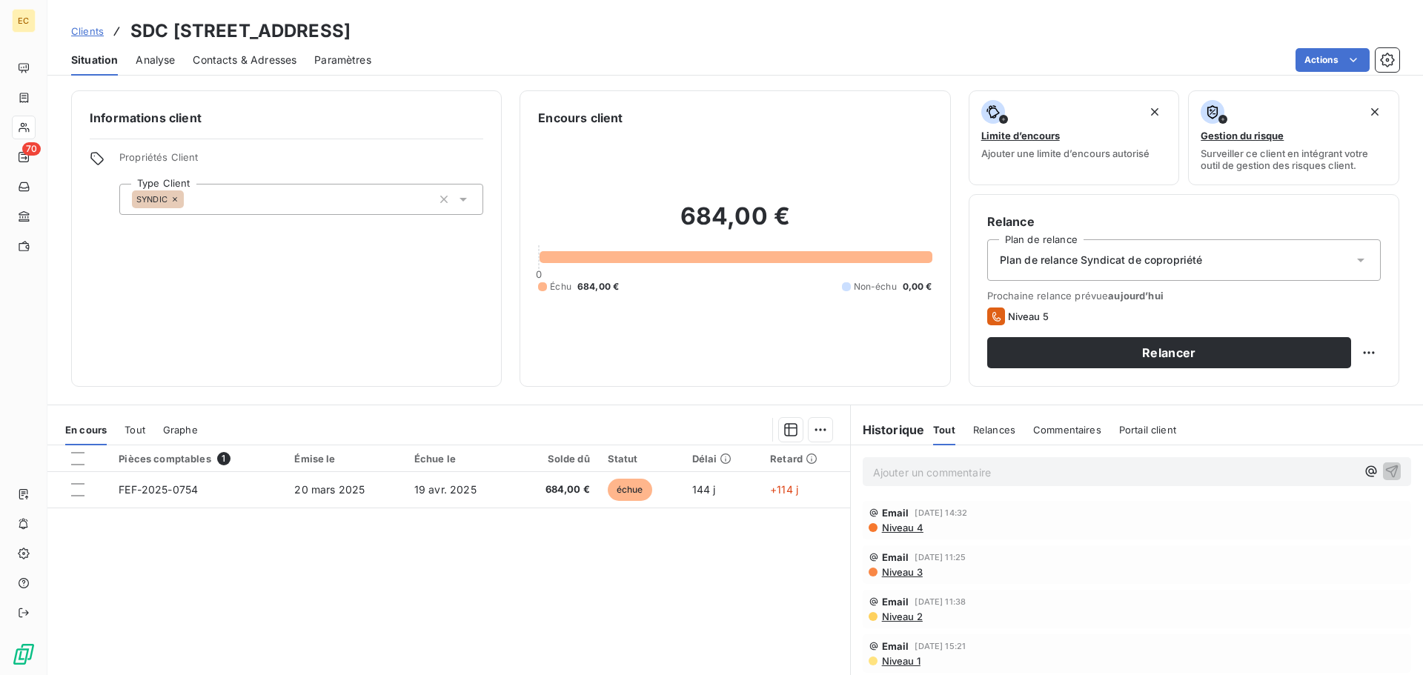
click at [233, 57] on span "Contacts & Adresses" at bounding box center [245, 60] width 104 height 15
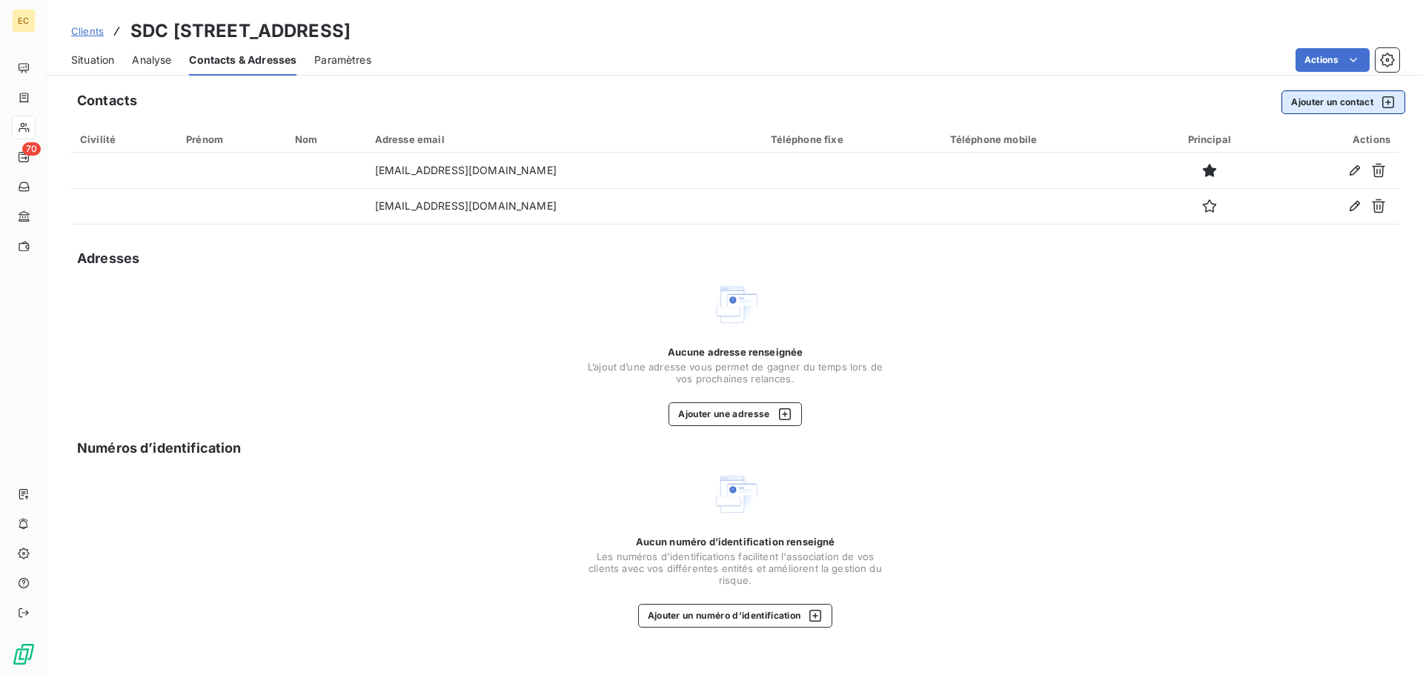
click at [1314, 105] on button "Ajouter un contact" at bounding box center [1343, 102] width 124 height 24
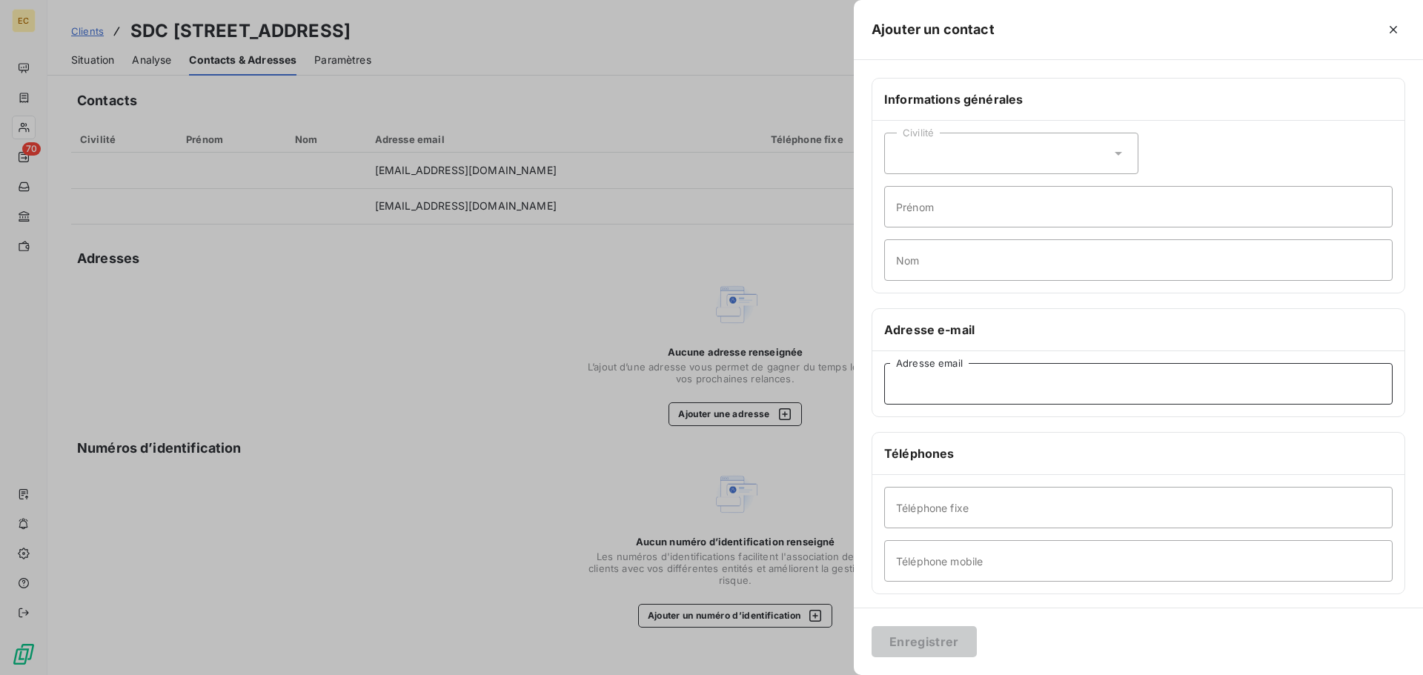
paste input "[EMAIL_ADDRESS][DOMAIN_NAME]"
type input "[EMAIL_ADDRESS][DOMAIN_NAME]"
click at [912, 265] on input "Nom" at bounding box center [1138, 260] width 508 height 42
type input "COMPTABILITE"
click at [952, 645] on button "Enregistrer" at bounding box center [924, 641] width 105 height 31
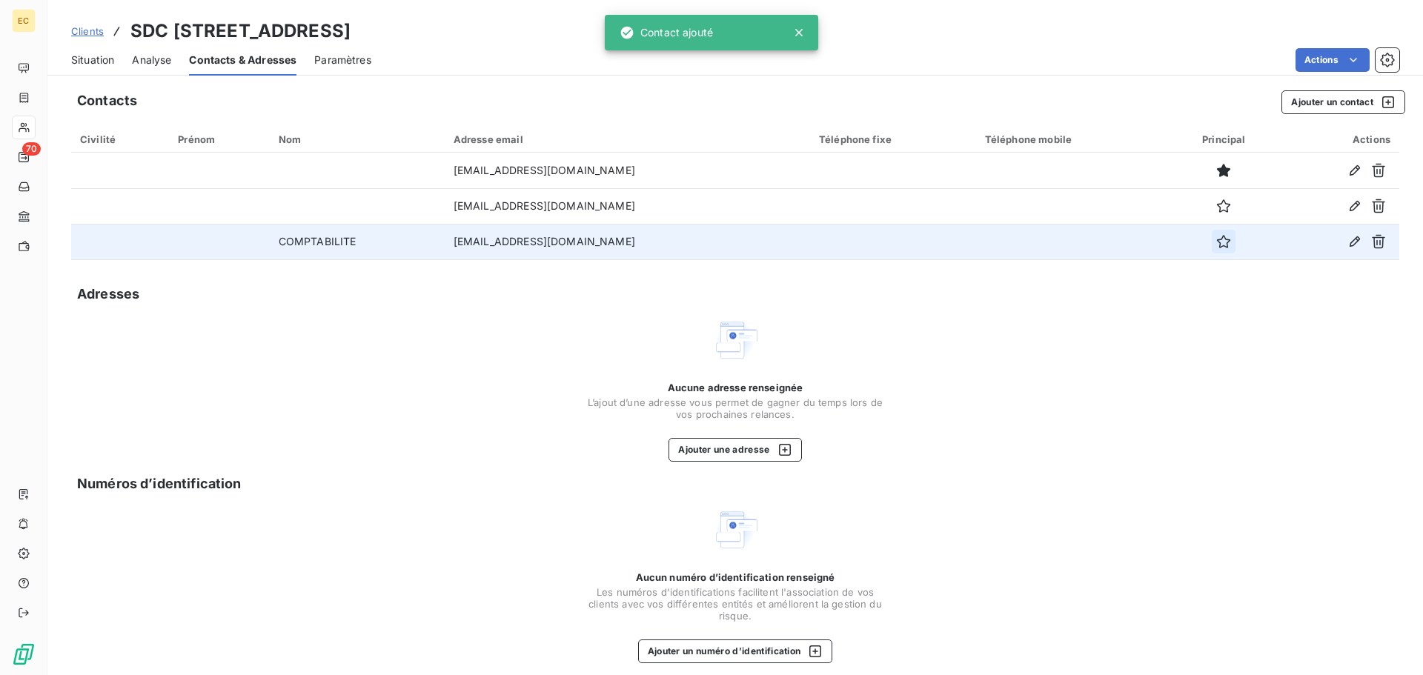
click at [1217, 239] on icon "button" at bounding box center [1223, 241] width 13 height 13
click at [86, 62] on span "Situation" at bounding box center [92, 60] width 43 height 15
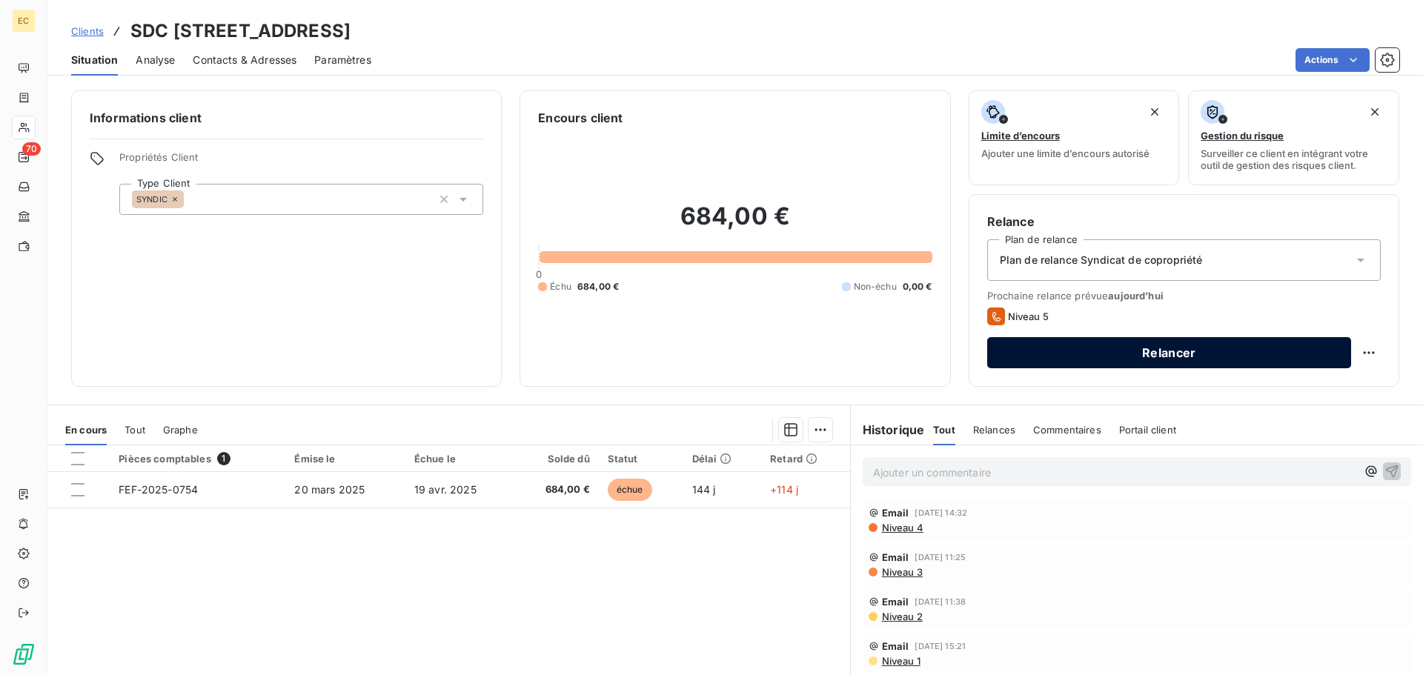
click at [1106, 344] on button "Relancer" at bounding box center [1169, 352] width 364 height 31
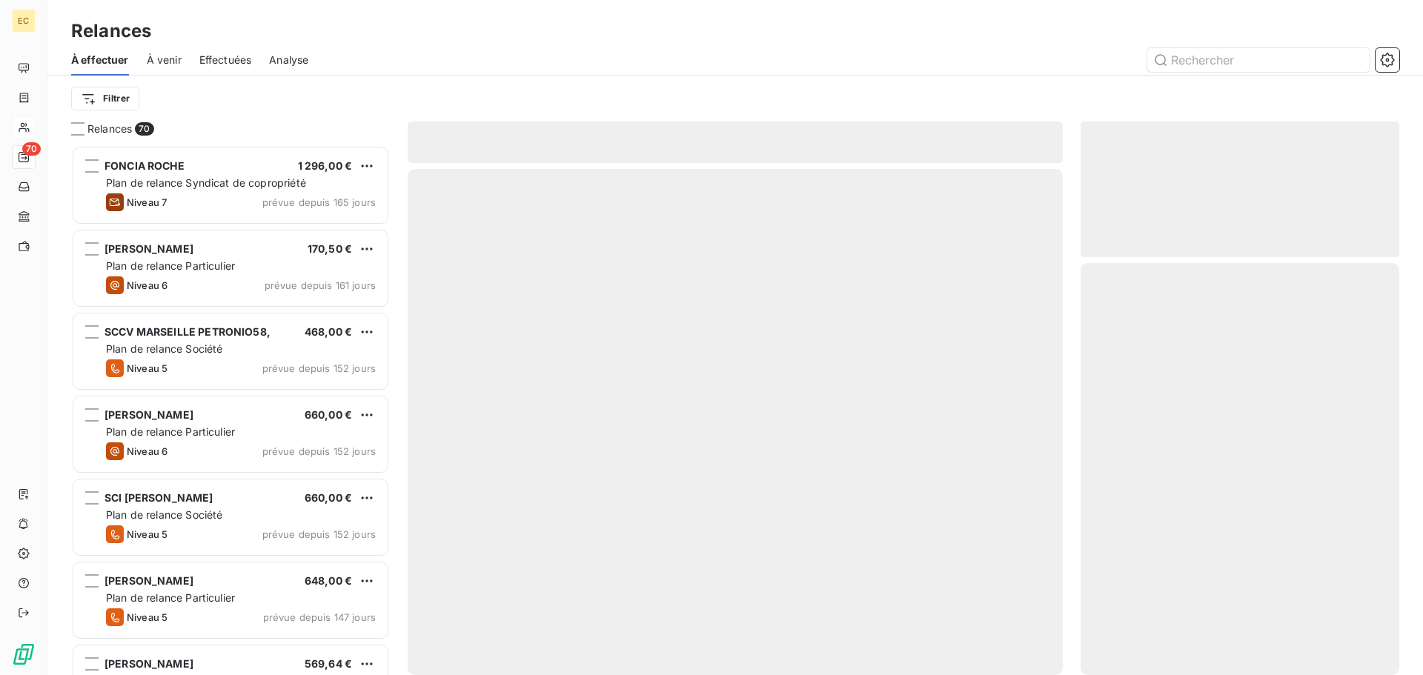
scroll to position [519, 308]
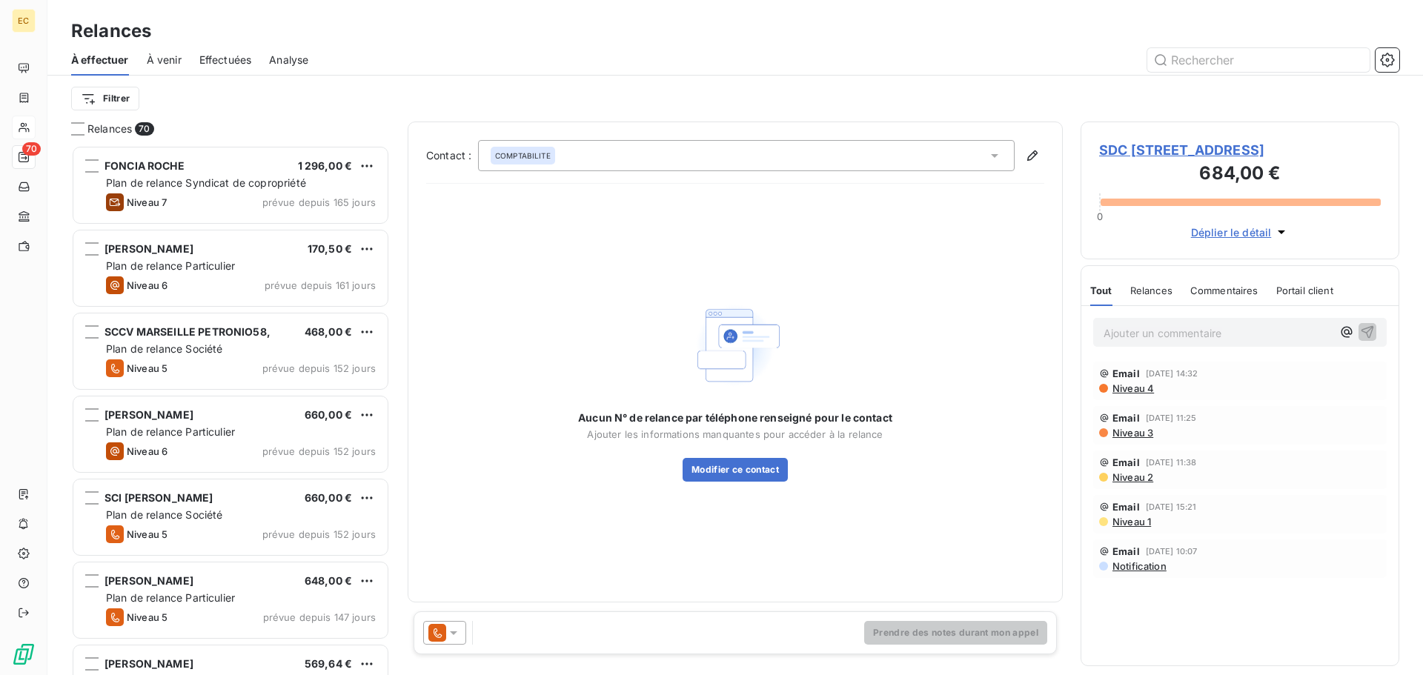
click at [452, 634] on icon at bounding box center [453, 633] width 7 height 4
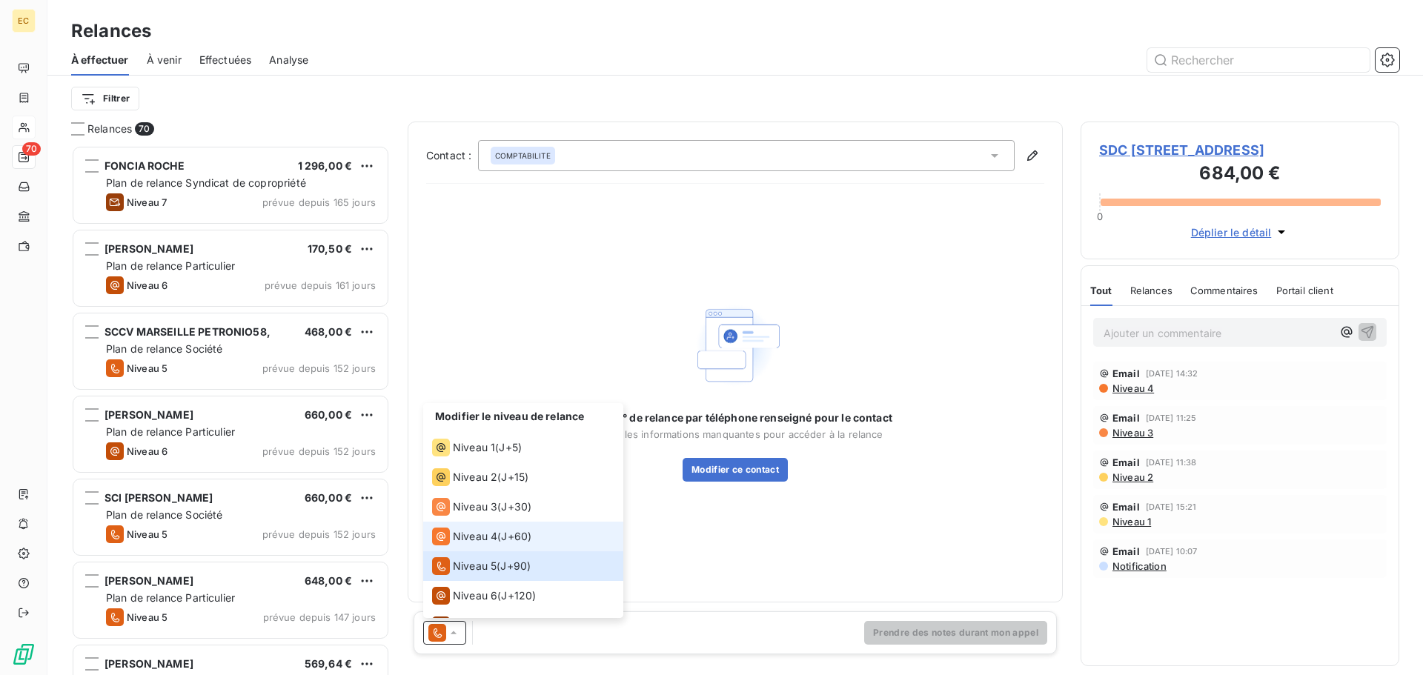
click at [468, 535] on span "Niveau 4" at bounding box center [475, 536] width 44 height 15
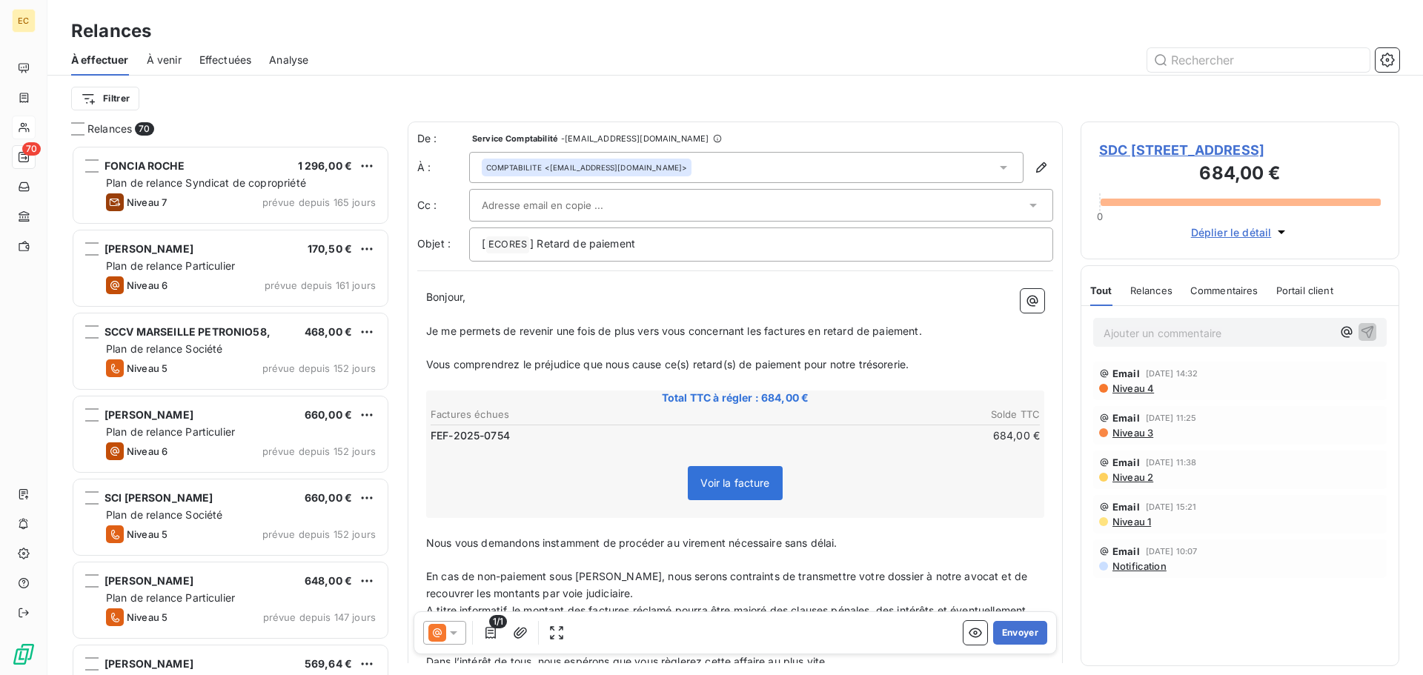
click at [1115, 326] on p "Ajouter un commentaire ﻿" at bounding box center [1218, 333] width 228 height 19
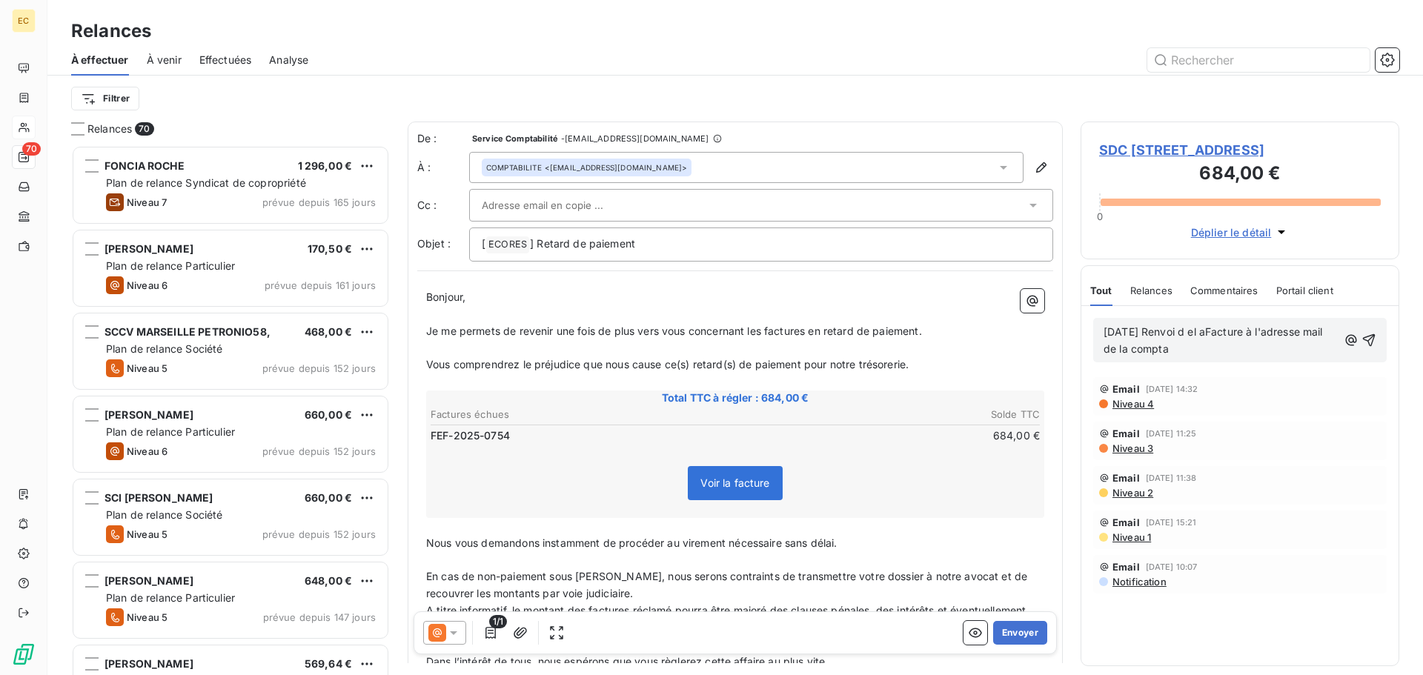
click at [1196, 332] on span "[DATE] Renvoi d el aFacture à l'adresse mail de la compta" at bounding box center [1215, 340] width 222 height 30
click at [1207, 327] on span "[DATE] Renvoi de l aFacture à l'adresse mail de la compta" at bounding box center [1215, 340] width 222 height 30
click at [1371, 339] on icon "button" at bounding box center [1369, 340] width 15 height 15
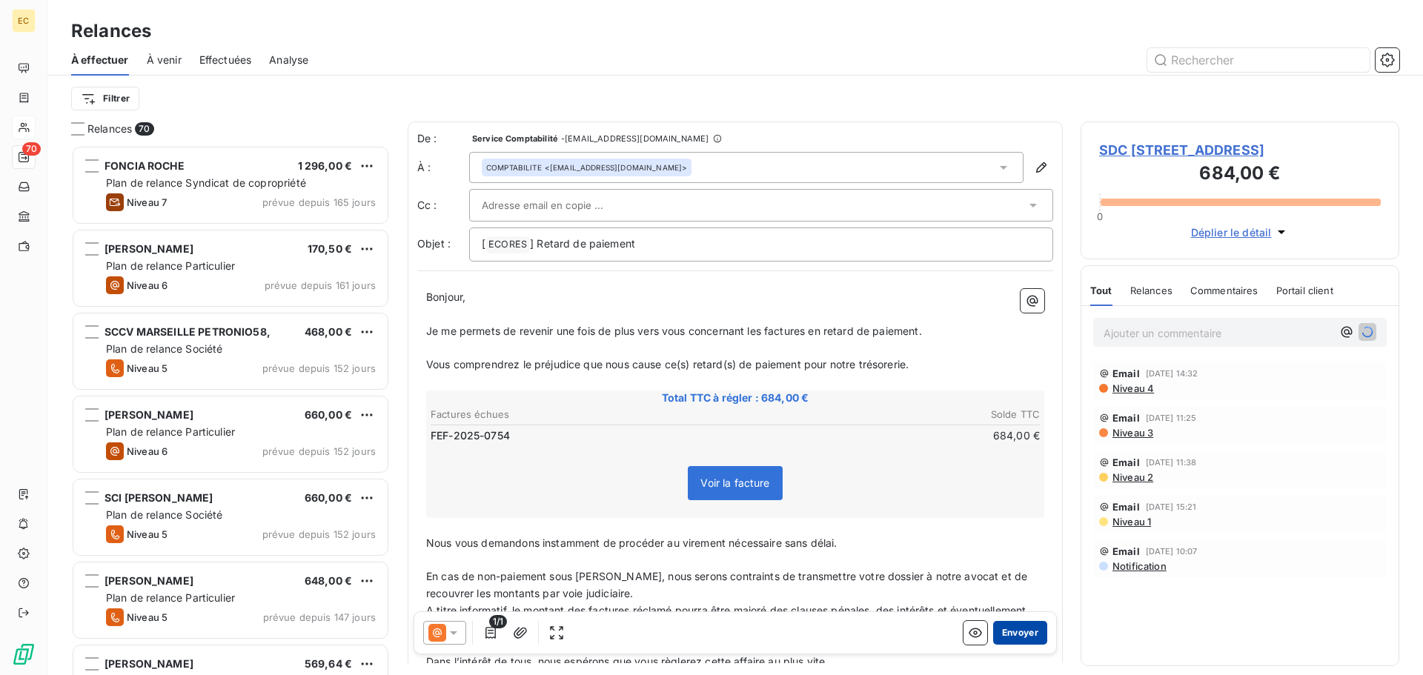
click at [1010, 640] on button "Envoyer" at bounding box center [1020, 633] width 54 height 24
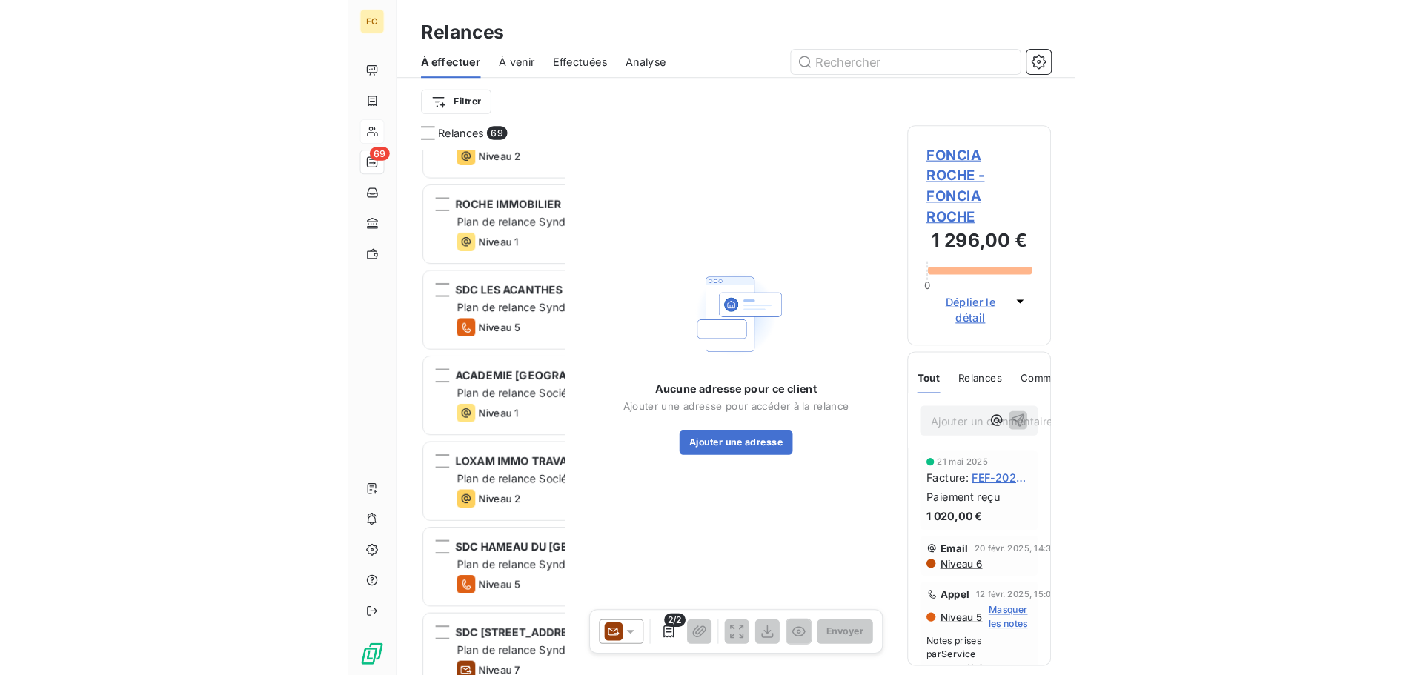
scroll to position [519, 308]
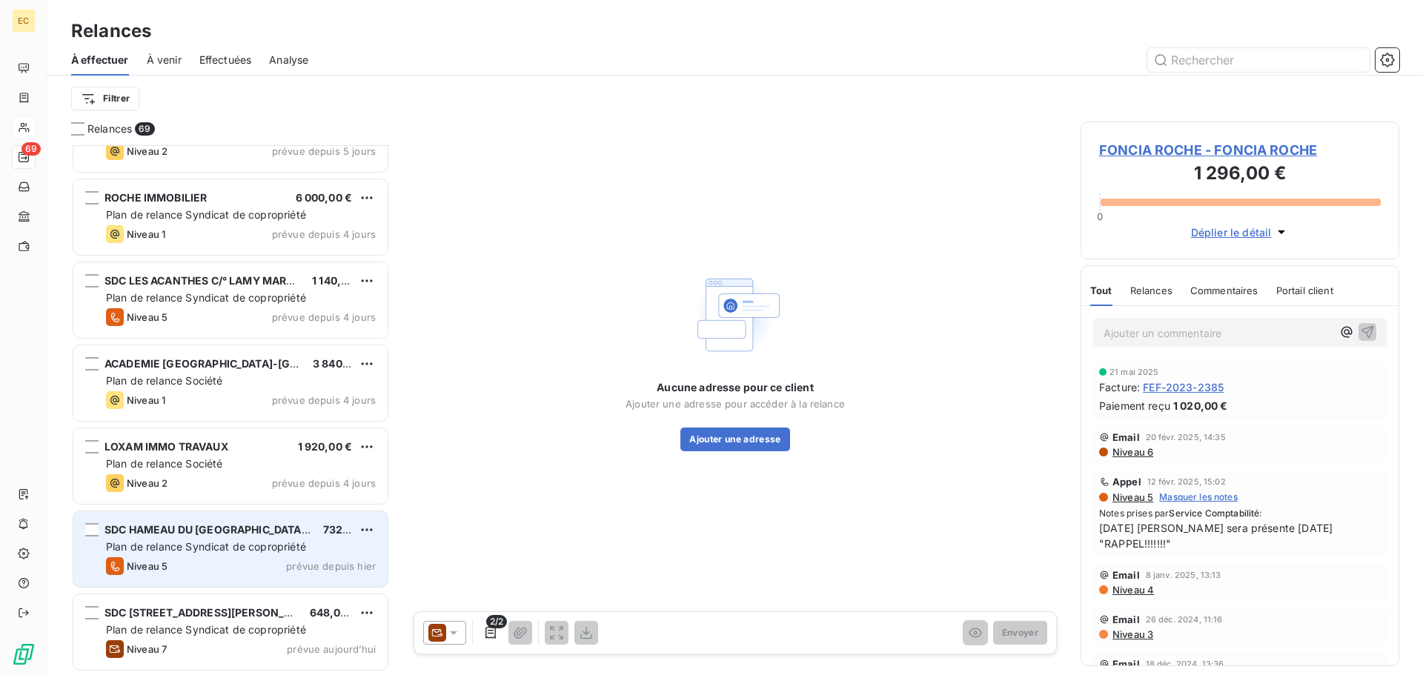
click at [231, 549] on span "Plan de relance Syndicat de copropriété" at bounding box center [206, 546] width 200 height 13
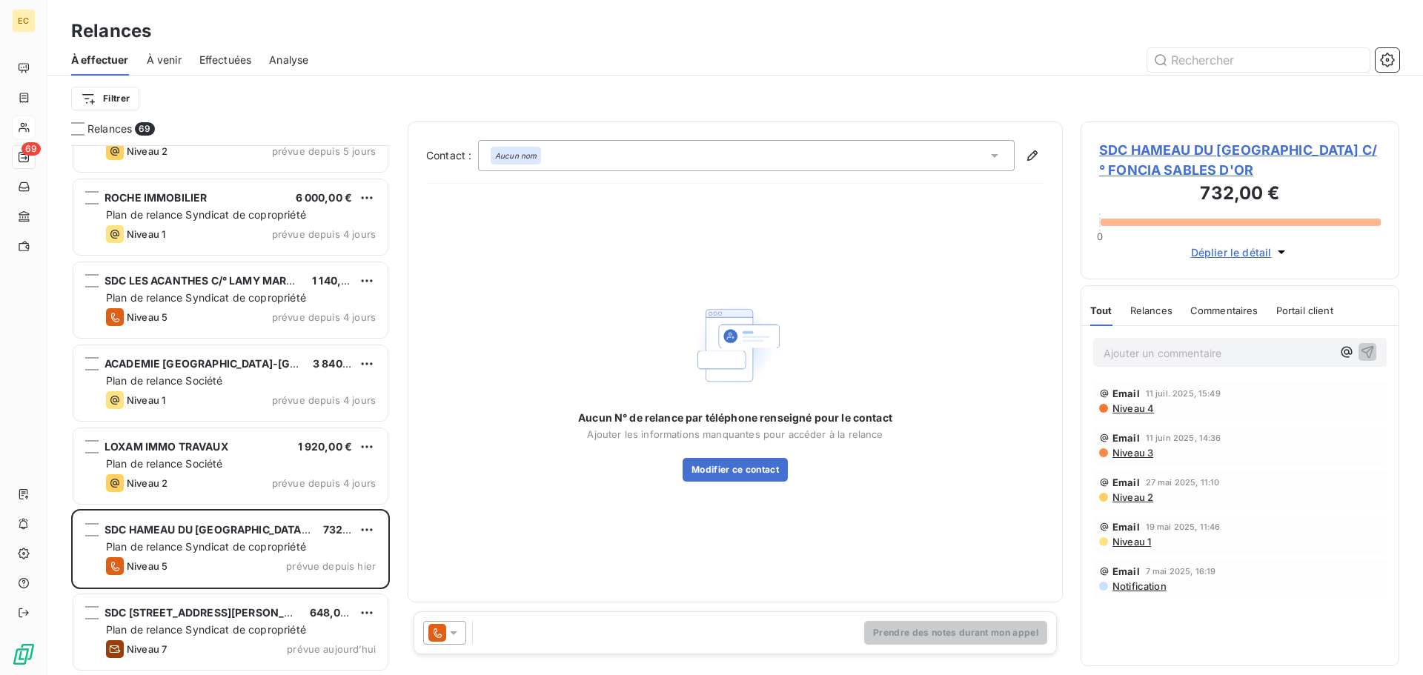
click at [1165, 173] on span "SDC HAMEAU DU [GEOGRAPHIC_DATA] C/° FONCIA SABLES D'OR" at bounding box center [1240, 160] width 282 height 40
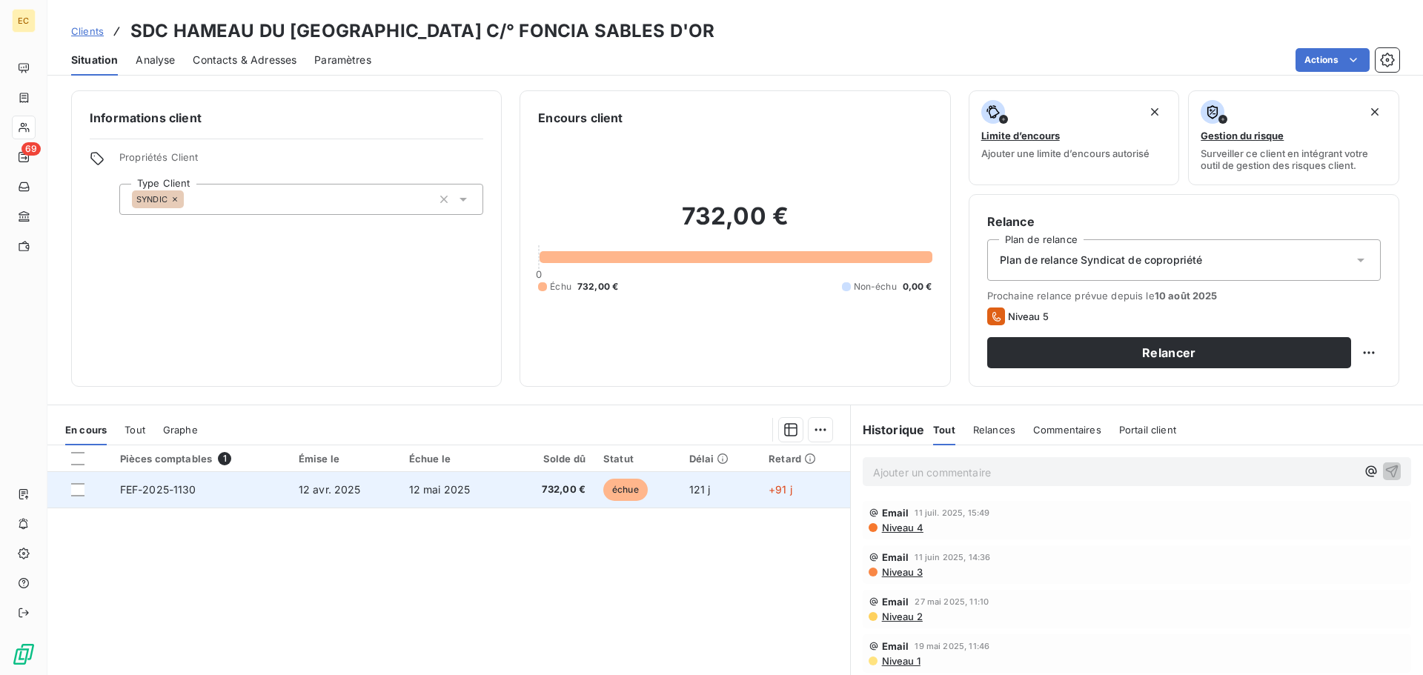
click at [409, 489] on span "12 mai 2025" at bounding box center [440, 489] width 62 height 13
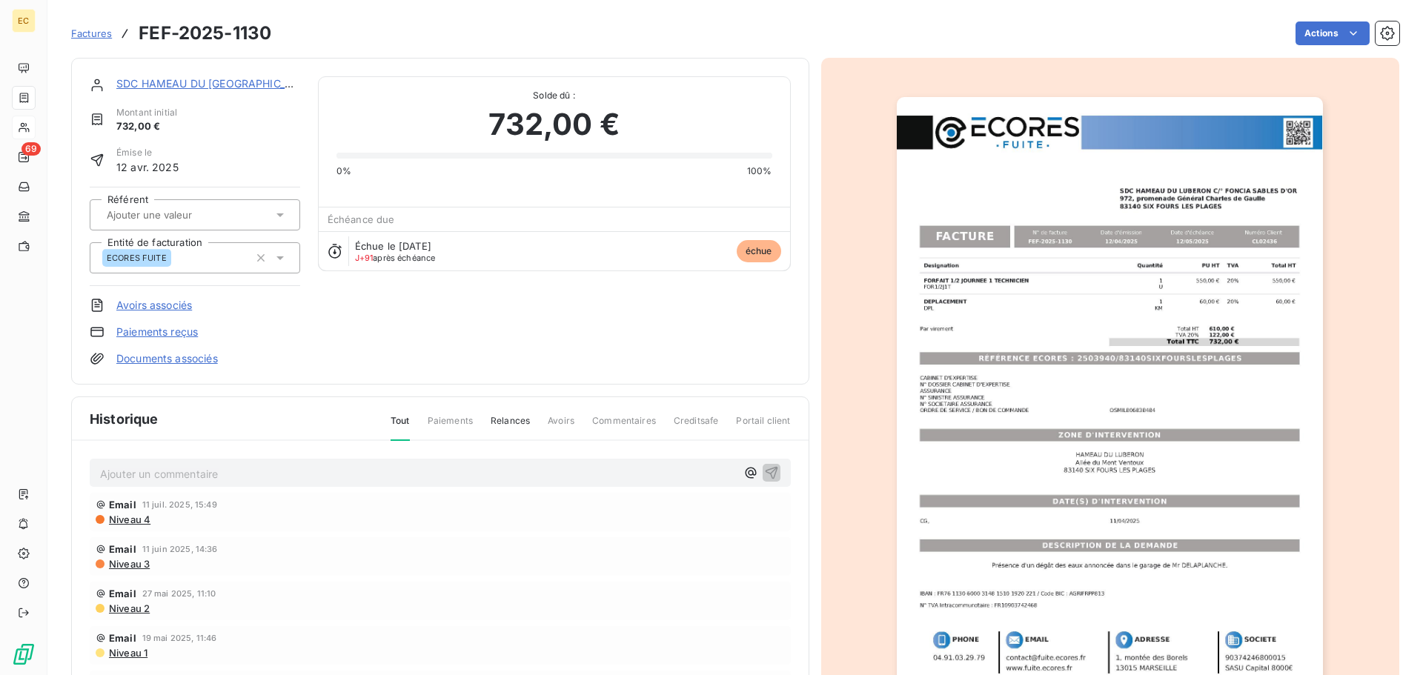
click at [1009, 355] on img "button" at bounding box center [1110, 398] width 426 height 603
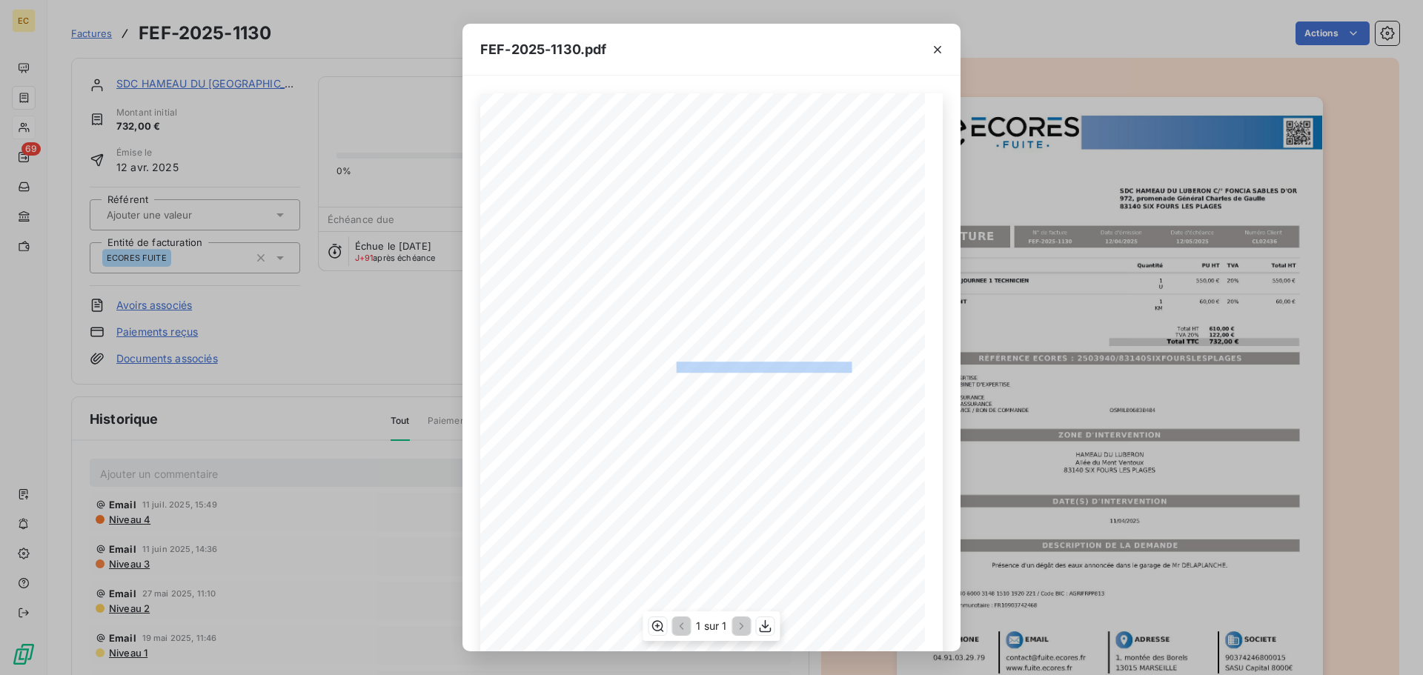
drag, startPoint x: 840, startPoint y: 365, endPoint x: 669, endPoint y: 364, distance: 172.0
click at [669, 364] on span "RÉFÉRENCE ECORES : 2503940/83140SIXFOURSLESPLAGES" at bounding box center [713, 365] width 278 height 7
copy span "2503940/83140SIXFOURSLESPLAGES"
click at [933, 50] on icon "button" at bounding box center [937, 49] width 15 height 15
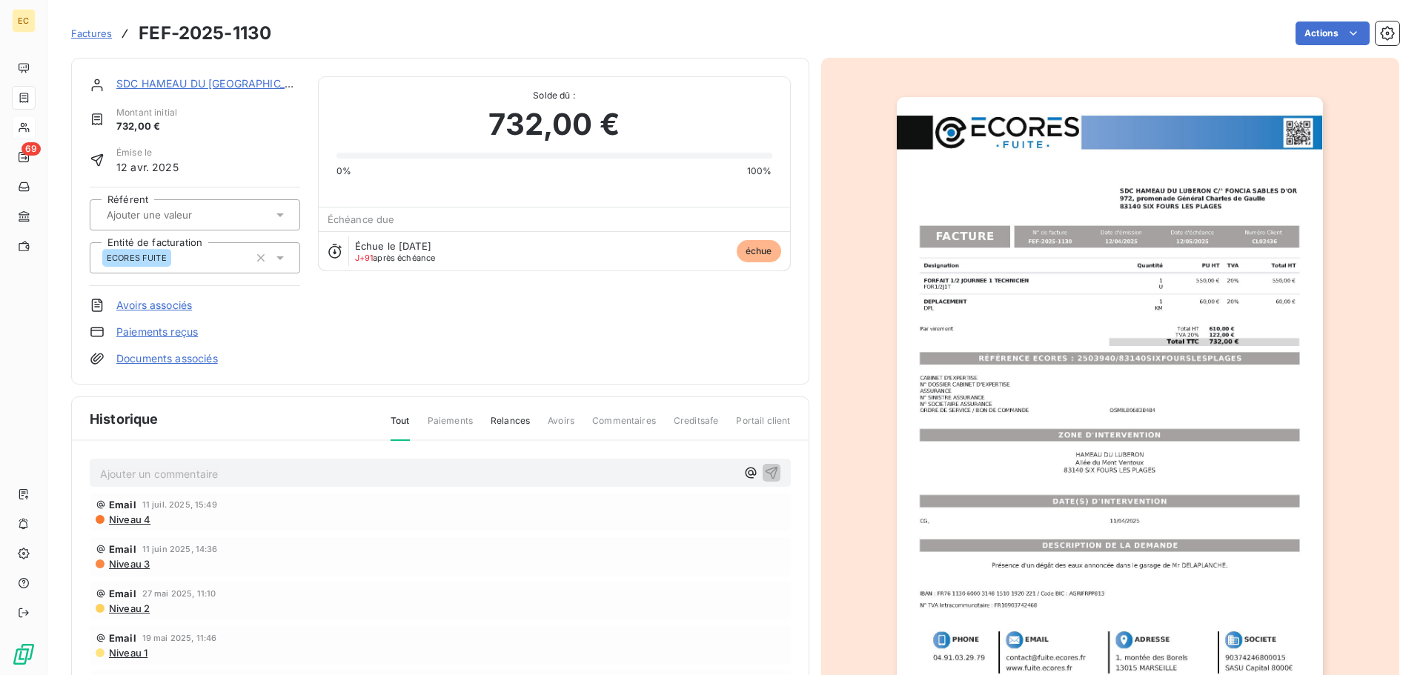
click at [169, 83] on link "SDC HAMEAU DU [GEOGRAPHIC_DATA] C/° FONCIA SABLES D'OR" at bounding box center [283, 83] width 334 height 13
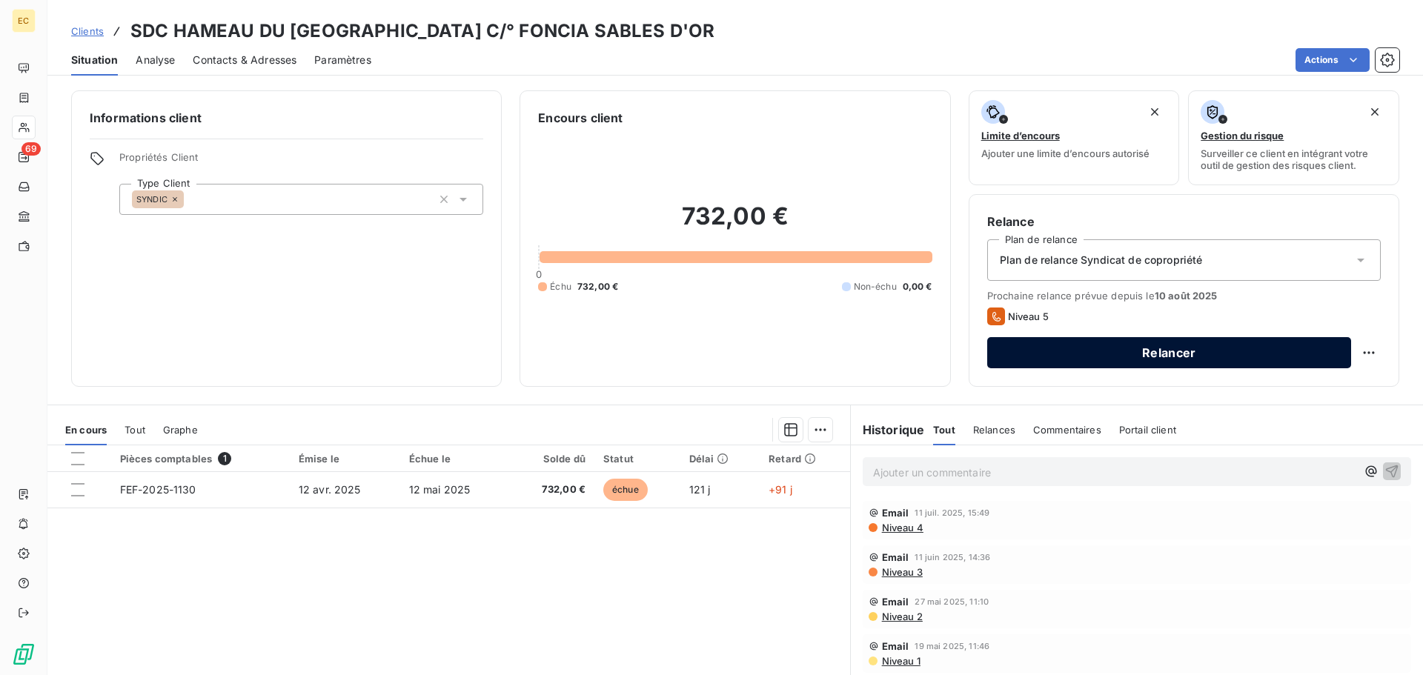
click at [1061, 356] on button "Relancer" at bounding box center [1169, 352] width 364 height 31
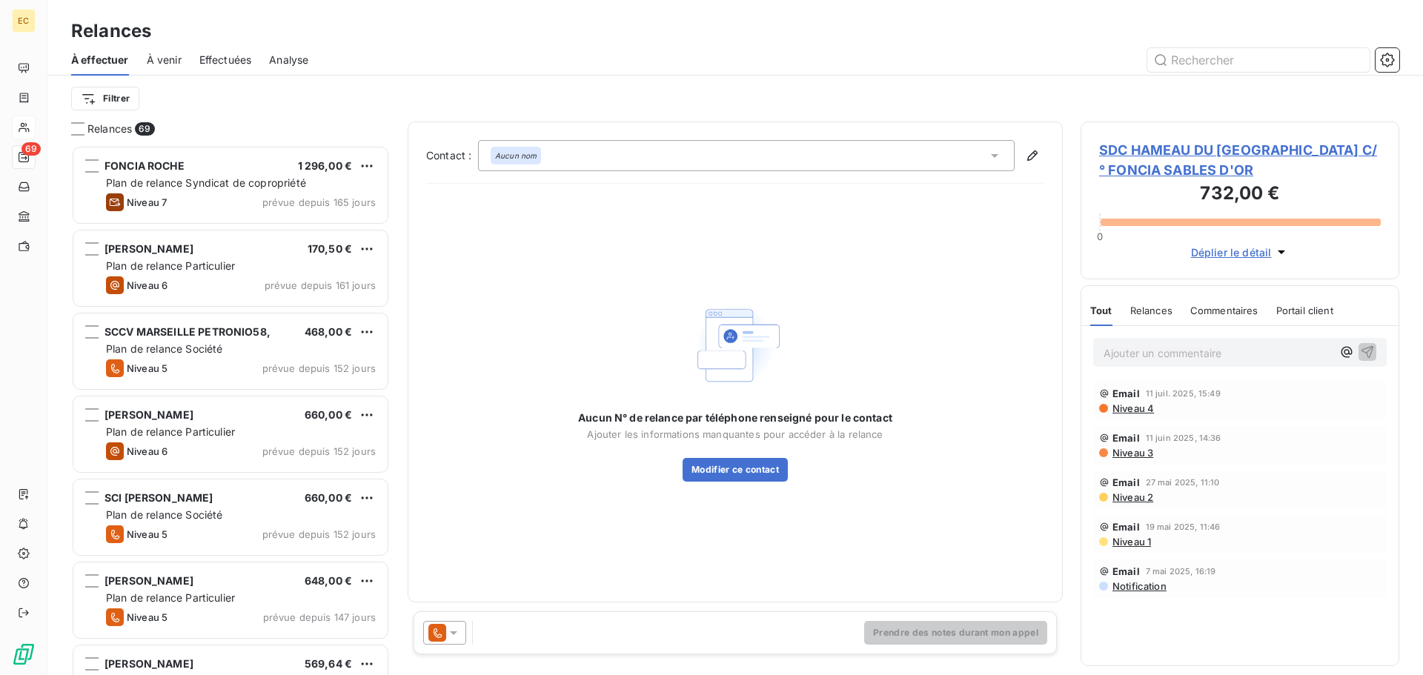
scroll to position [519, 308]
click at [453, 637] on icon at bounding box center [453, 633] width 15 height 15
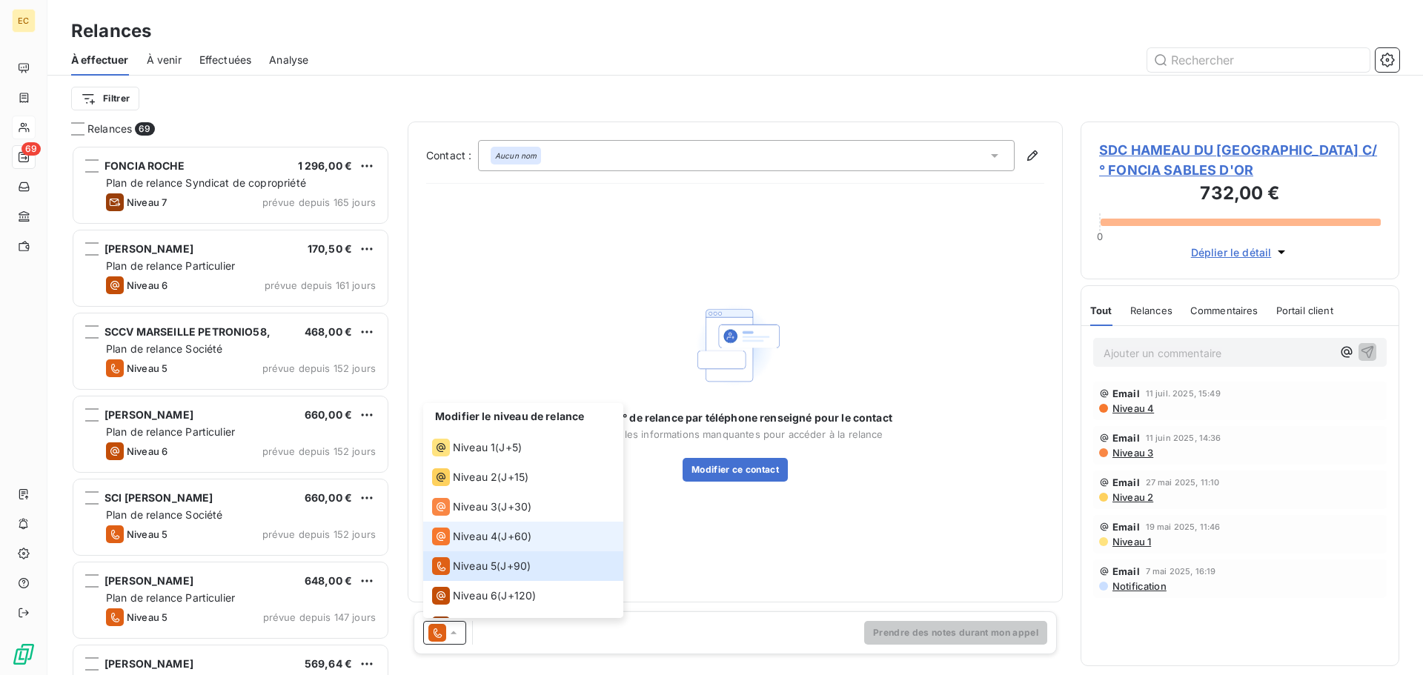
click at [489, 529] on span "Niveau 4" at bounding box center [475, 536] width 44 height 15
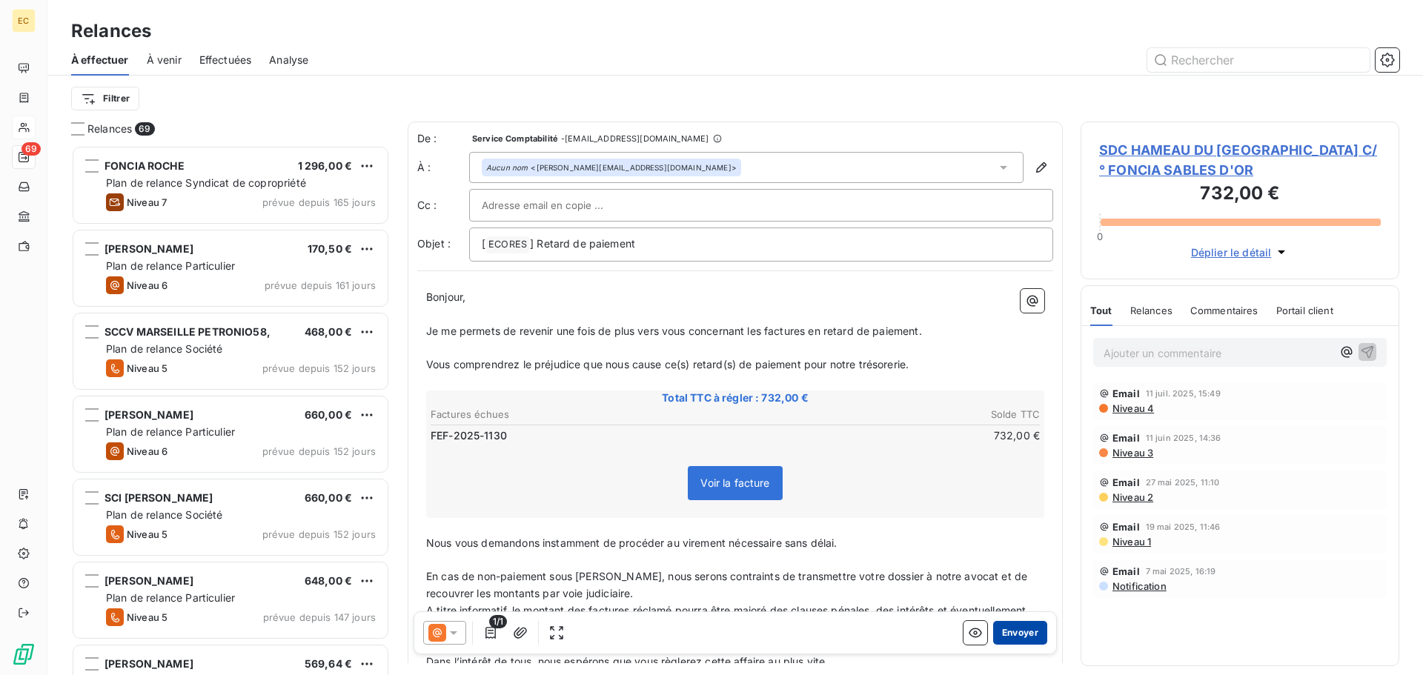
click at [1000, 639] on button "Envoyer" at bounding box center [1020, 633] width 54 height 24
